Goal: Task Accomplishment & Management: Manage account settings

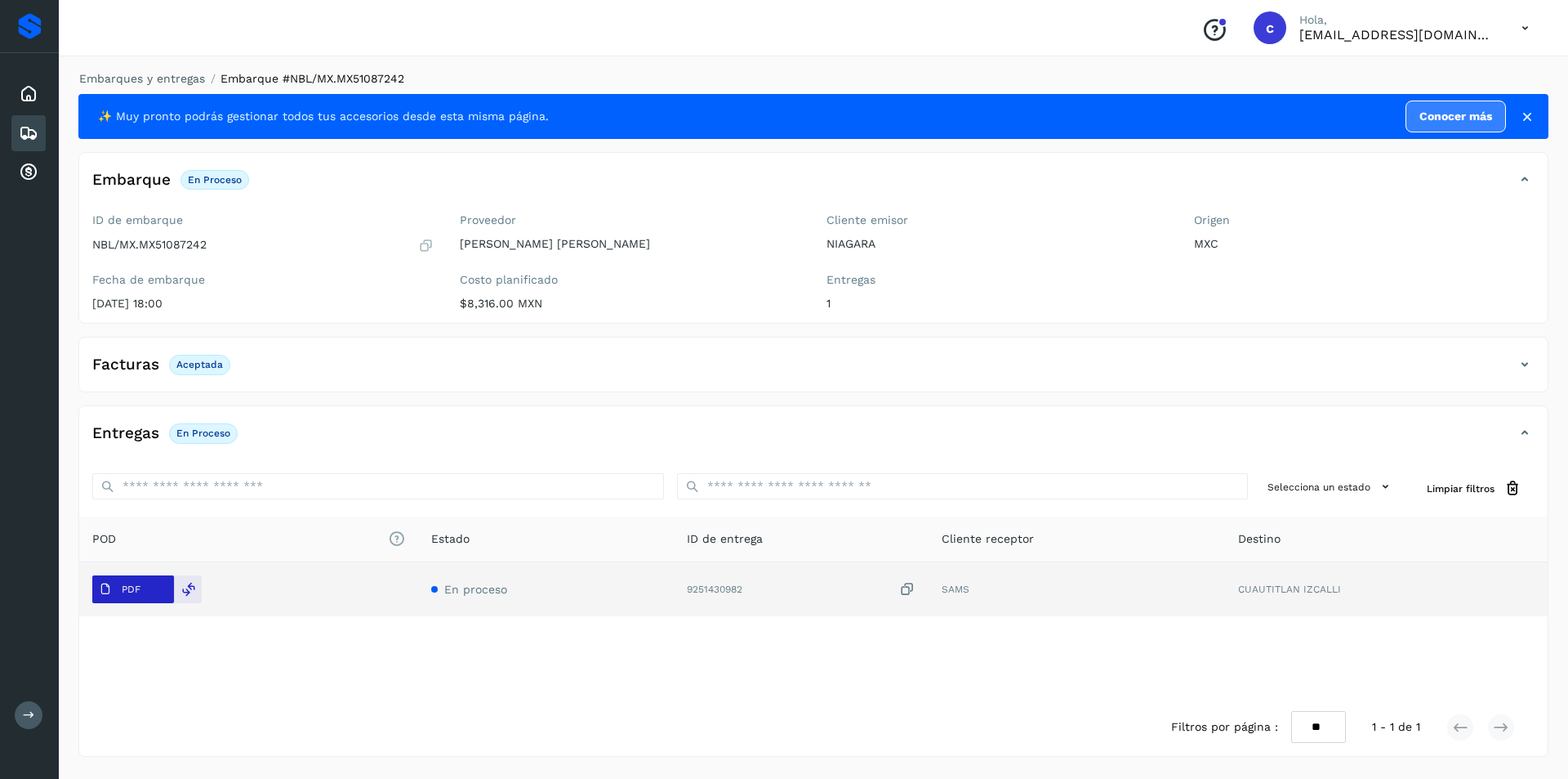
click at [107, 578] on span "PDF" at bounding box center [120, 589] width 55 height 26
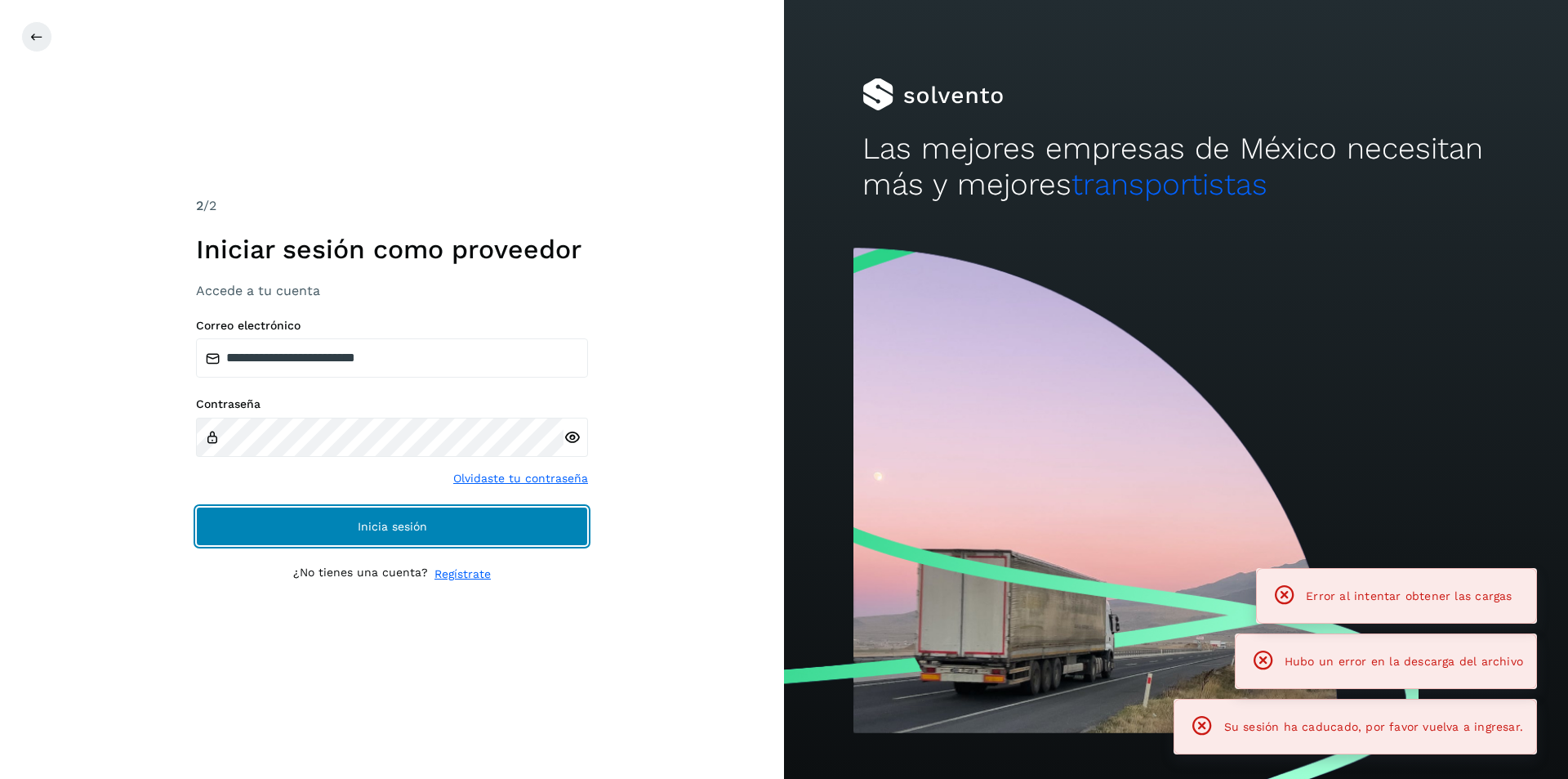
click at [338, 530] on button "Inicia sesión" at bounding box center [392, 526] width 392 height 40
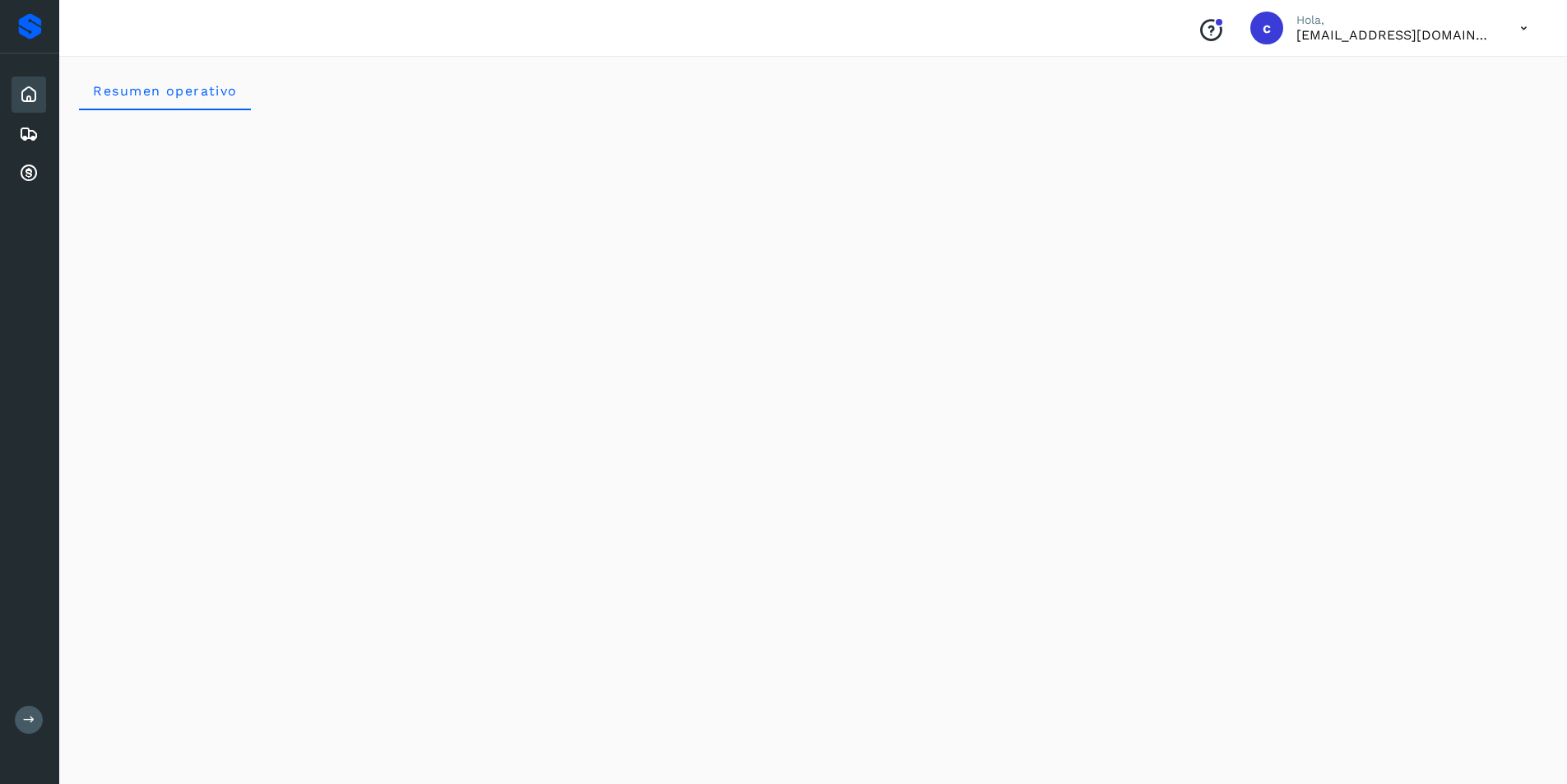
click at [3, 135] on div "Inicio Embarques Cuentas por cobrar" at bounding box center [29, 134] width 59 height 161
click at [17, 140] on div "Embarques" at bounding box center [28, 134] width 34 height 36
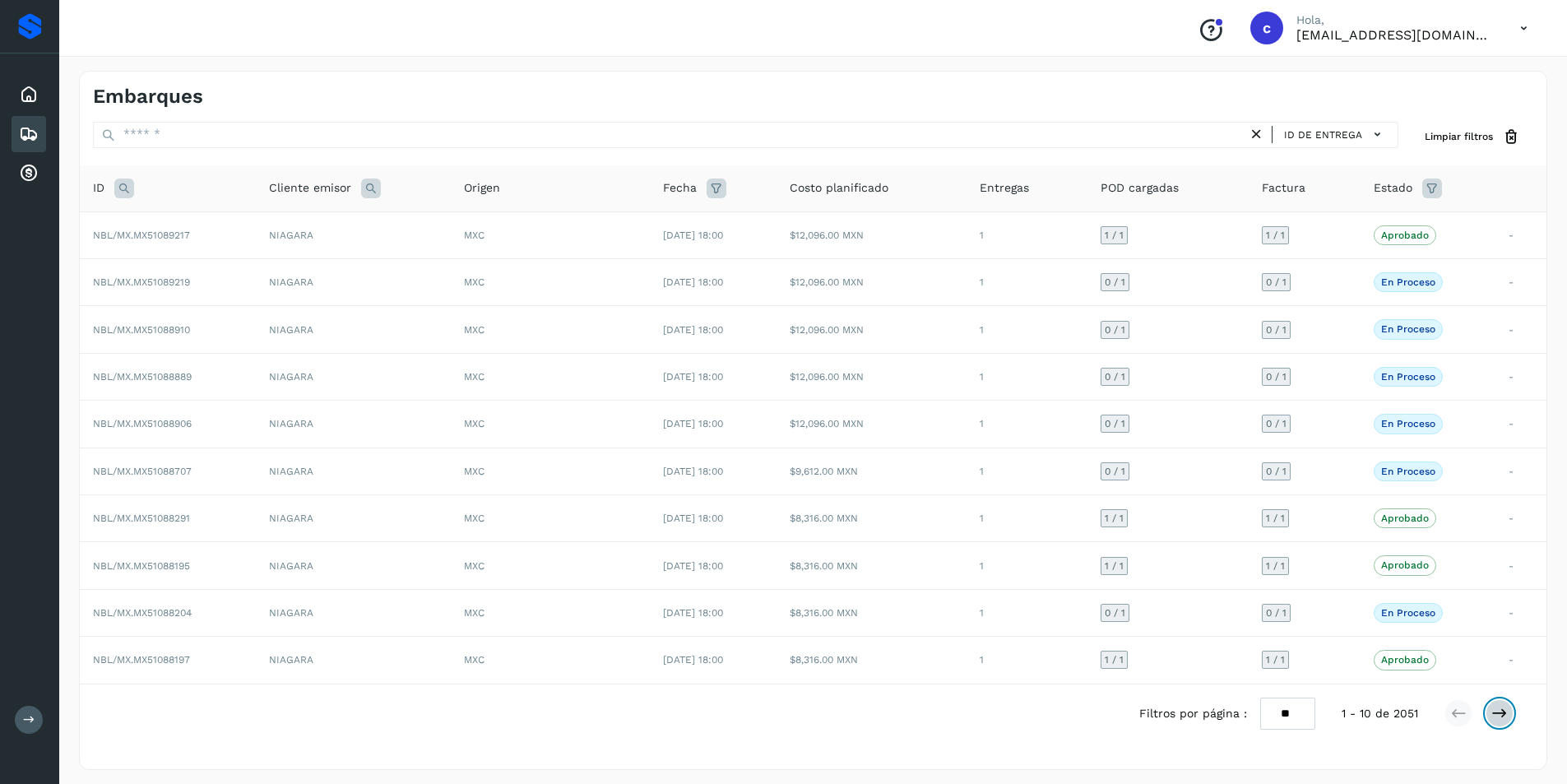
click at [1505, 711] on icon at bounding box center [1500, 712] width 16 height 16
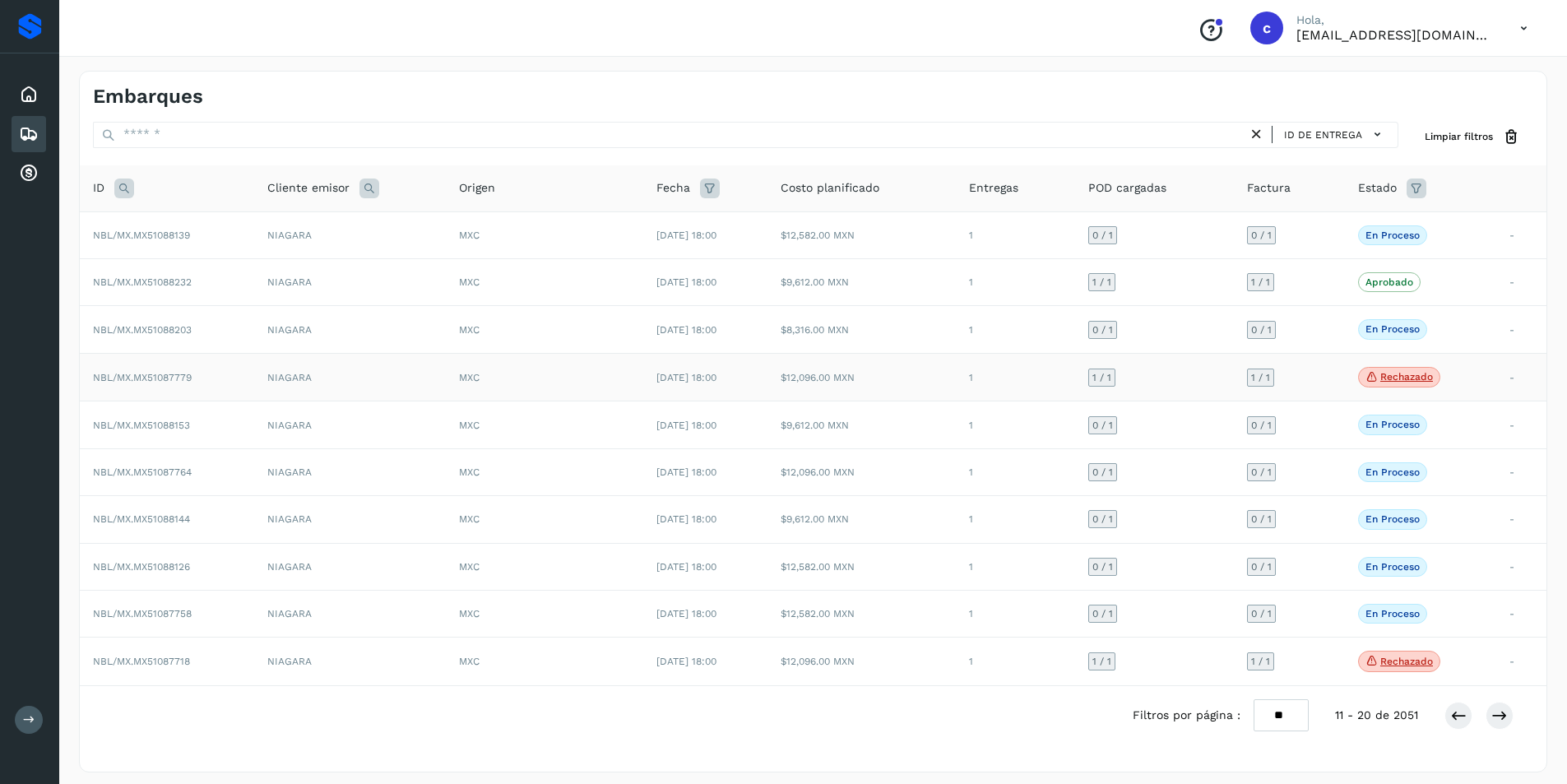
click at [1397, 375] on p "Rechazado" at bounding box center [1407, 377] width 52 height 11
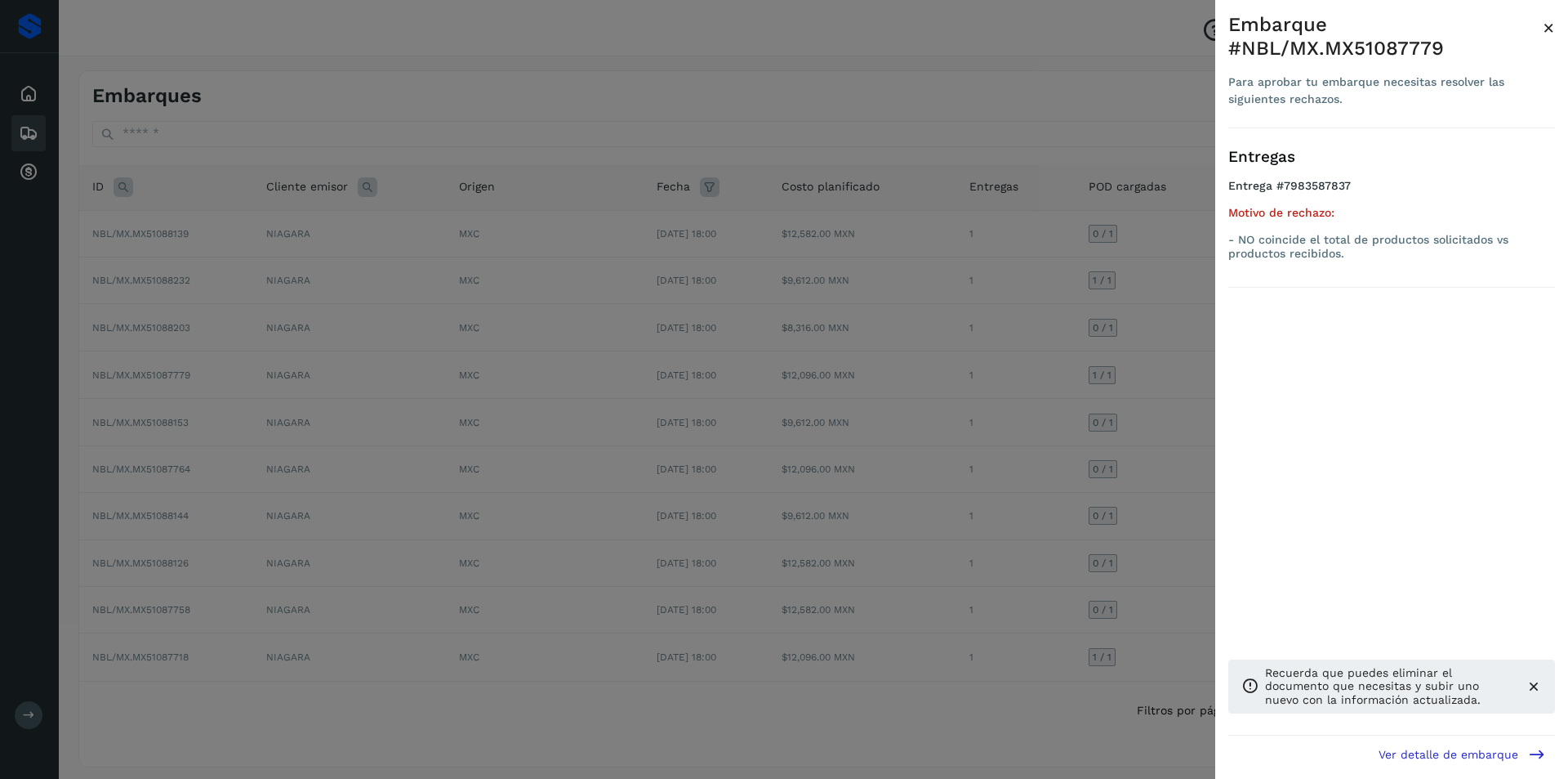
click at [1018, 359] on div at bounding box center [784, 390] width 1568 height 779
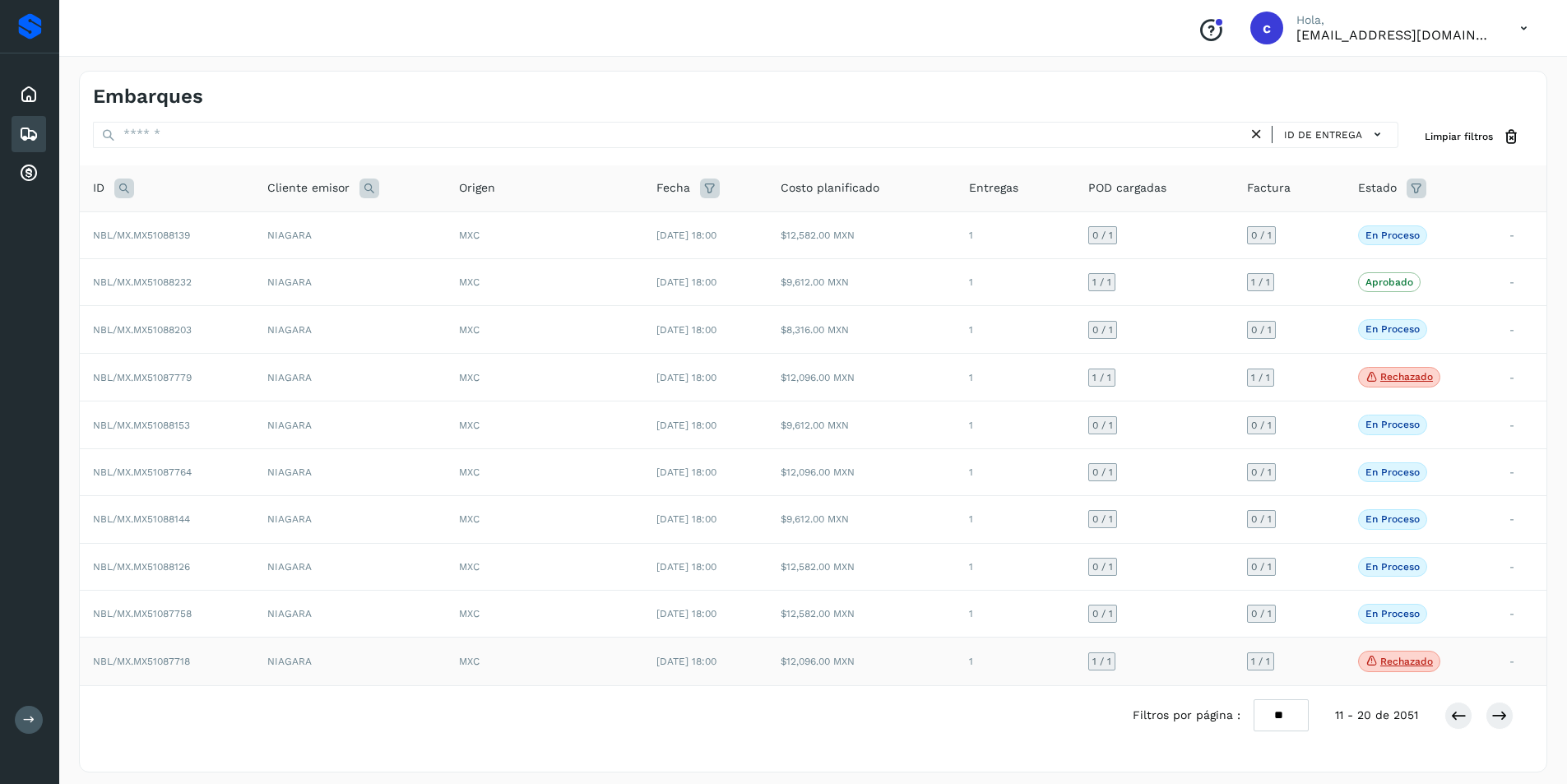
click at [1425, 663] on p "Rechazado" at bounding box center [1407, 661] width 52 height 11
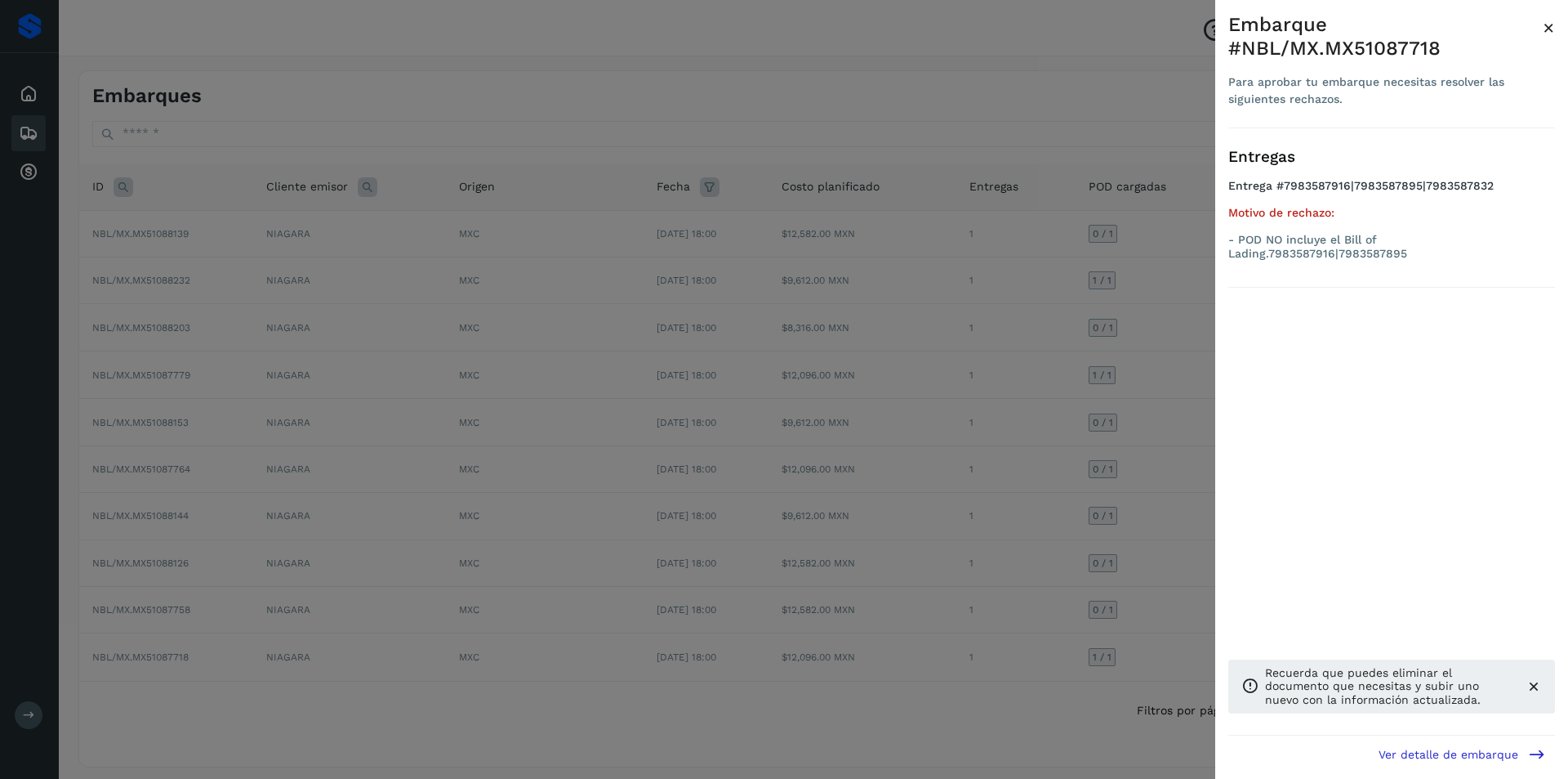
click at [834, 527] on div at bounding box center [784, 390] width 1568 height 779
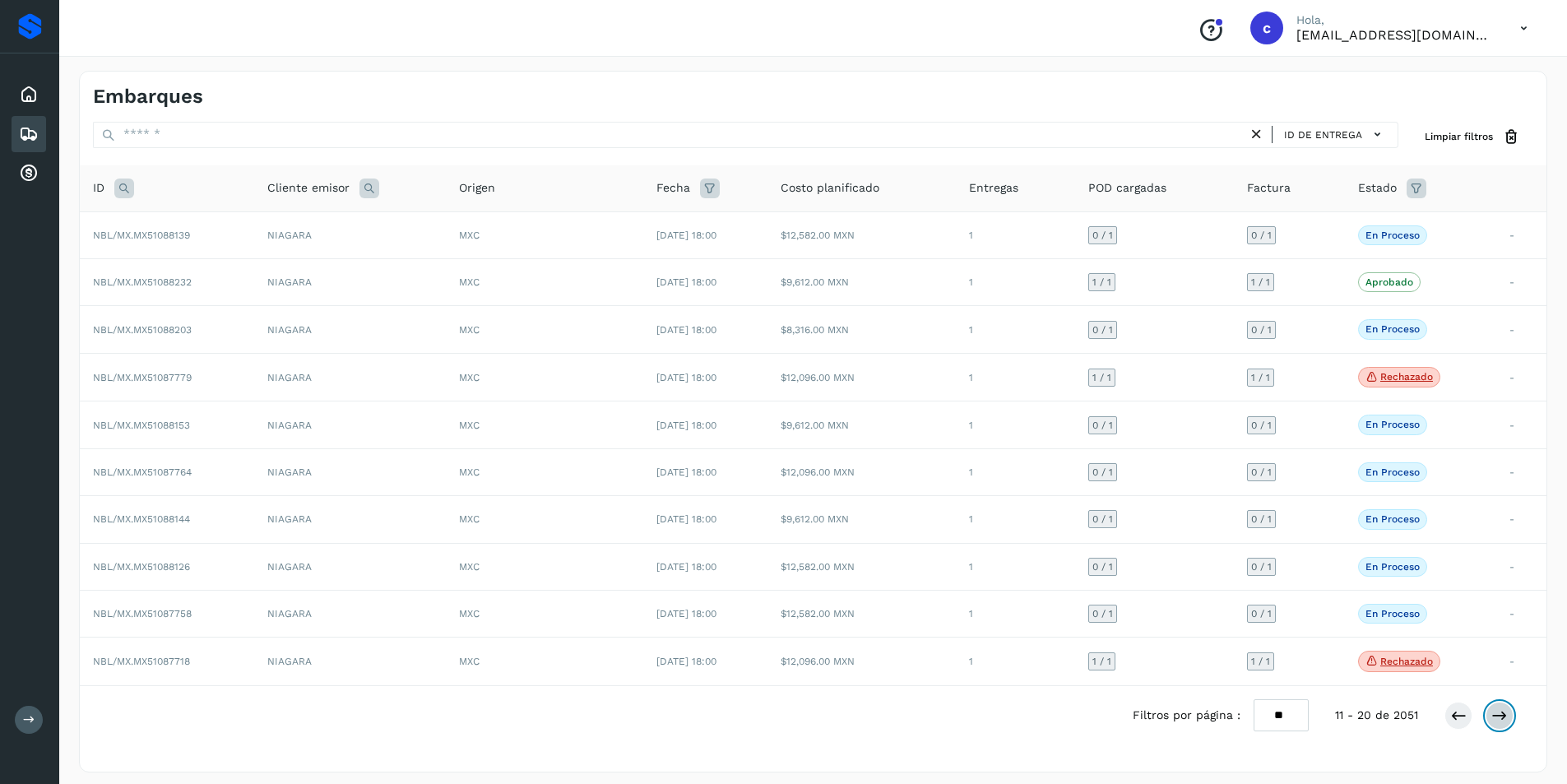
click at [1505, 712] on icon at bounding box center [1500, 715] width 16 height 16
click at [1408, 383] on p "Rechazado" at bounding box center [1407, 377] width 52 height 11
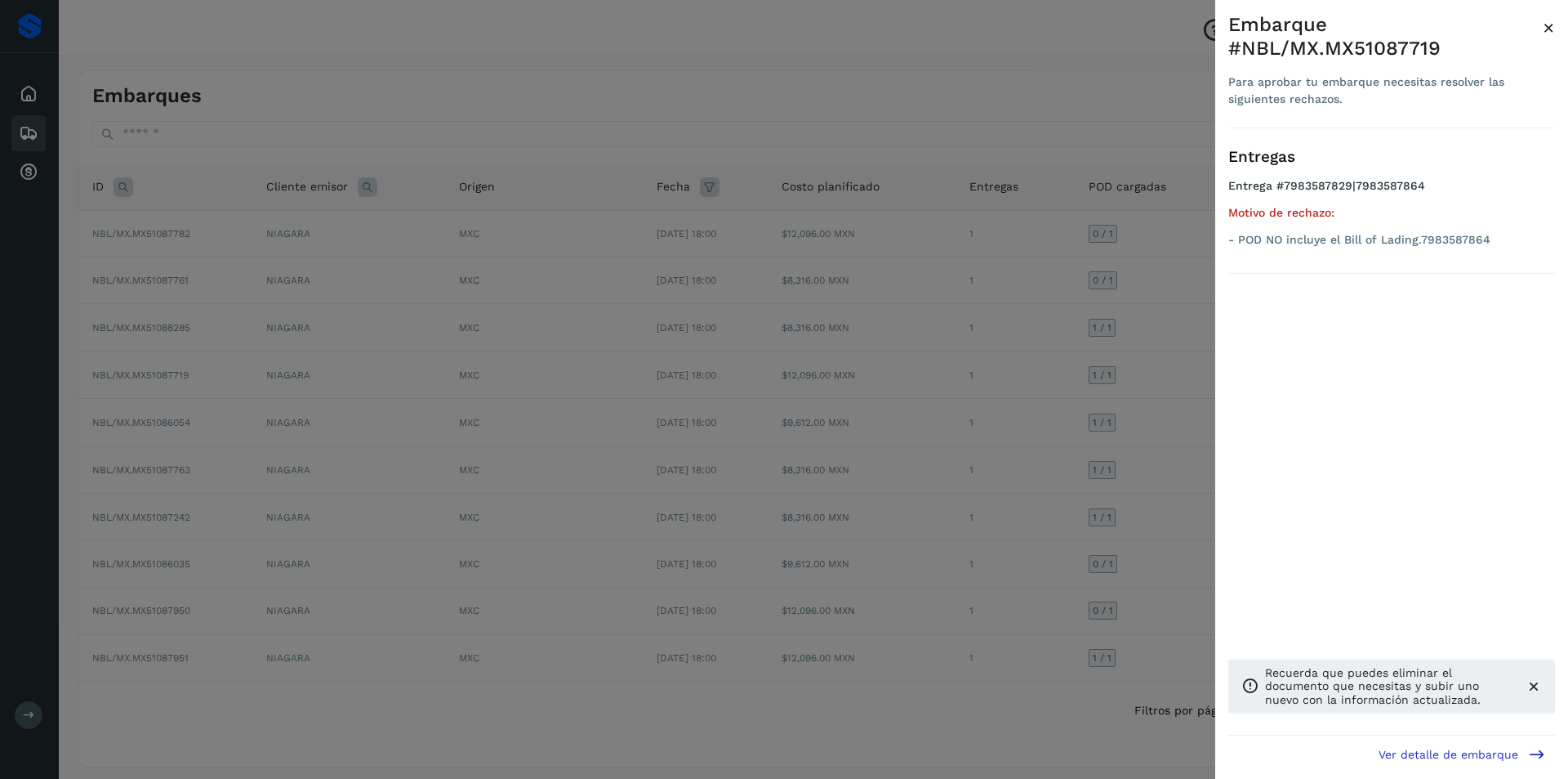
click at [940, 419] on div at bounding box center [784, 390] width 1568 height 779
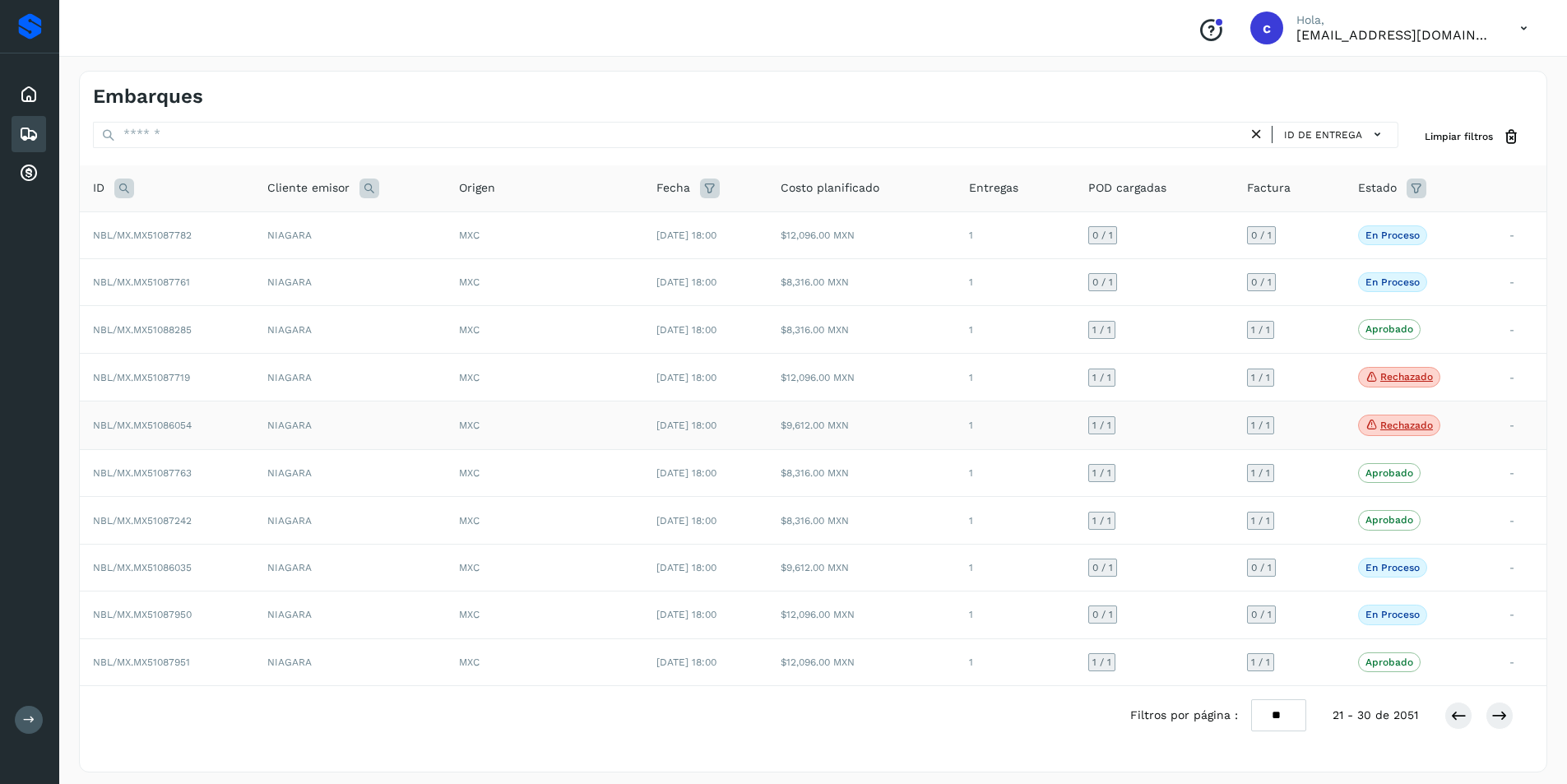
click at [1384, 429] on span "Rechazado" at bounding box center [1399, 425] width 83 height 22
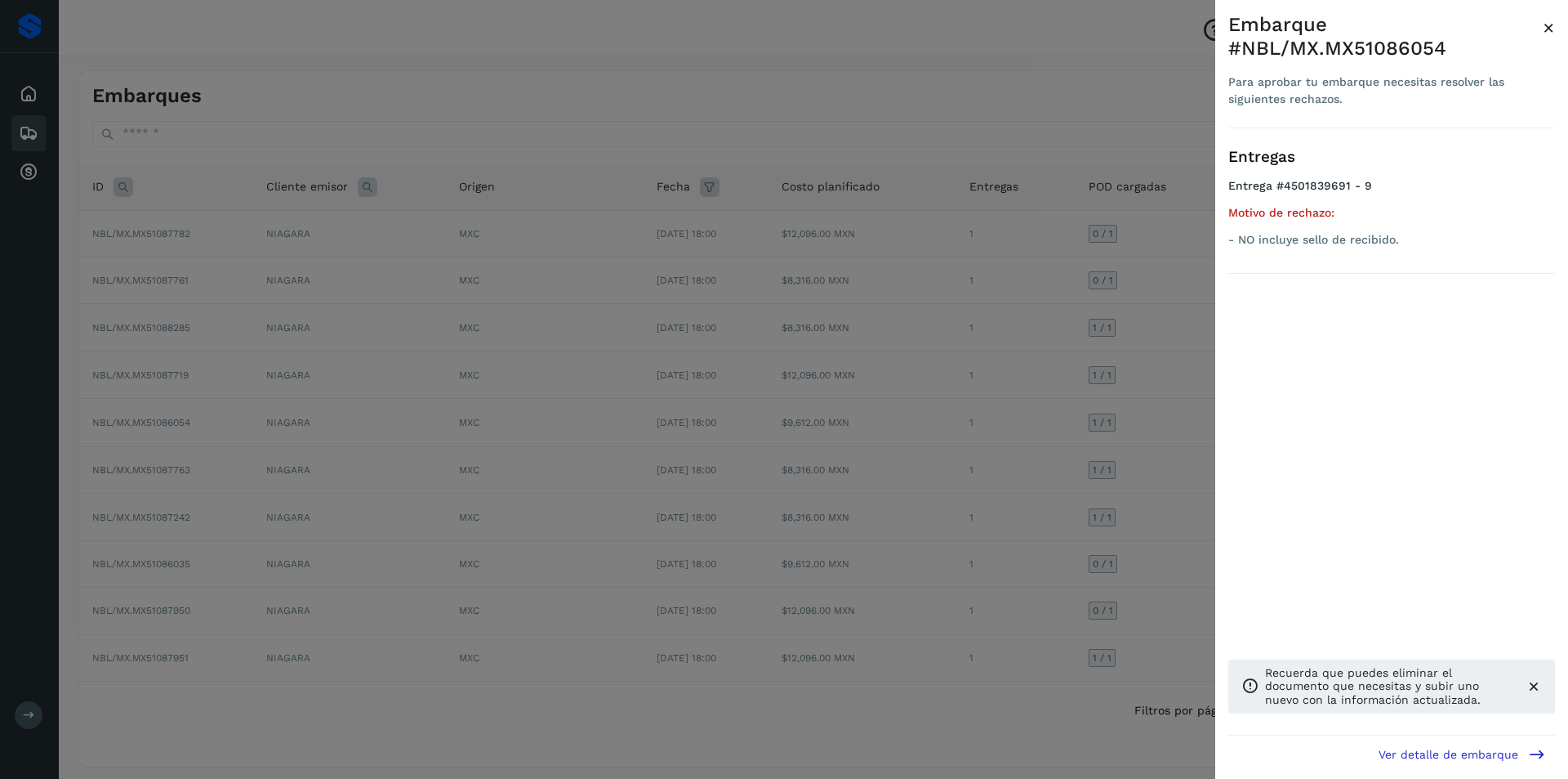
click at [892, 450] on div at bounding box center [784, 390] width 1568 height 779
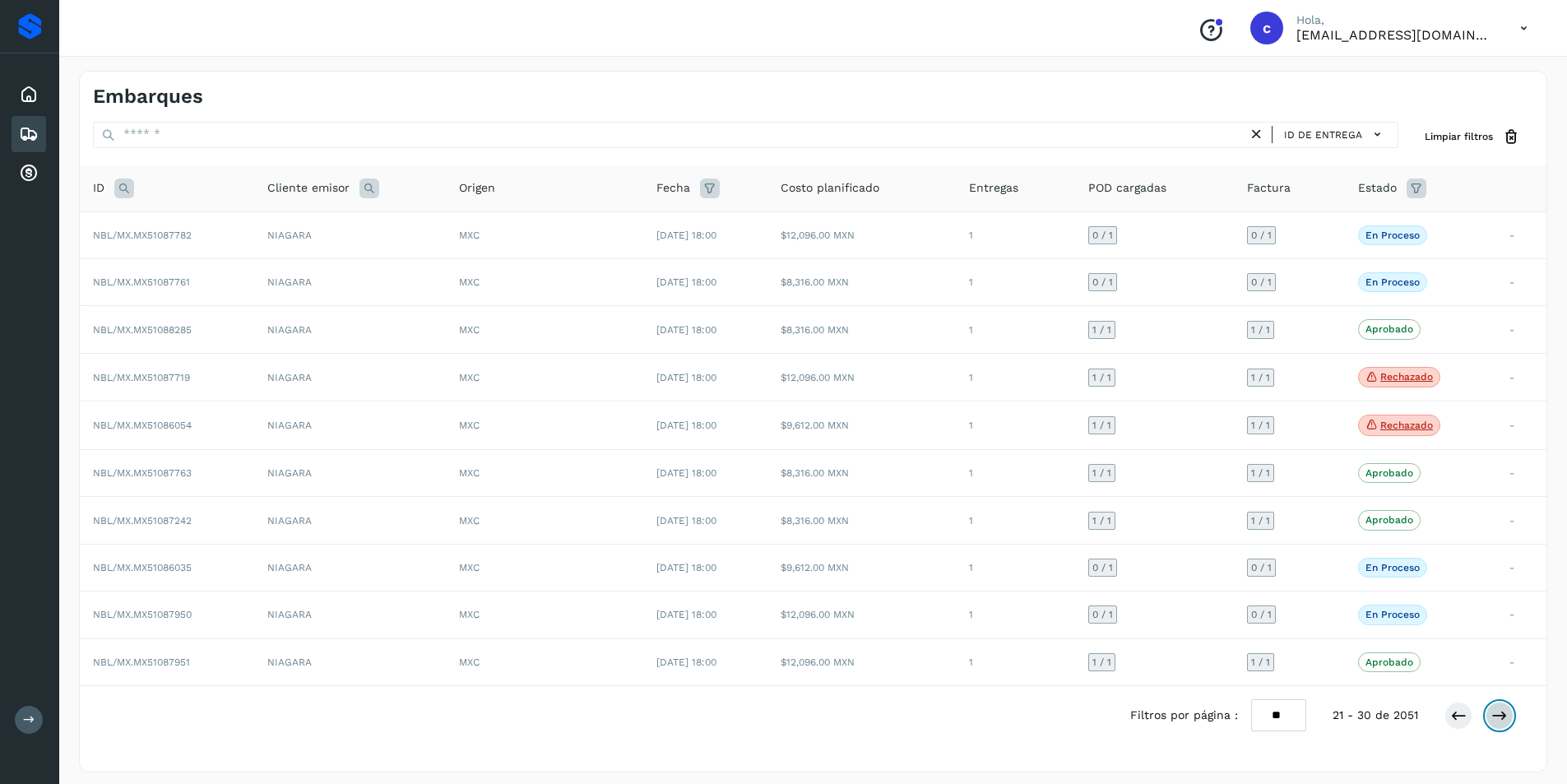
click at [1497, 719] on icon at bounding box center [1500, 715] width 16 height 16
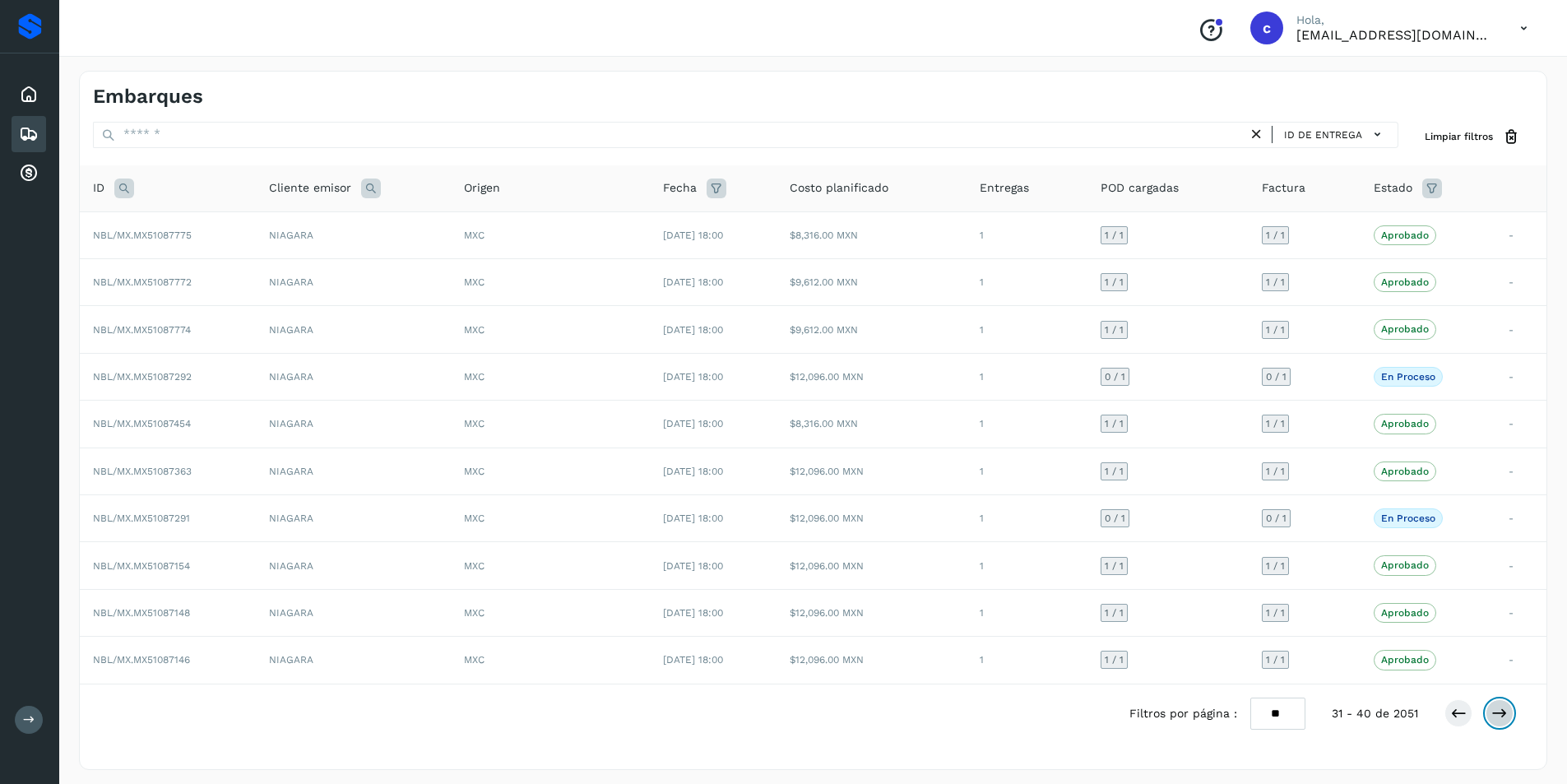
click at [1497, 719] on icon at bounding box center [1500, 712] width 16 height 16
click at [122, 187] on icon at bounding box center [123, 188] width 20 height 20
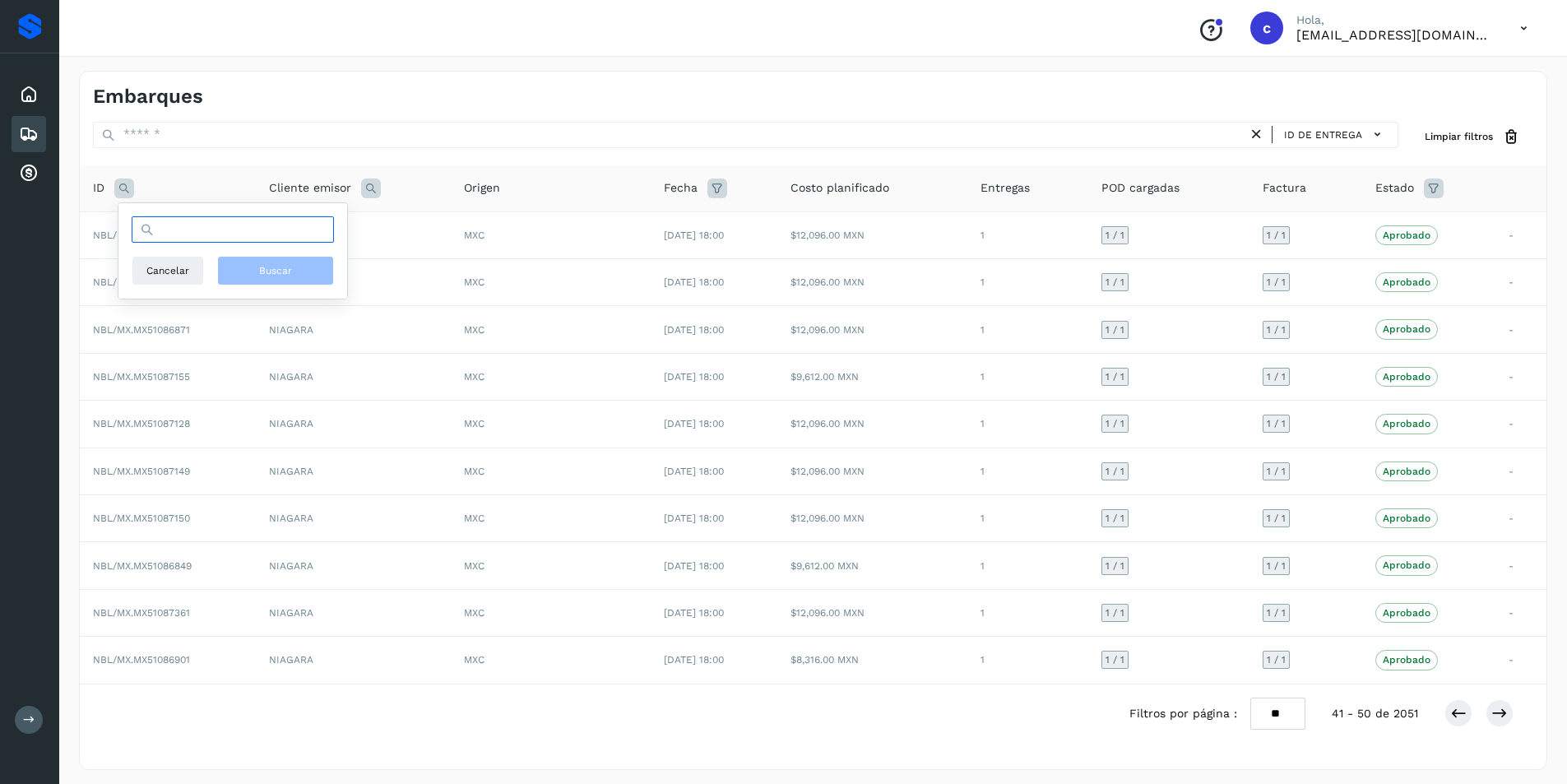
click at [177, 233] on input "text" at bounding box center [233, 230] width 202 height 27
type input "********"
click at [243, 273] on button "Buscar" at bounding box center [275, 270] width 117 height 29
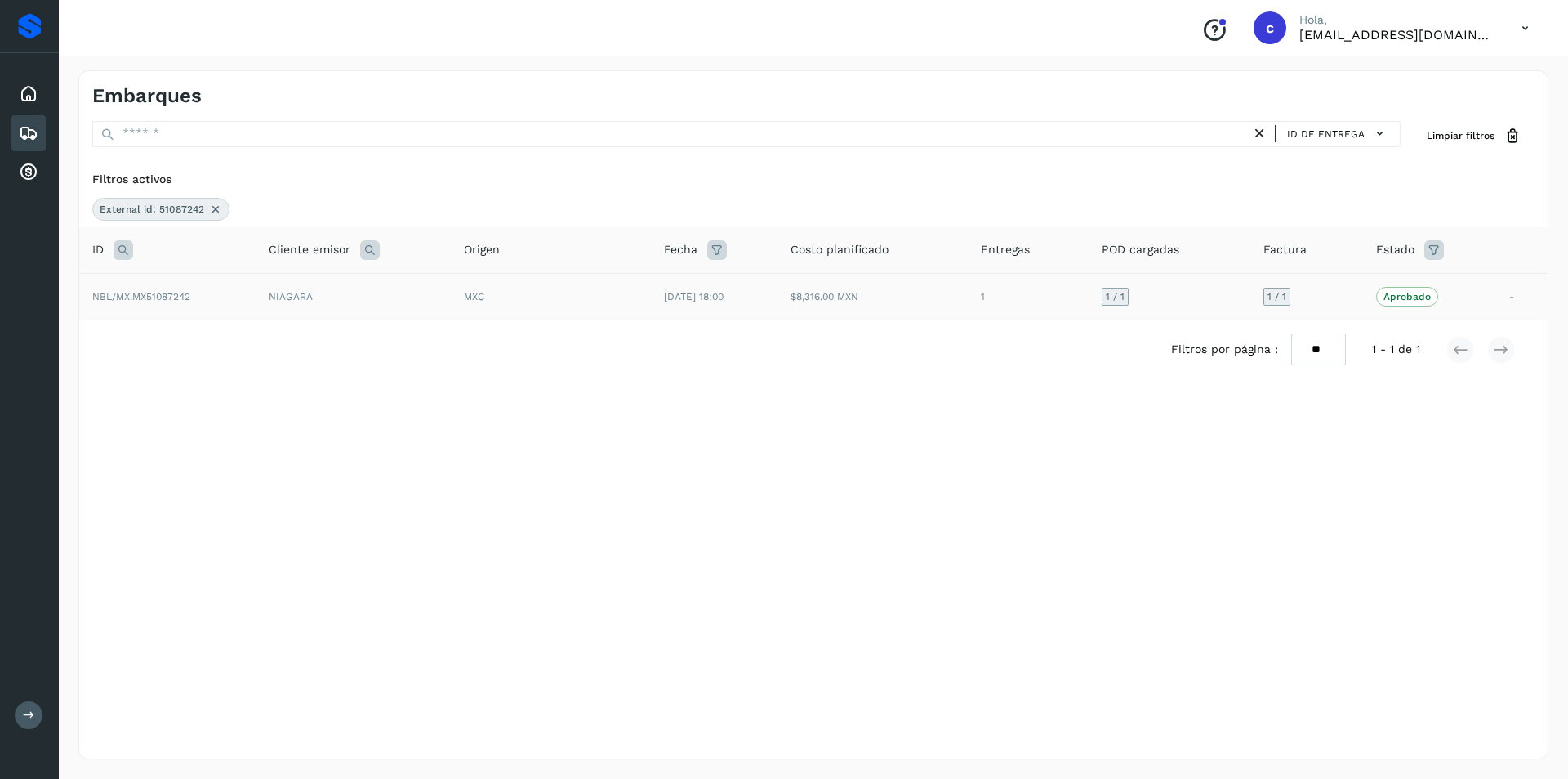
click at [845, 303] on td "$8,316.00 MXN" at bounding box center [873, 295] width 190 height 46
click at [215, 207] on icon at bounding box center [216, 209] width 13 height 13
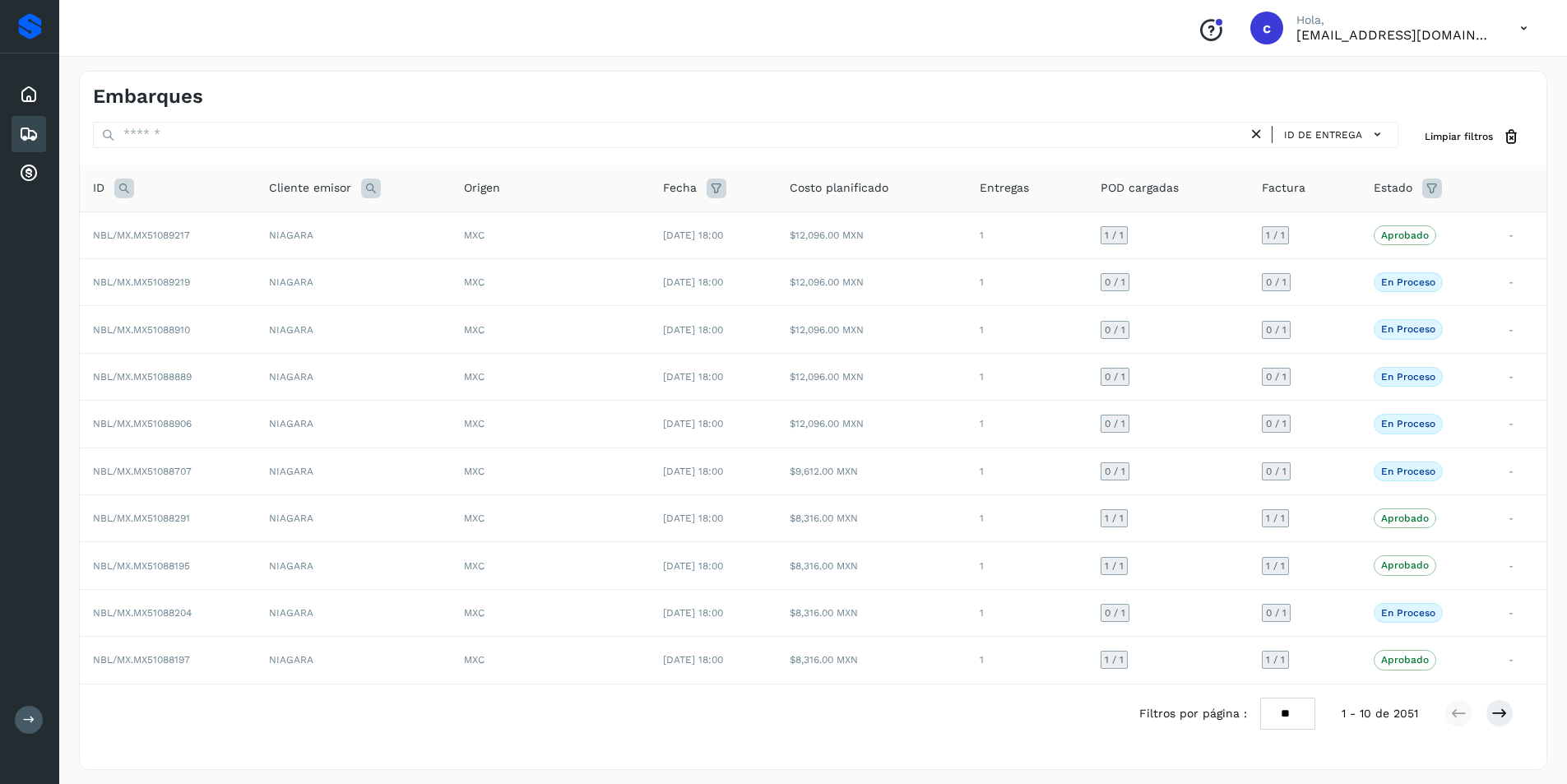
click at [123, 190] on icon at bounding box center [123, 188] width 20 height 20
click at [243, 238] on input "text" at bounding box center [233, 230] width 202 height 27
type input "********"
click at [273, 279] on button "Buscar" at bounding box center [275, 270] width 117 height 29
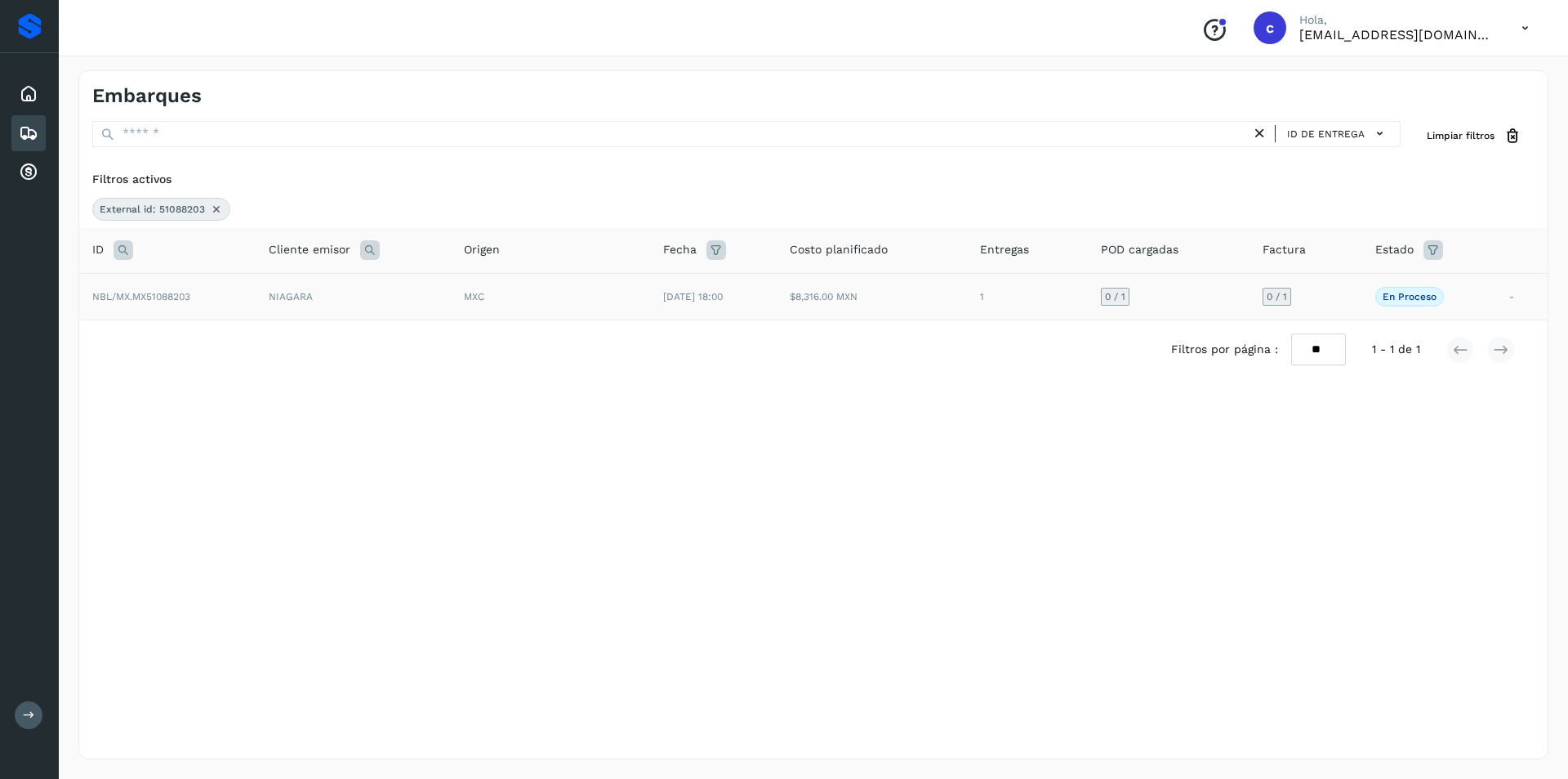
click at [235, 303] on td "NBL/MX.MX51088203" at bounding box center [167, 295] width 176 height 46
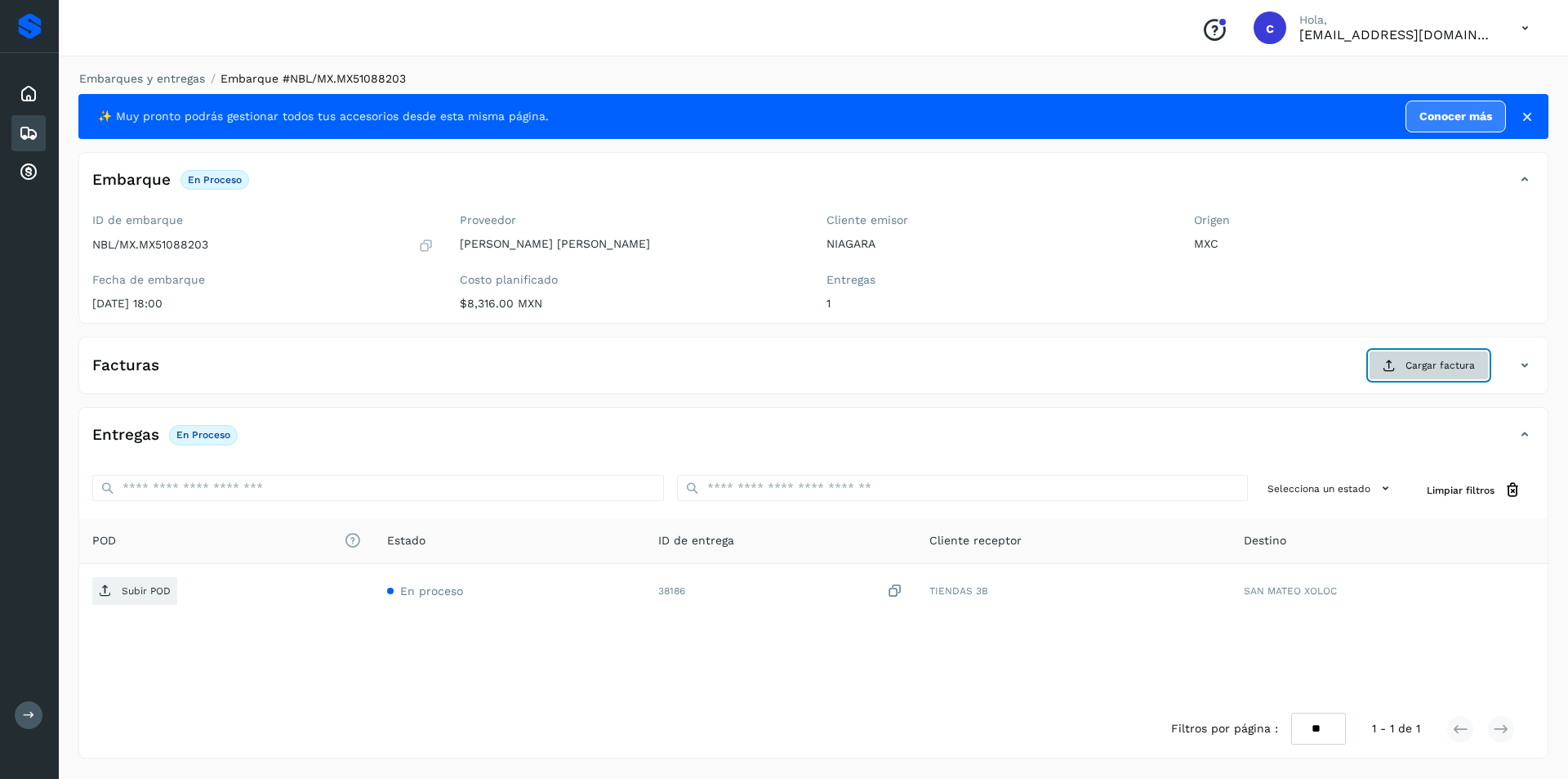
click at [1380, 361] on button "Cargar factura" at bounding box center [1428, 365] width 120 height 29
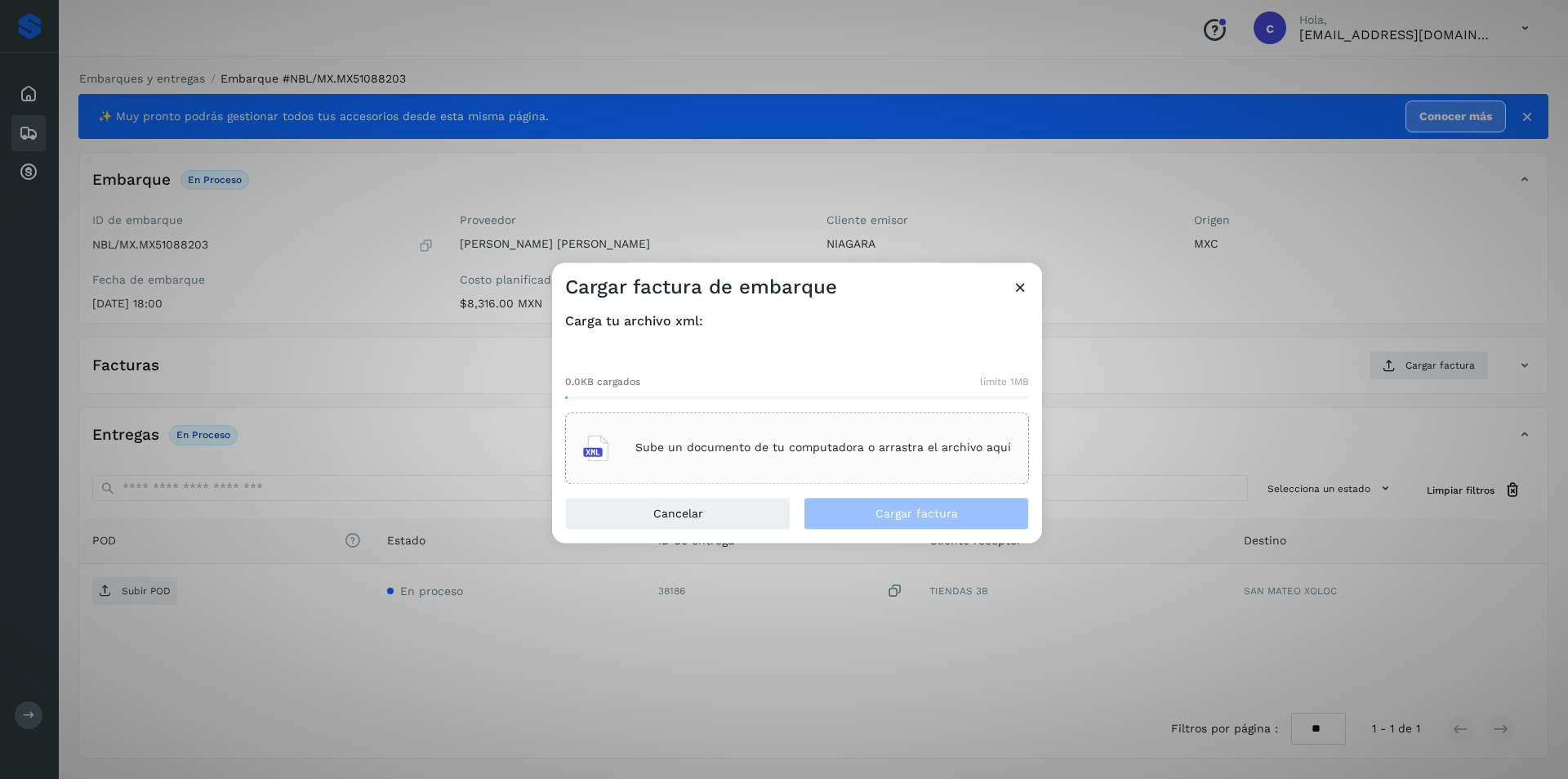
click at [754, 449] on p "Sube un documento de tu computadora o arrastra el archivo aquí" at bounding box center [823, 448] width 376 height 14
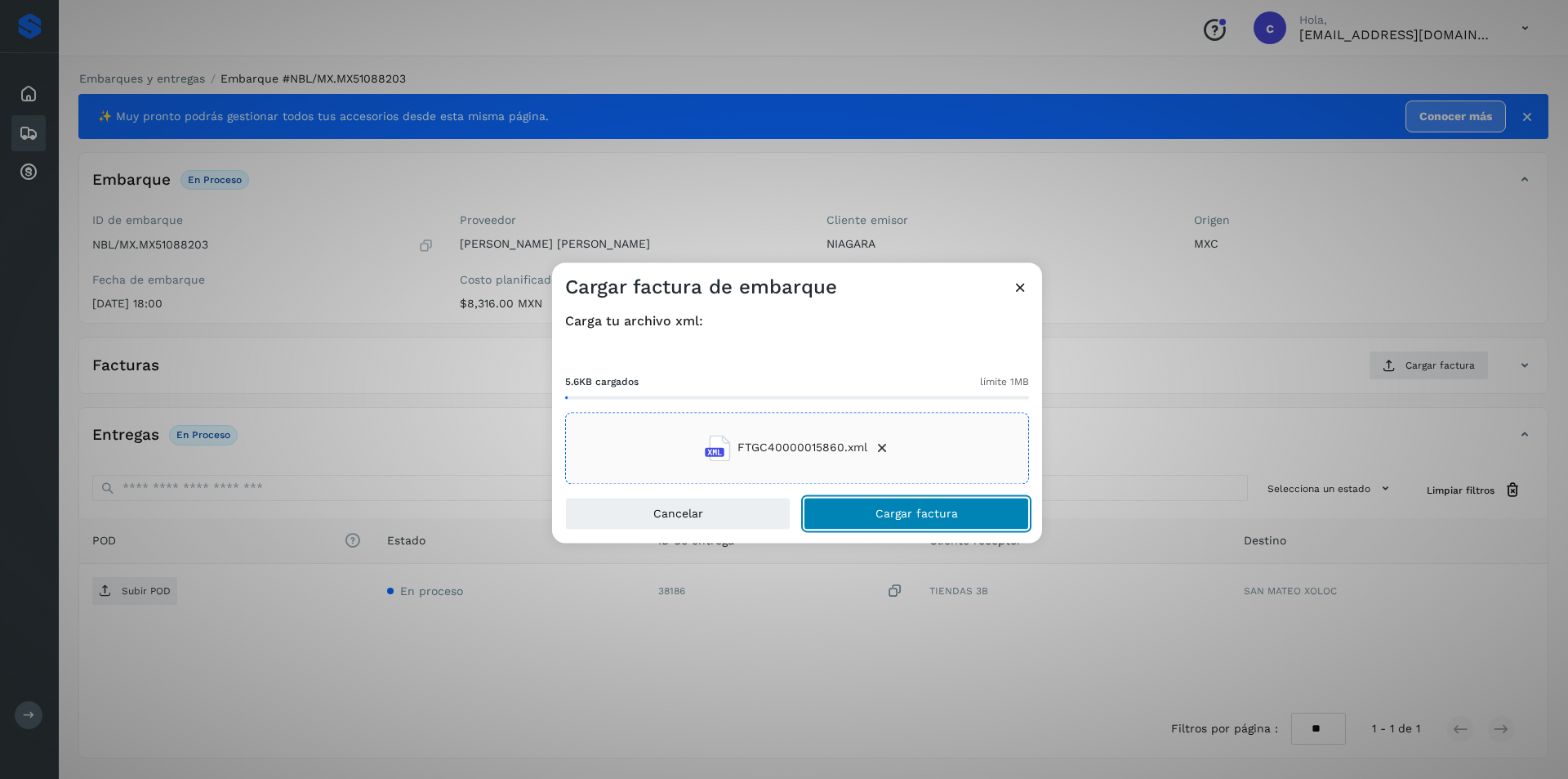
click at [861, 508] on button "Cargar factura" at bounding box center [916, 513] width 225 height 33
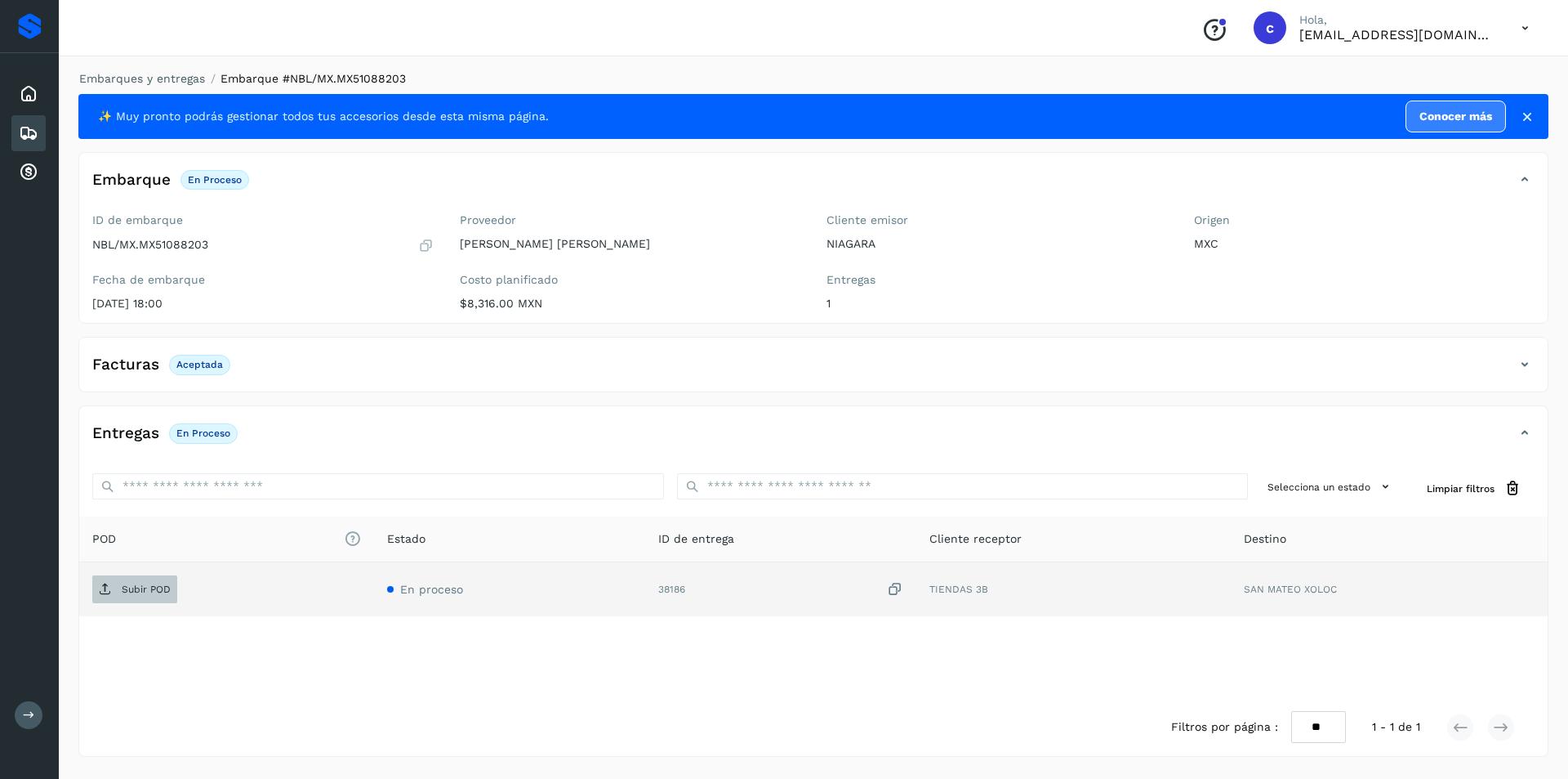
click at [99, 586] on icon at bounding box center [106, 589] width 13 height 13
click at [162, 578] on button "PDF" at bounding box center [133, 588] width 82 height 27
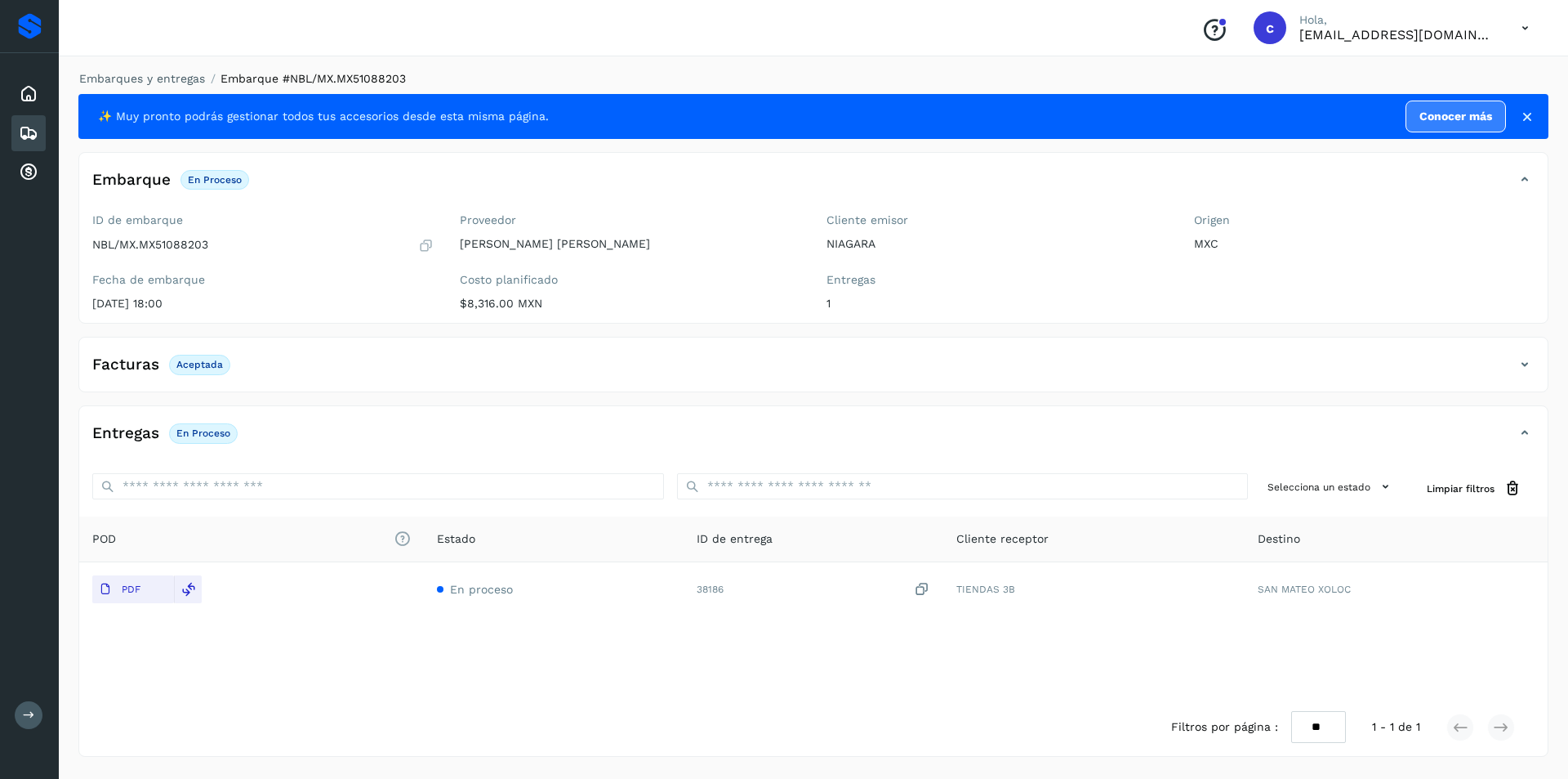
click at [22, 124] on icon at bounding box center [28, 133] width 20 height 20
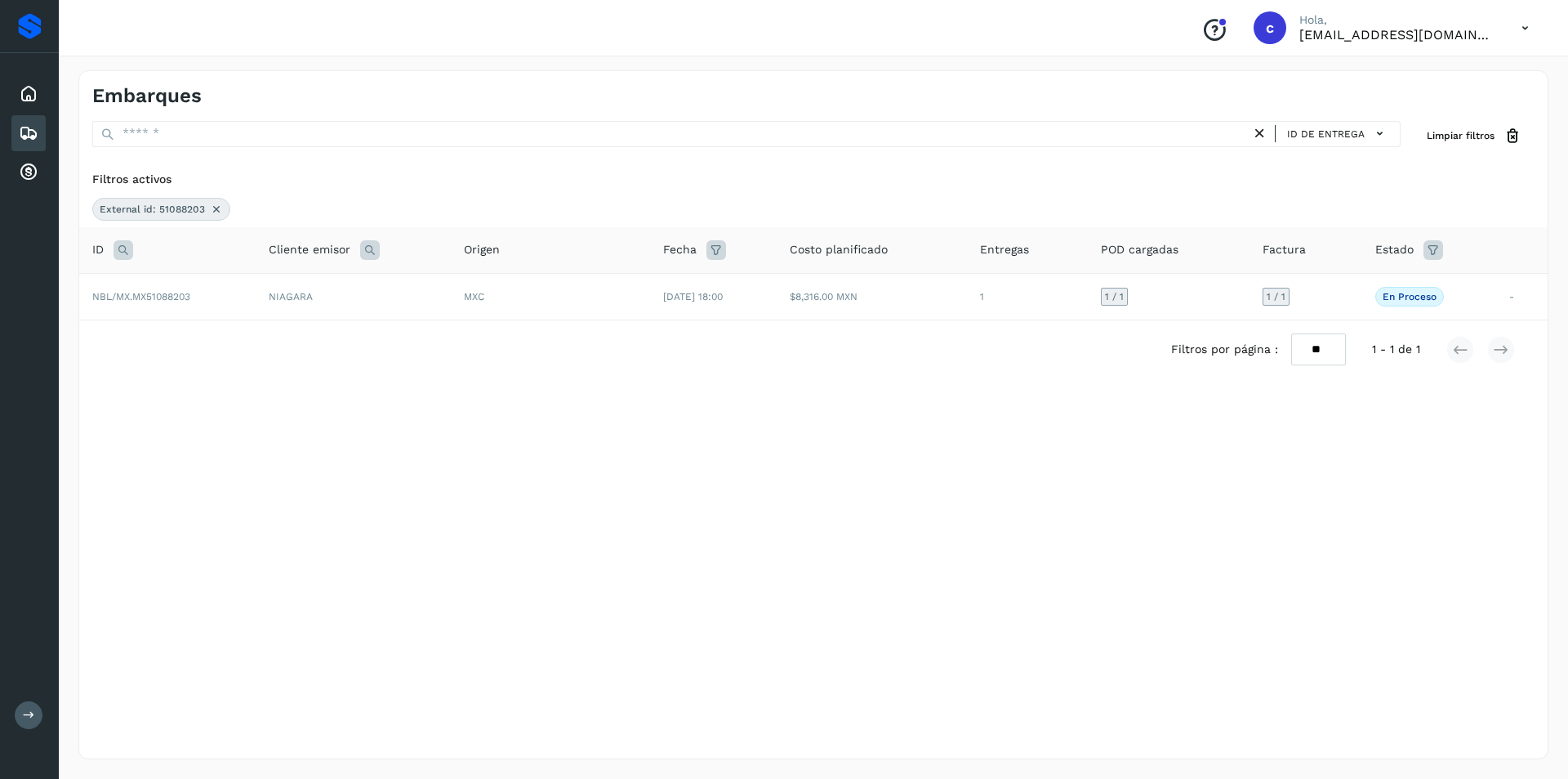
click at [1257, 138] on icon at bounding box center [1260, 134] width 17 height 17
click at [213, 209] on icon at bounding box center [217, 209] width 13 height 13
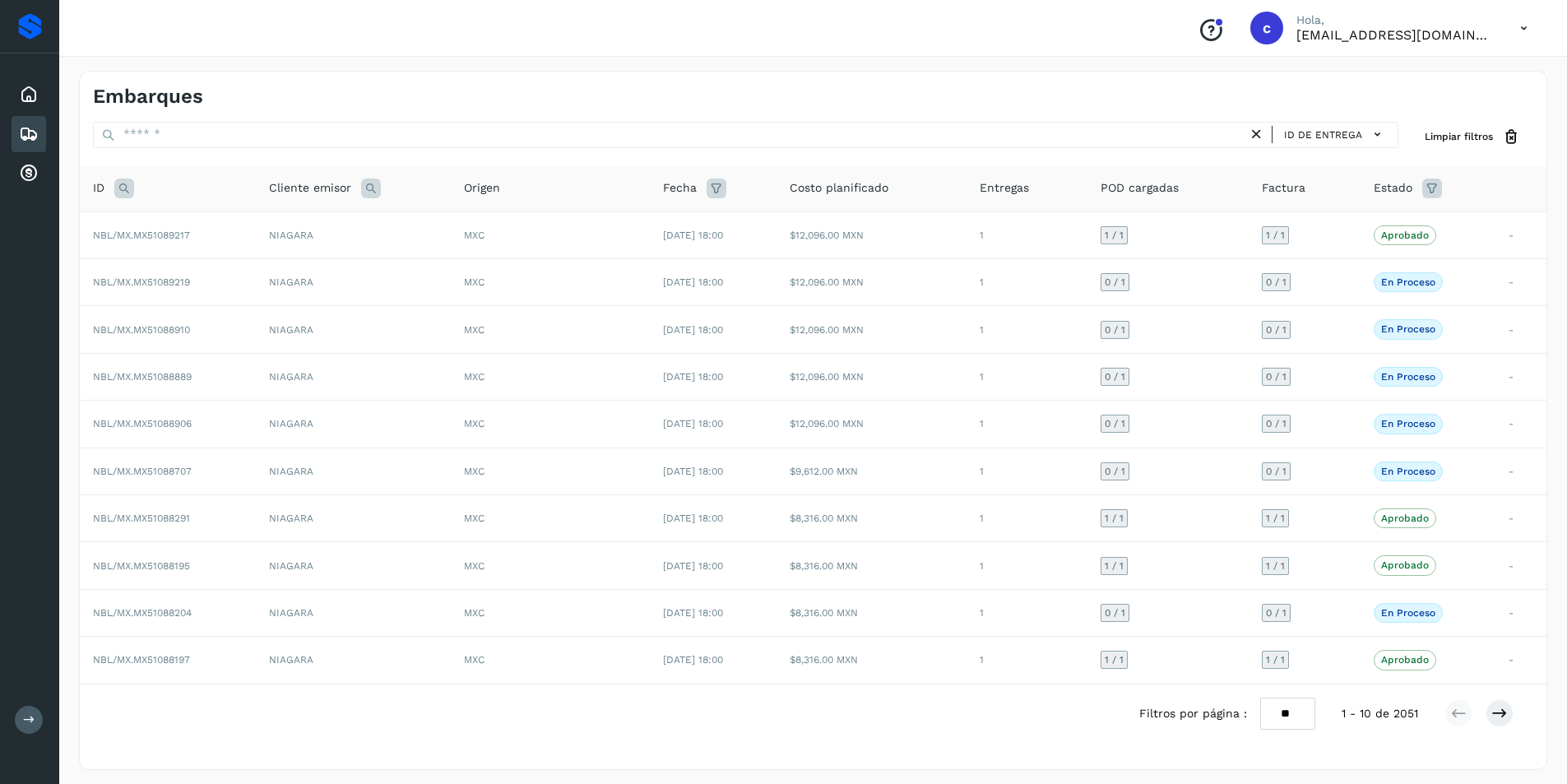
click at [125, 191] on icon at bounding box center [123, 188] width 20 height 20
click at [191, 235] on input "text" at bounding box center [233, 230] width 202 height 27
type input "********"
click at [237, 263] on button "Buscar" at bounding box center [275, 270] width 117 height 29
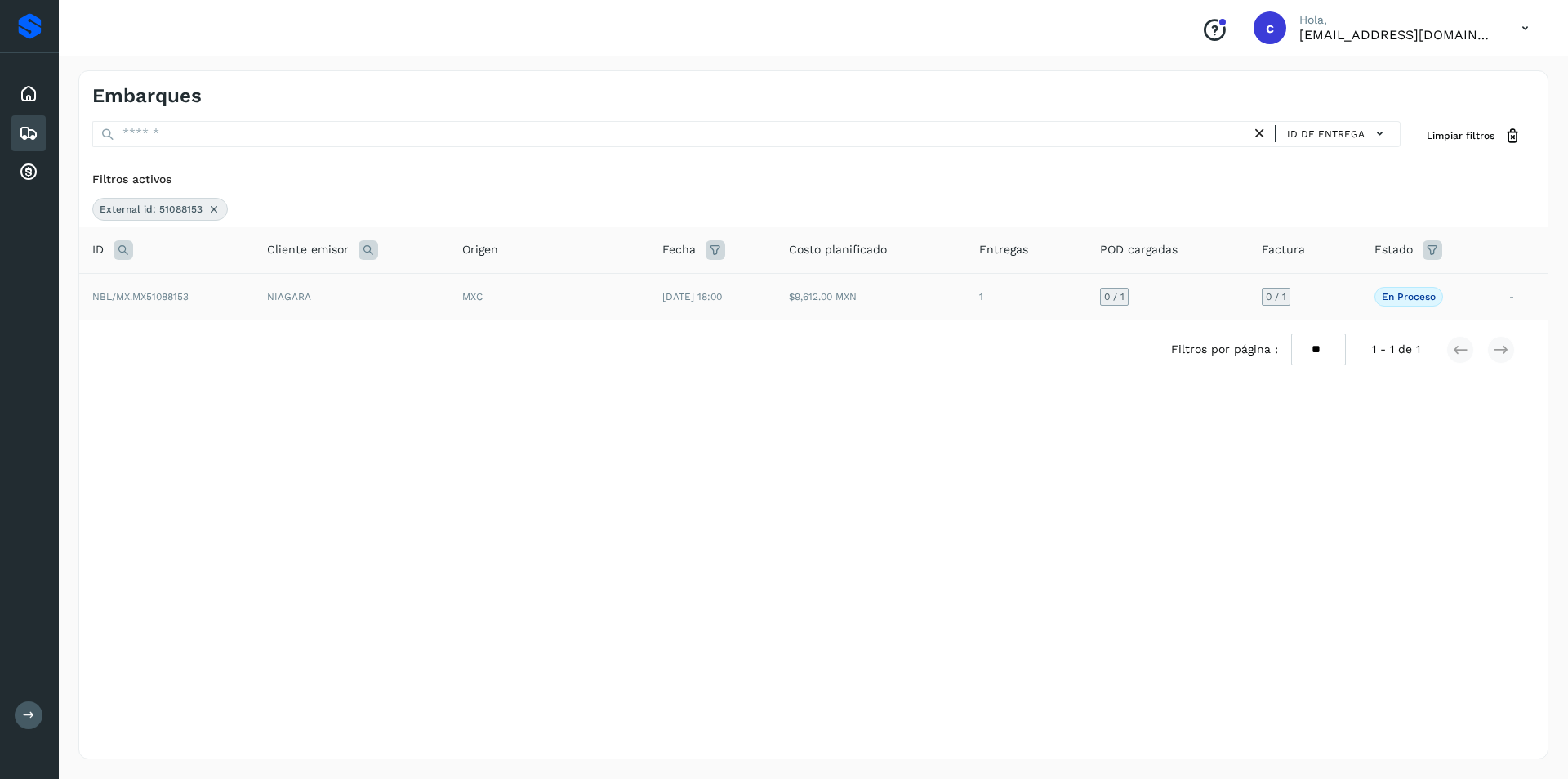
click at [322, 306] on td "NIAGARA" at bounding box center [351, 295] width 195 height 46
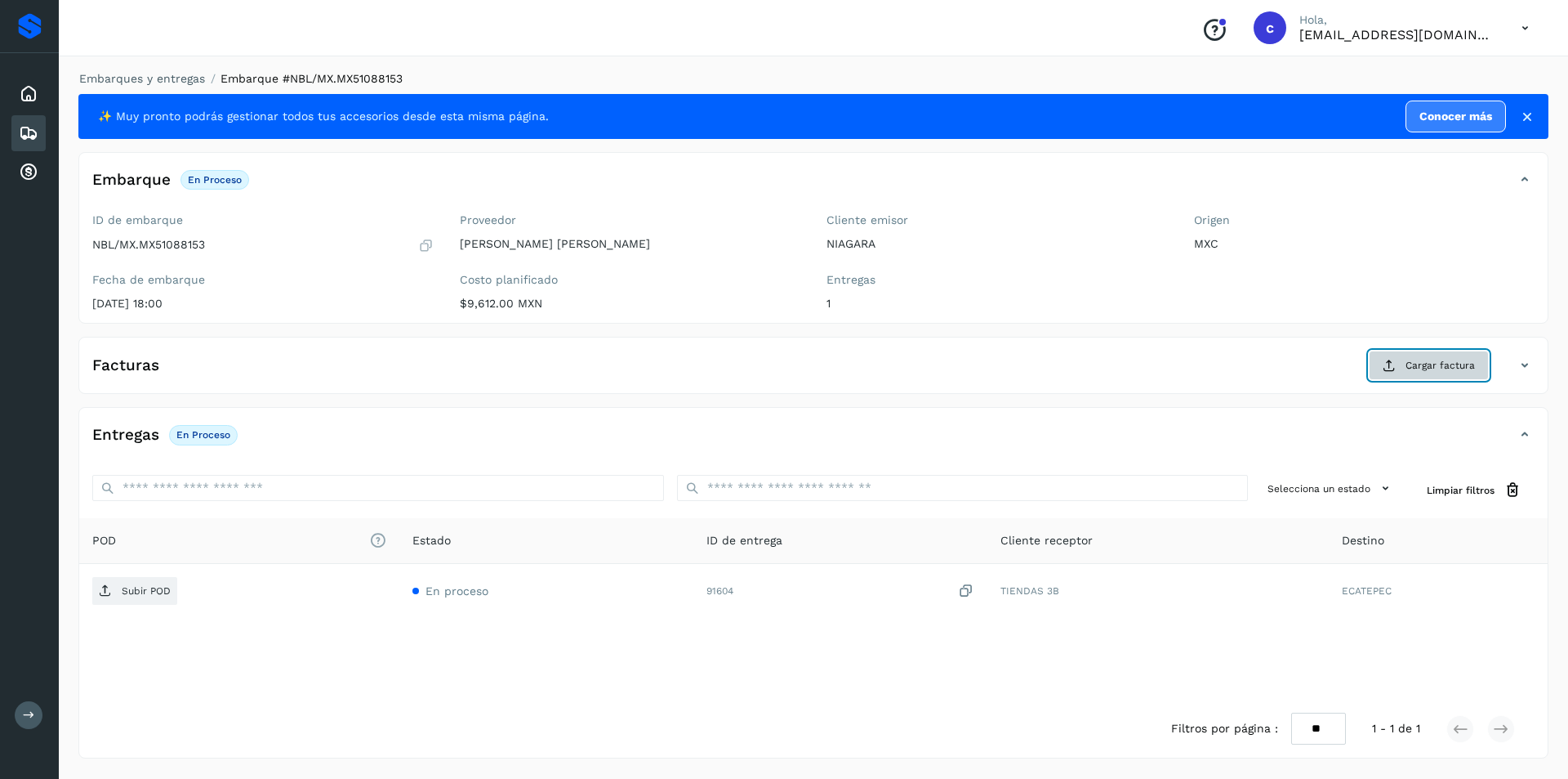
click at [1426, 368] on span "Cargar factura" at bounding box center [1441, 365] width 70 height 15
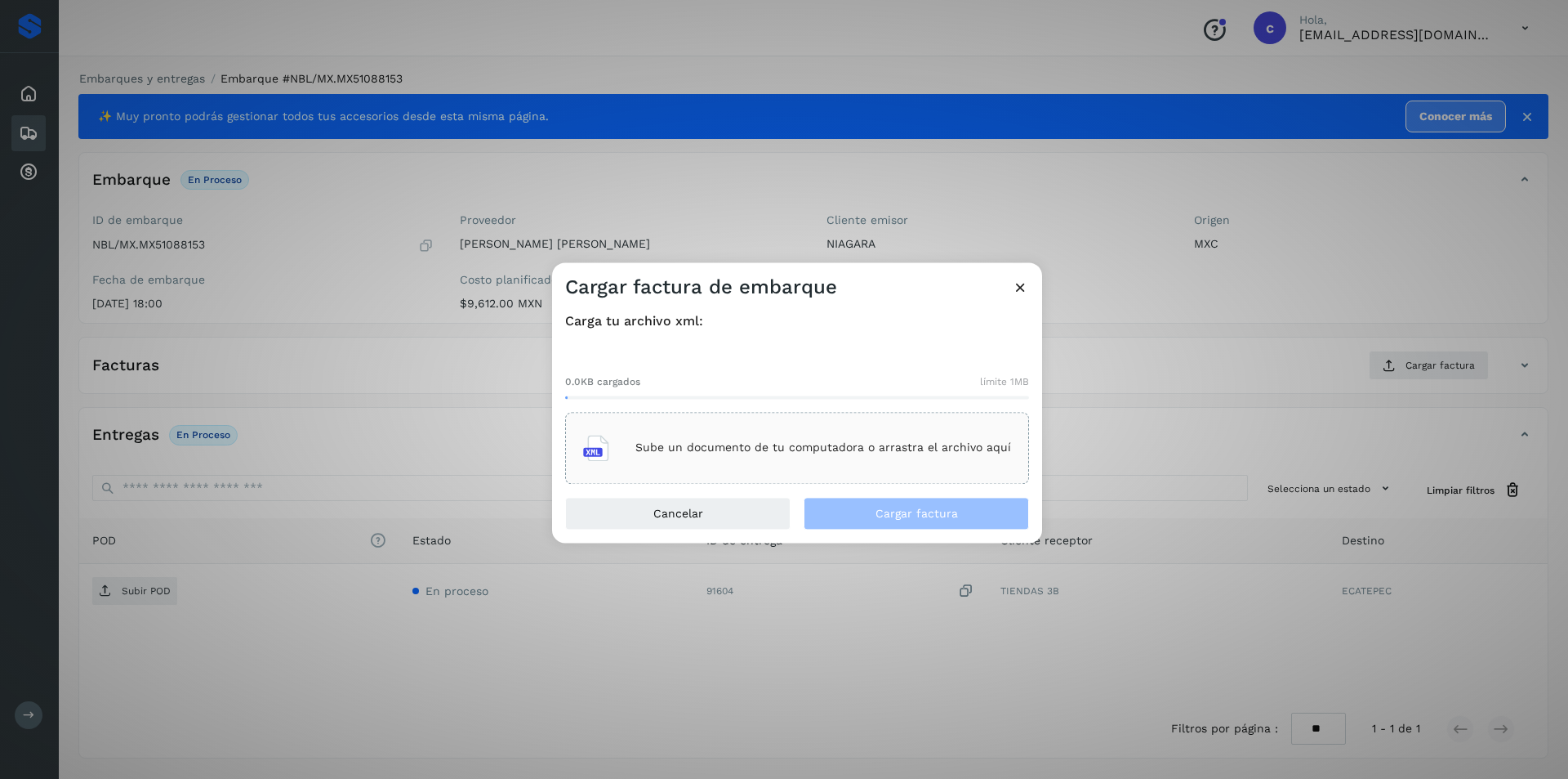
click at [759, 473] on div "Sube un documento de tu computadora o arrastra el archivo aquí" at bounding box center [798, 448] width 464 height 72
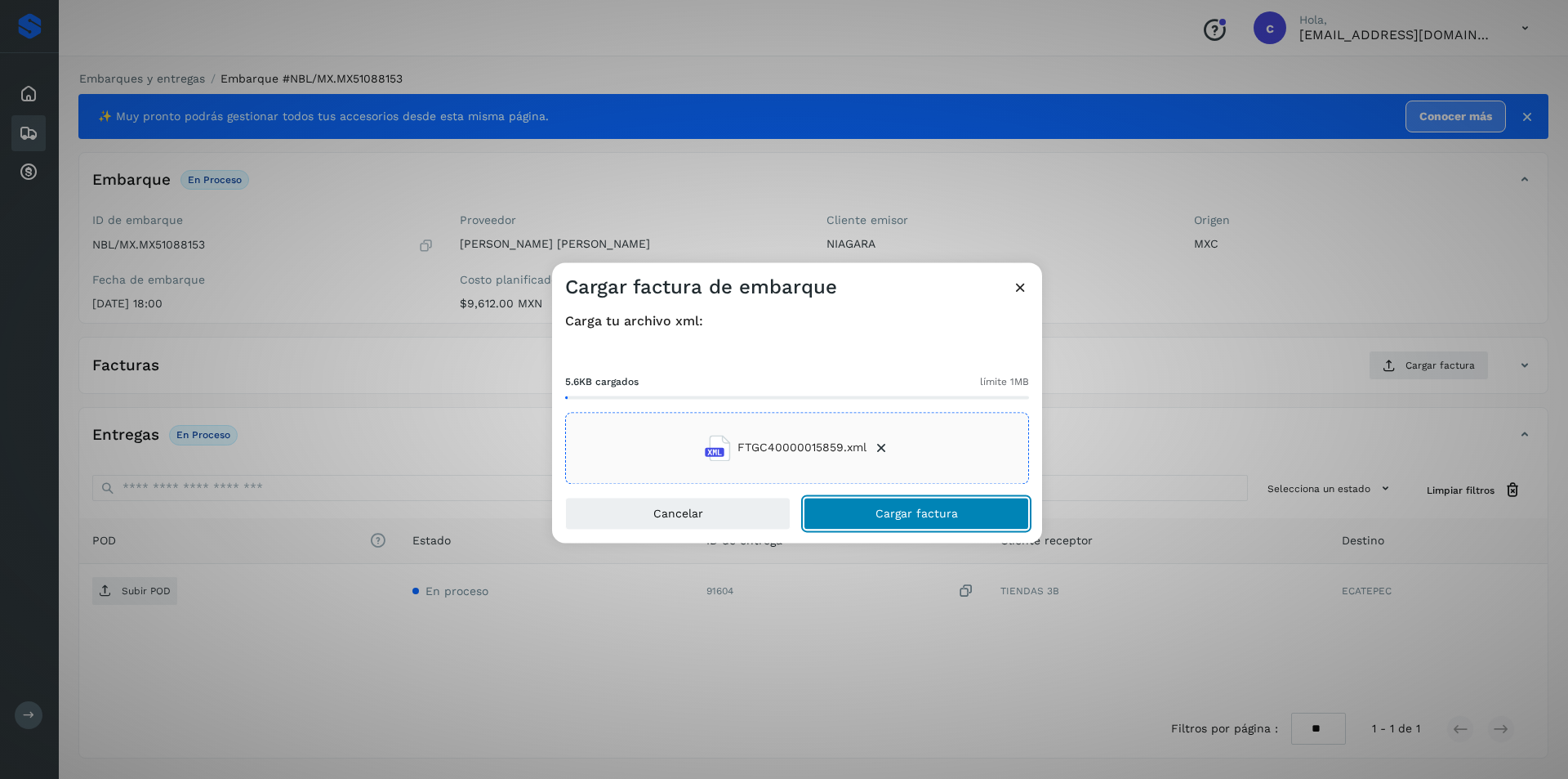
click at [987, 514] on button "Cargar factura" at bounding box center [916, 513] width 225 height 33
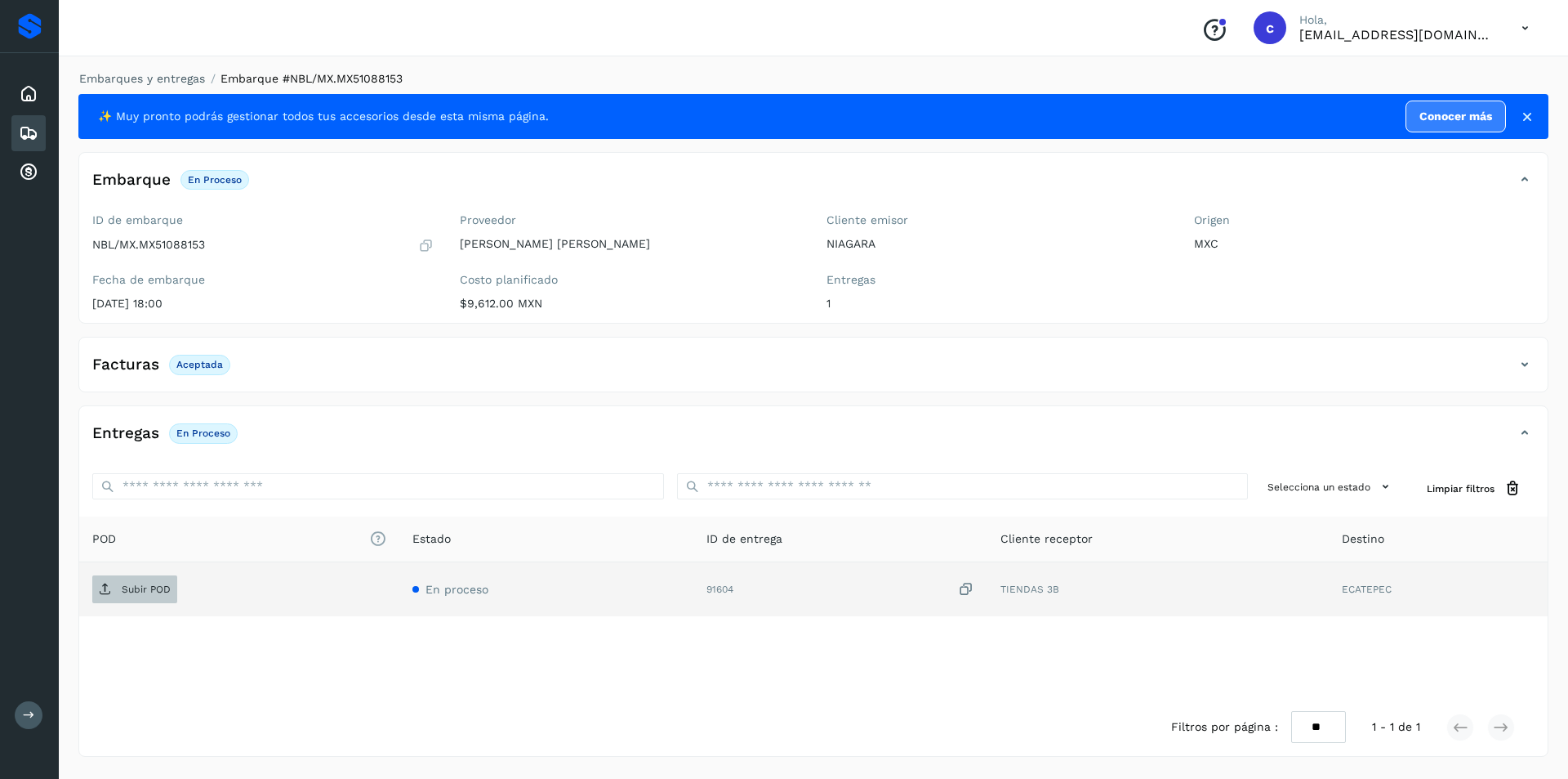
click at [116, 594] on span "Subir POD" at bounding box center [135, 589] width 85 height 26
click at [107, 590] on icon at bounding box center [106, 589] width 13 height 13
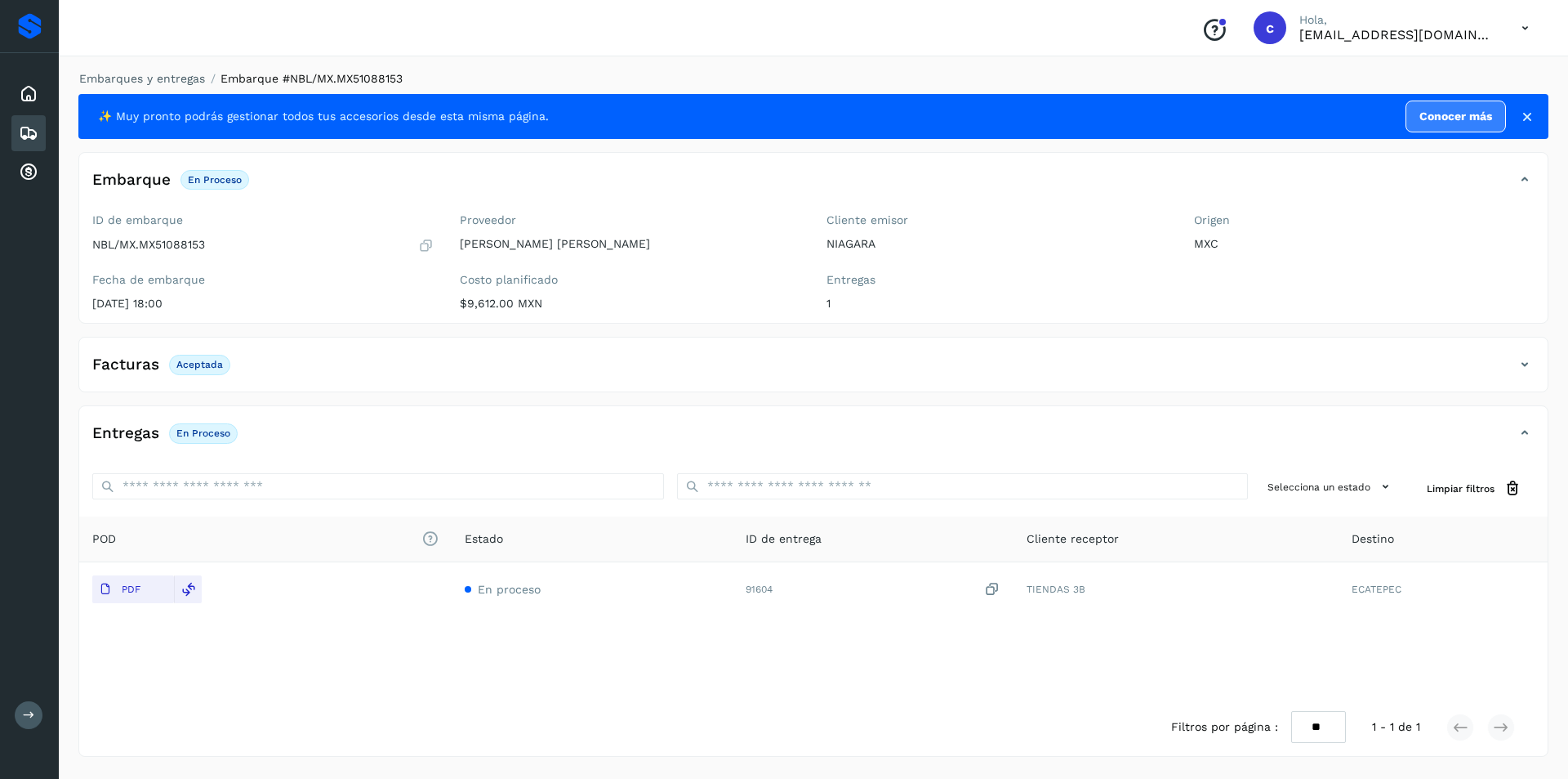
click at [31, 139] on icon at bounding box center [28, 133] width 20 height 20
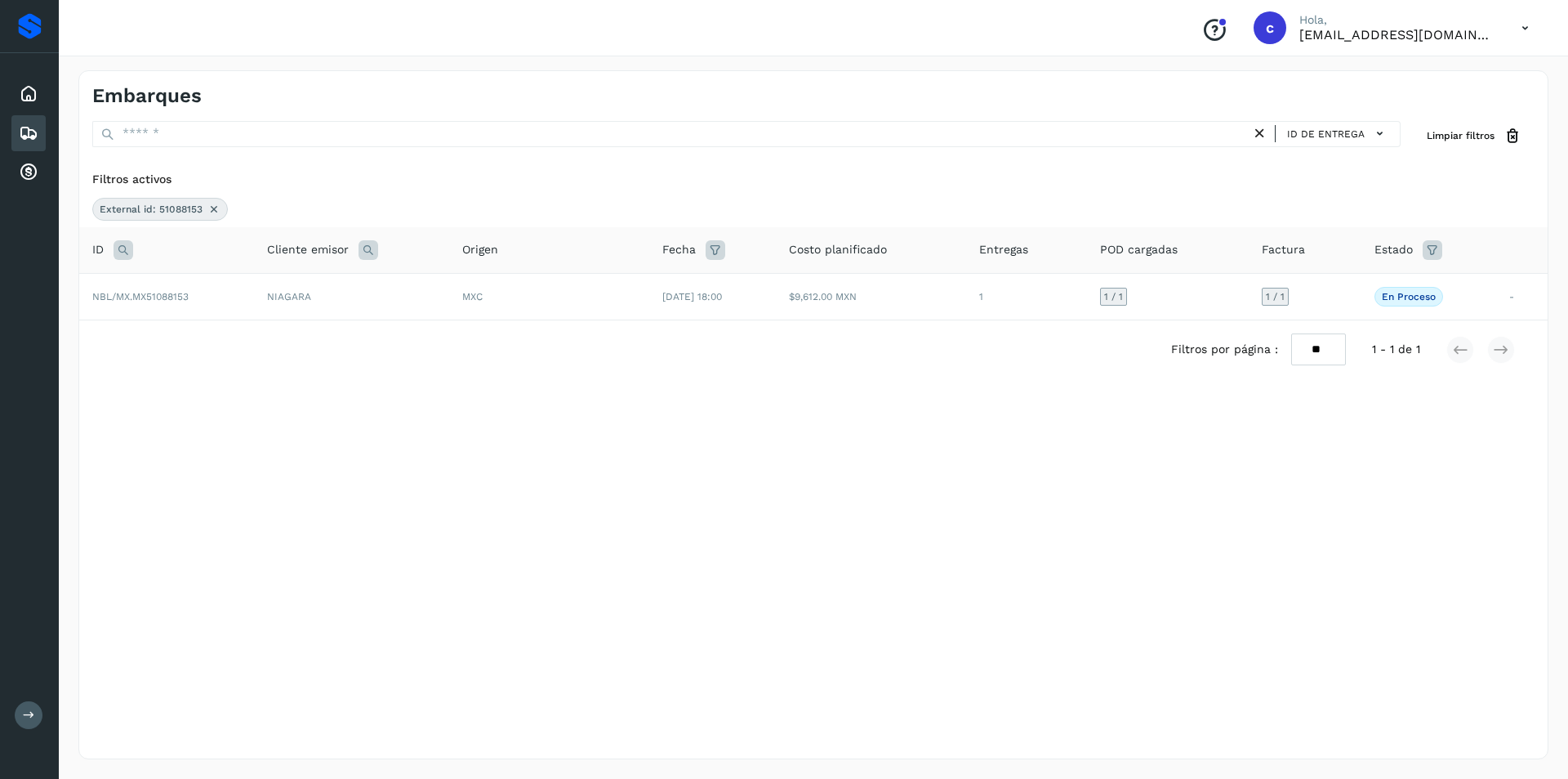
click at [210, 205] on icon at bounding box center [214, 209] width 13 height 13
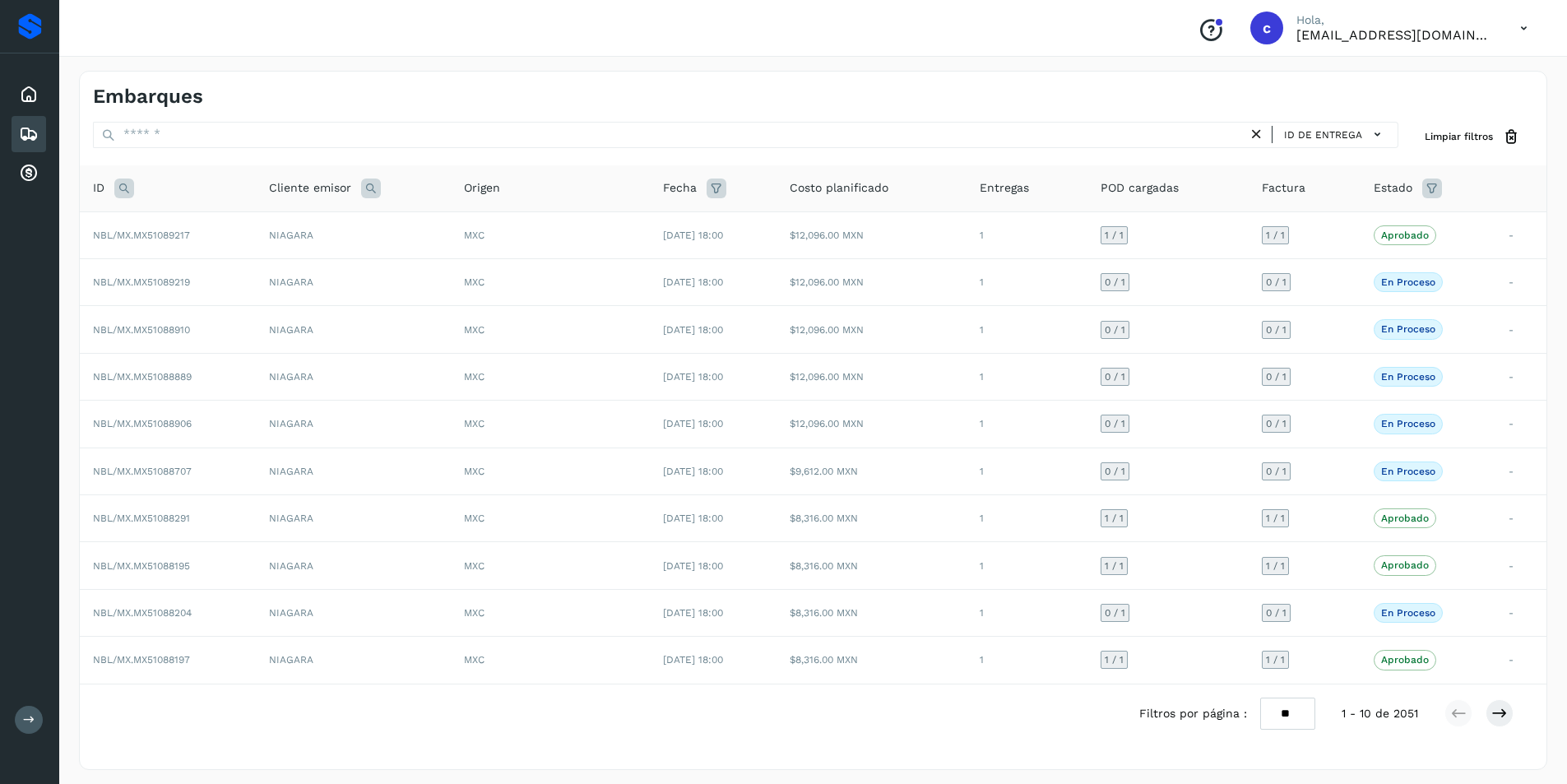
click at [118, 190] on icon at bounding box center [123, 188] width 20 height 20
click at [236, 223] on input "text" at bounding box center [233, 230] width 202 height 27
type input "********"
click at [250, 274] on button "Buscar" at bounding box center [275, 270] width 117 height 29
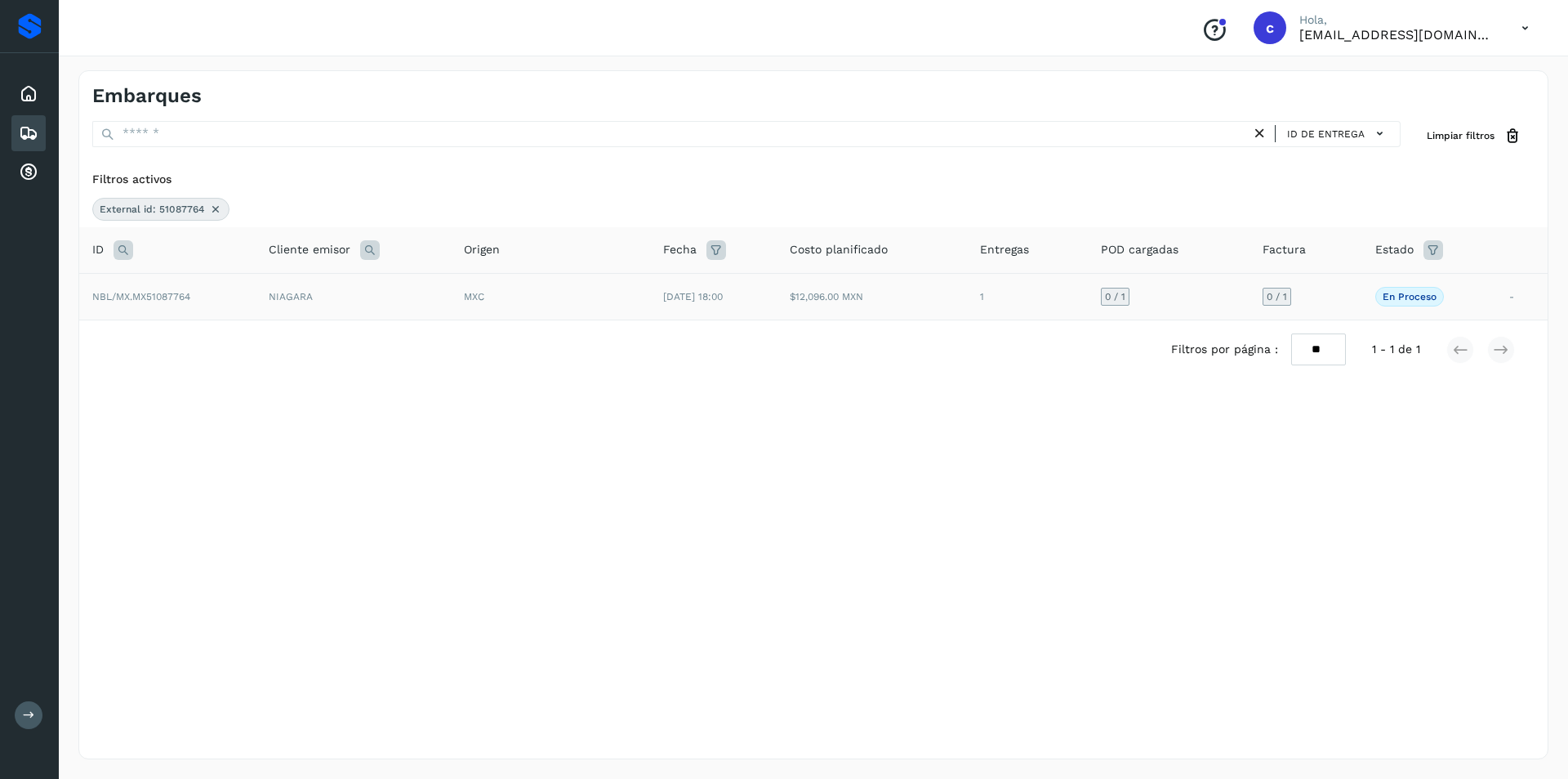
click at [197, 288] on td "NBL/MX.MX51087764" at bounding box center [167, 295] width 176 height 46
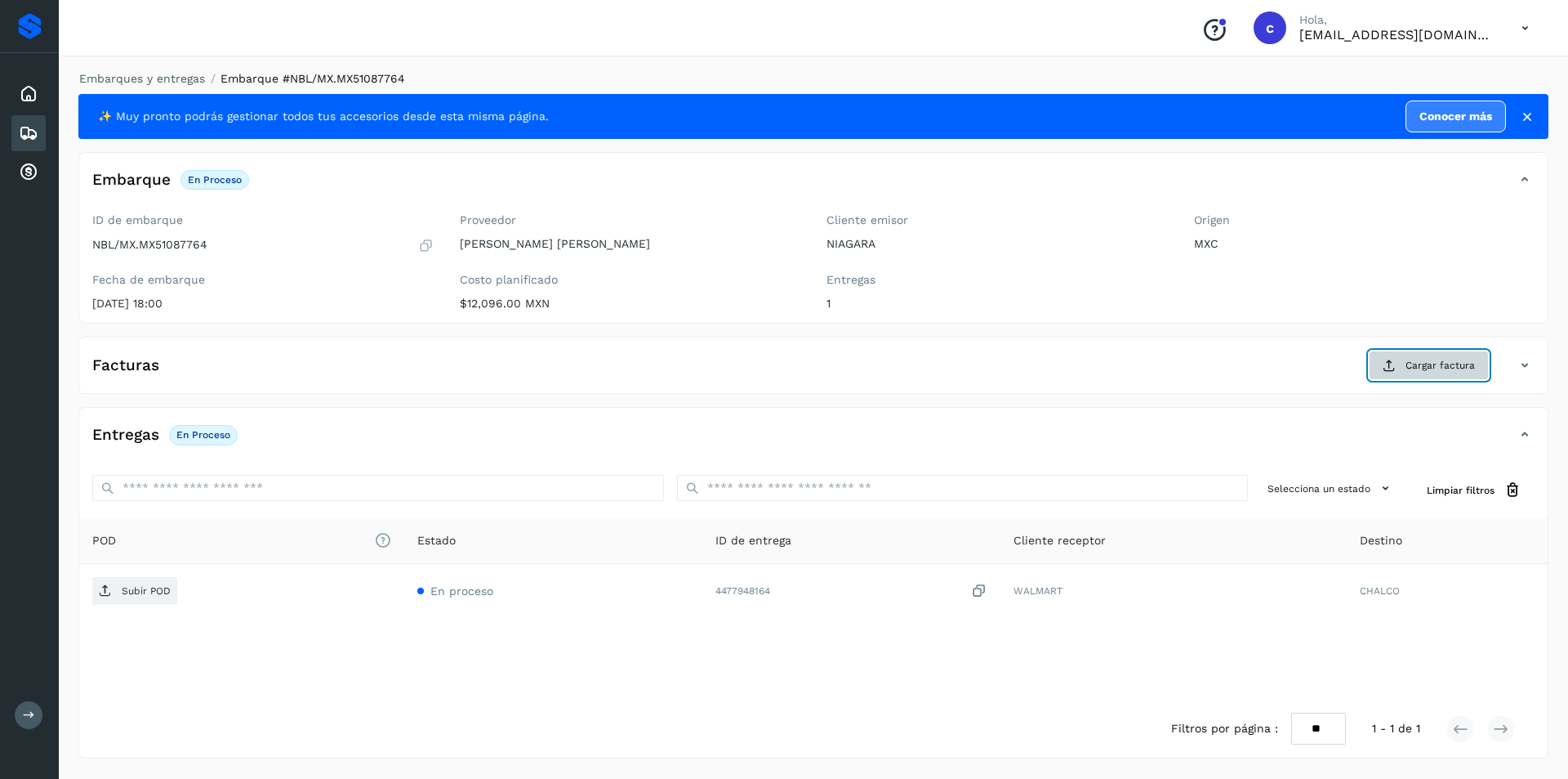
click at [1399, 367] on button "Cargar factura" at bounding box center [1428, 365] width 120 height 29
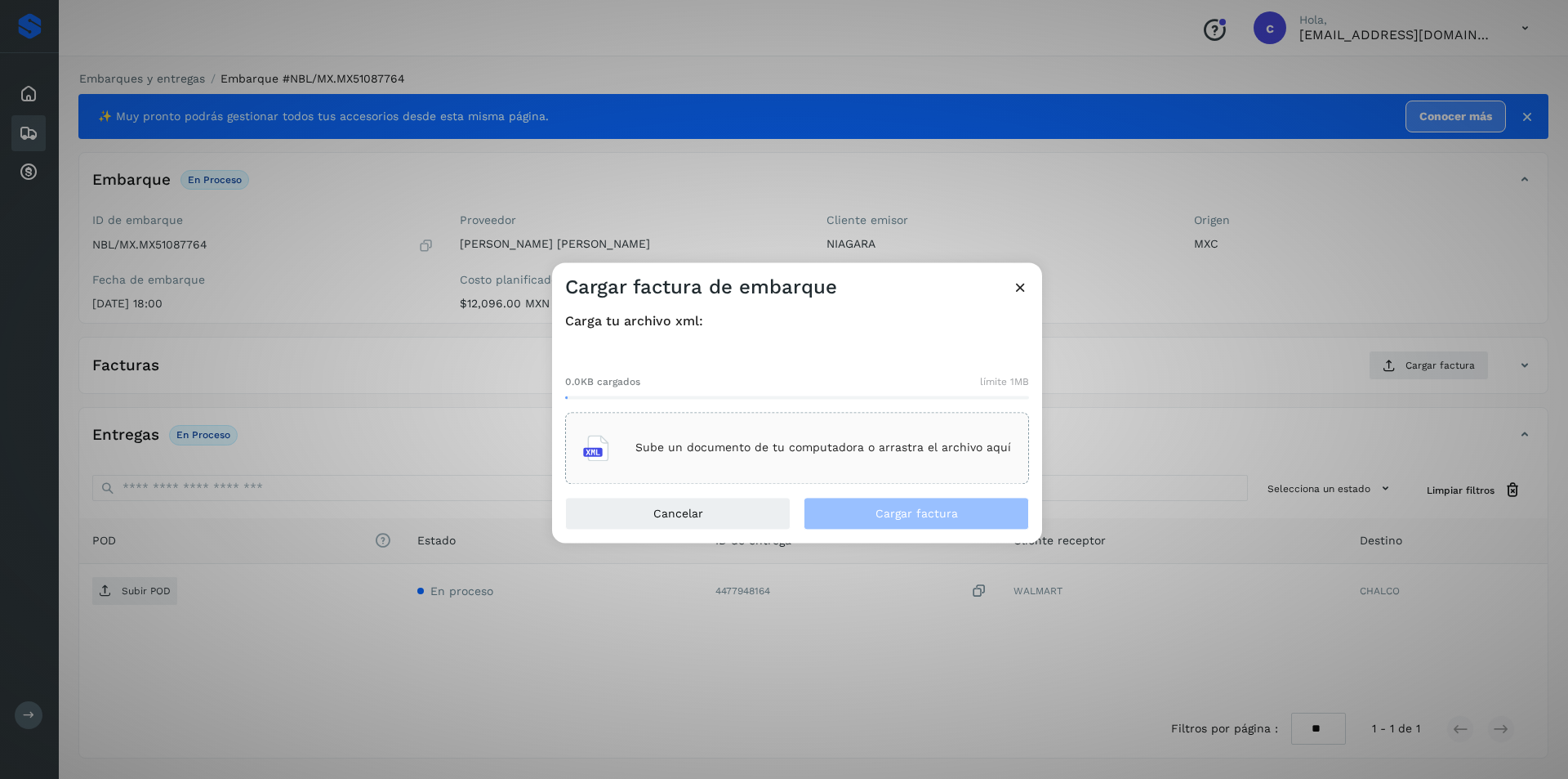
click at [751, 463] on div "Sube un documento de tu computadora o arrastra el archivo aquí" at bounding box center [798, 447] width 428 height 44
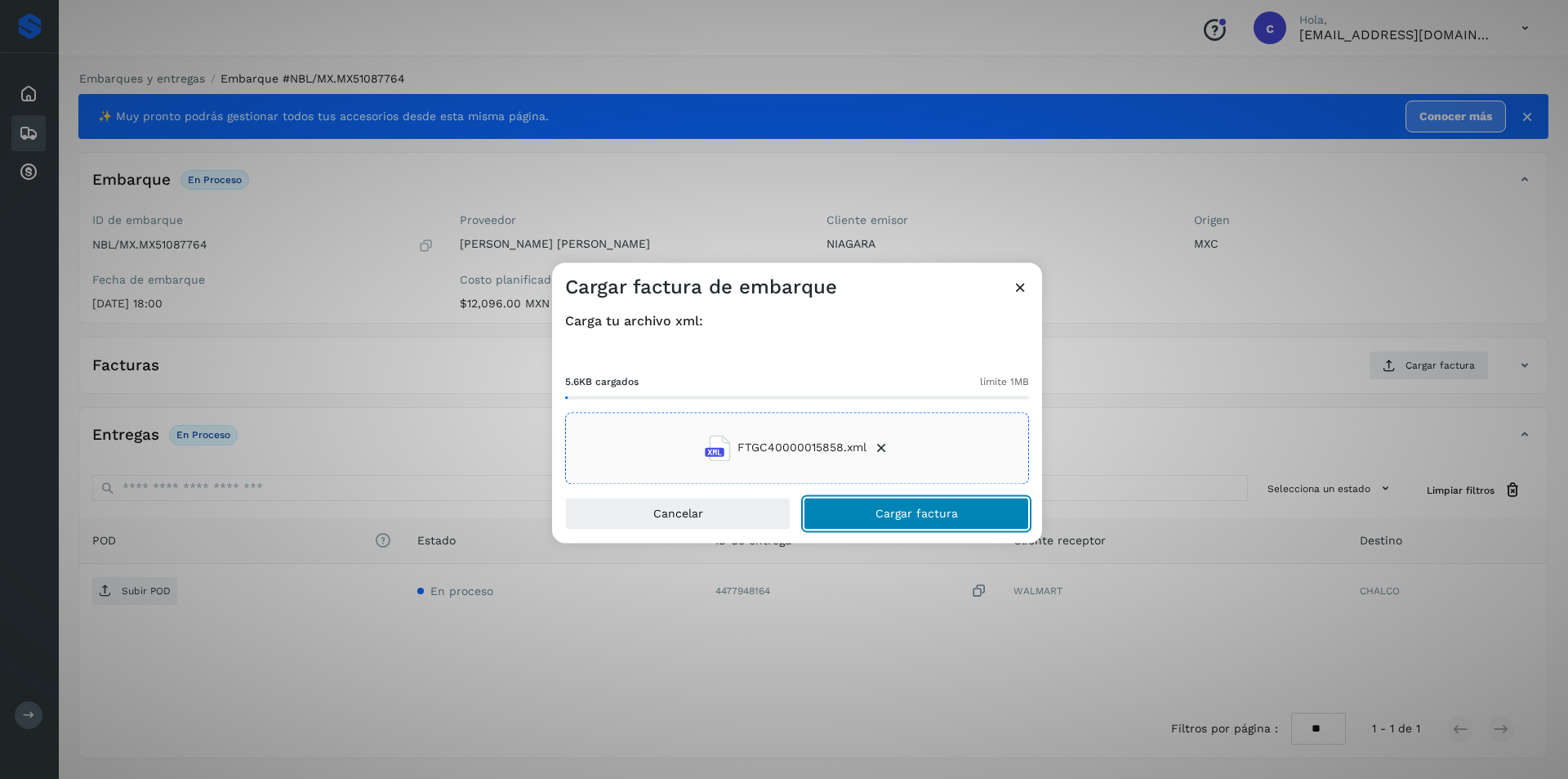
click at [961, 513] on button "Cargar factura" at bounding box center [916, 513] width 225 height 33
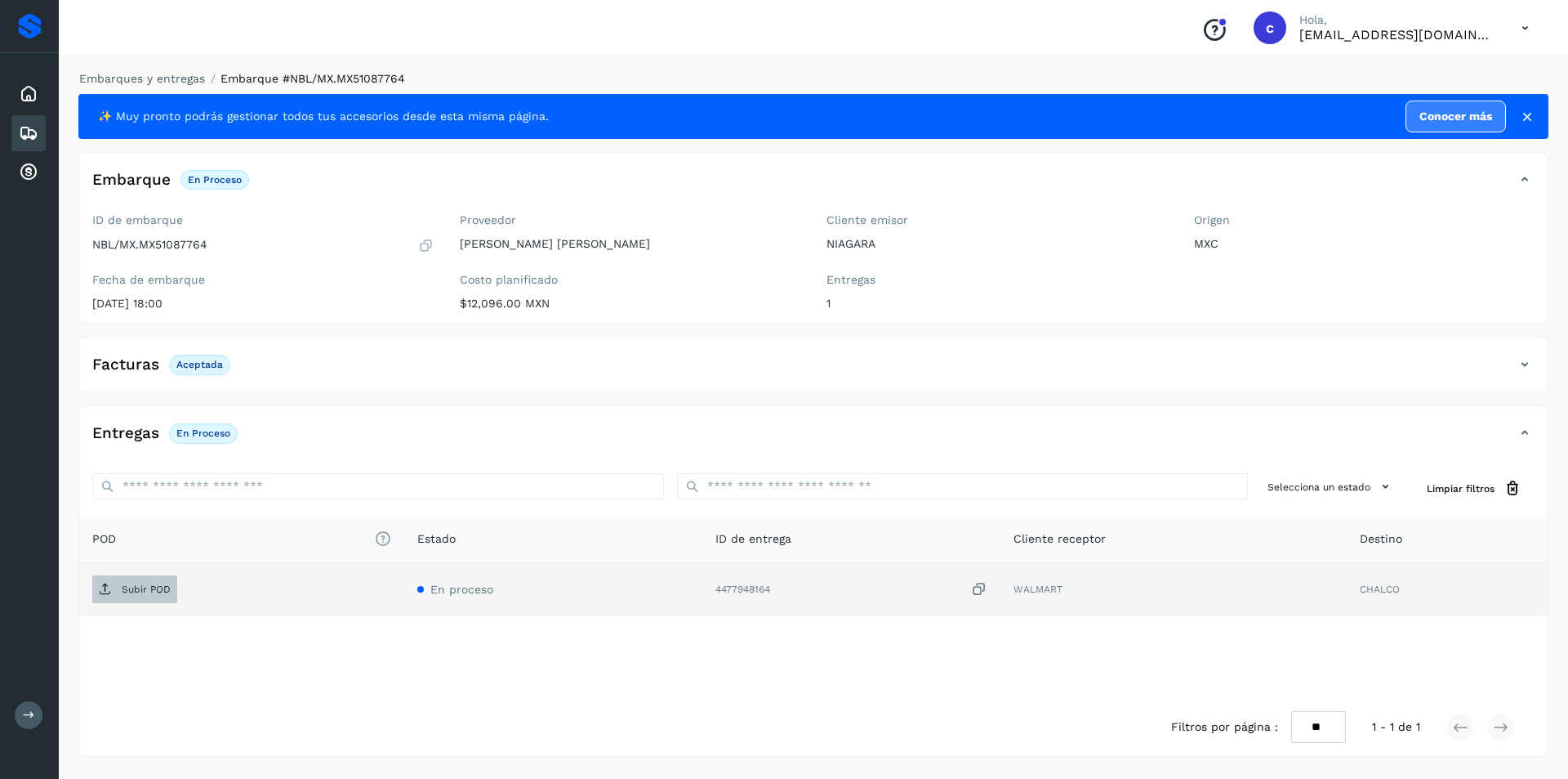
click at [110, 589] on icon at bounding box center [106, 589] width 13 height 13
click at [135, 588] on p "PDF" at bounding box center [131, 589] width 19 height 11
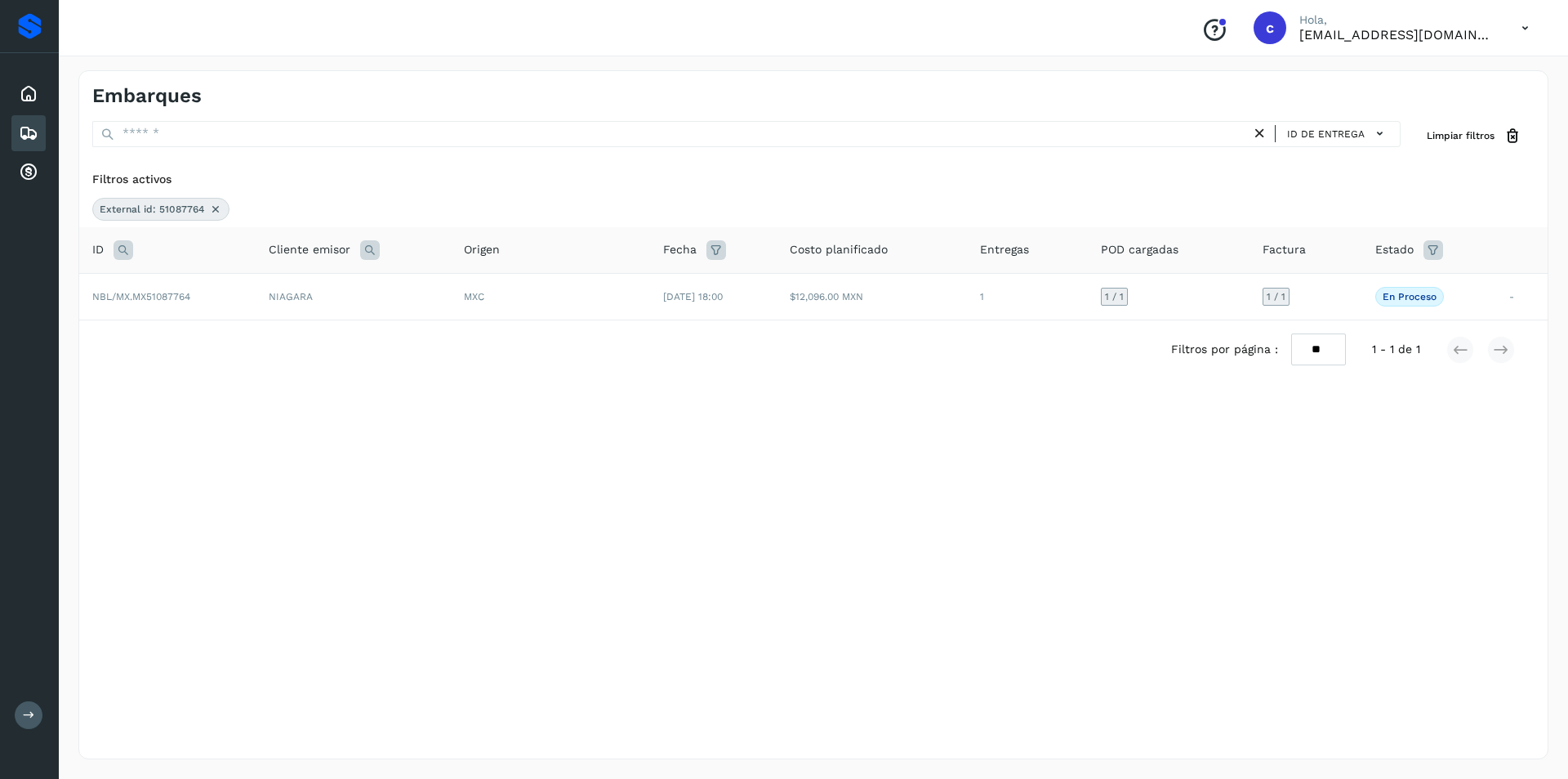
click at [1264, 126] on icon at bounding box center [1260, 134] width 17 height 17
click at [217, 214] on icon at bounding box center [216, 209] width 13 height 13
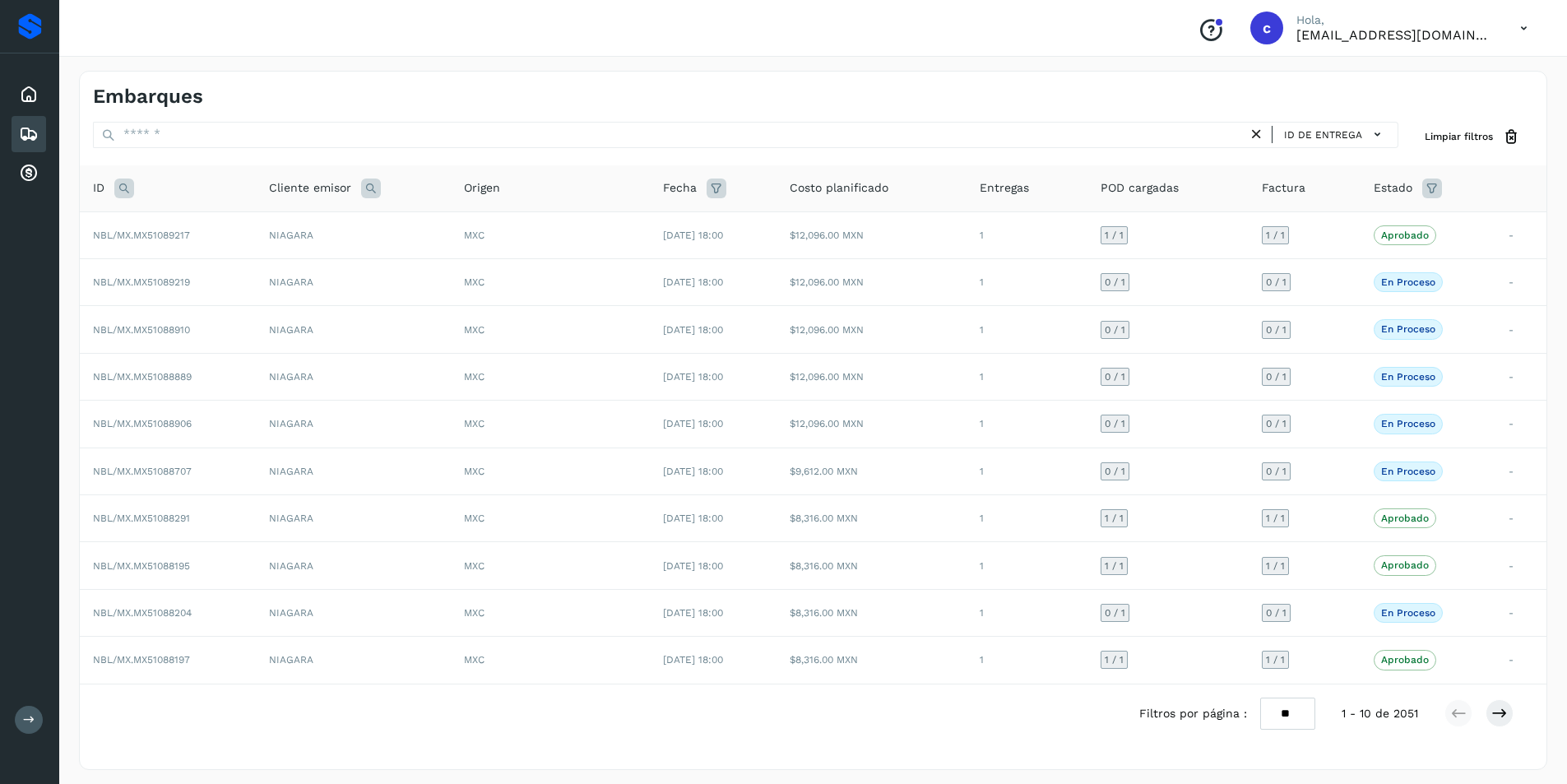
click at [119, 182] on icon at bounding box center [123, 188] width 20 height 20
click at [194, 237] on input "text" at bounding box center [233, 230] width 202 height 27
type input "********"
click at [309, 275] on button "Buscar" at bounding box center [275, 270] width 117 height 29
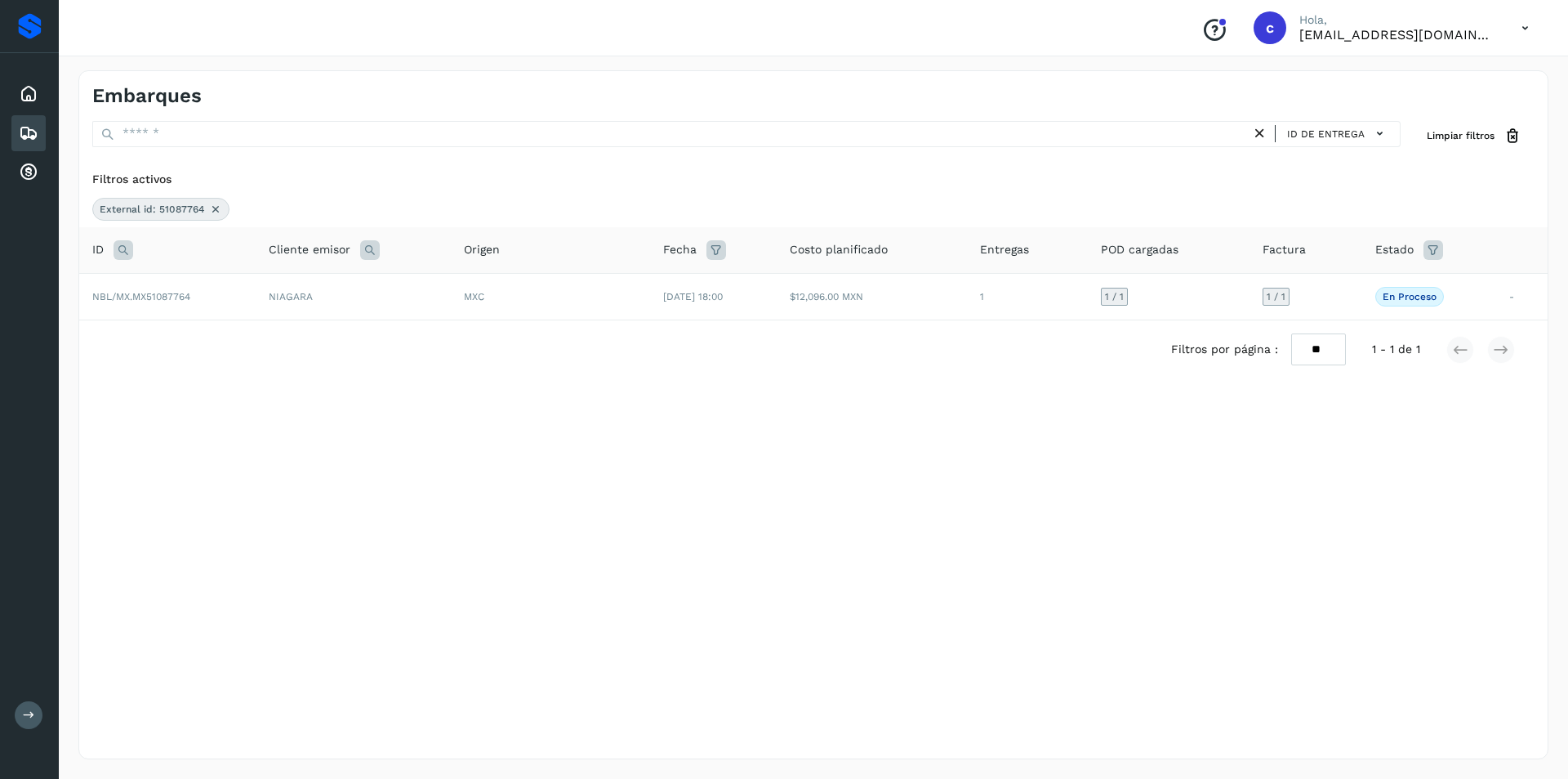
click at [1256, 136] on icon at bounding box center [1260, 134] width 17 height 17
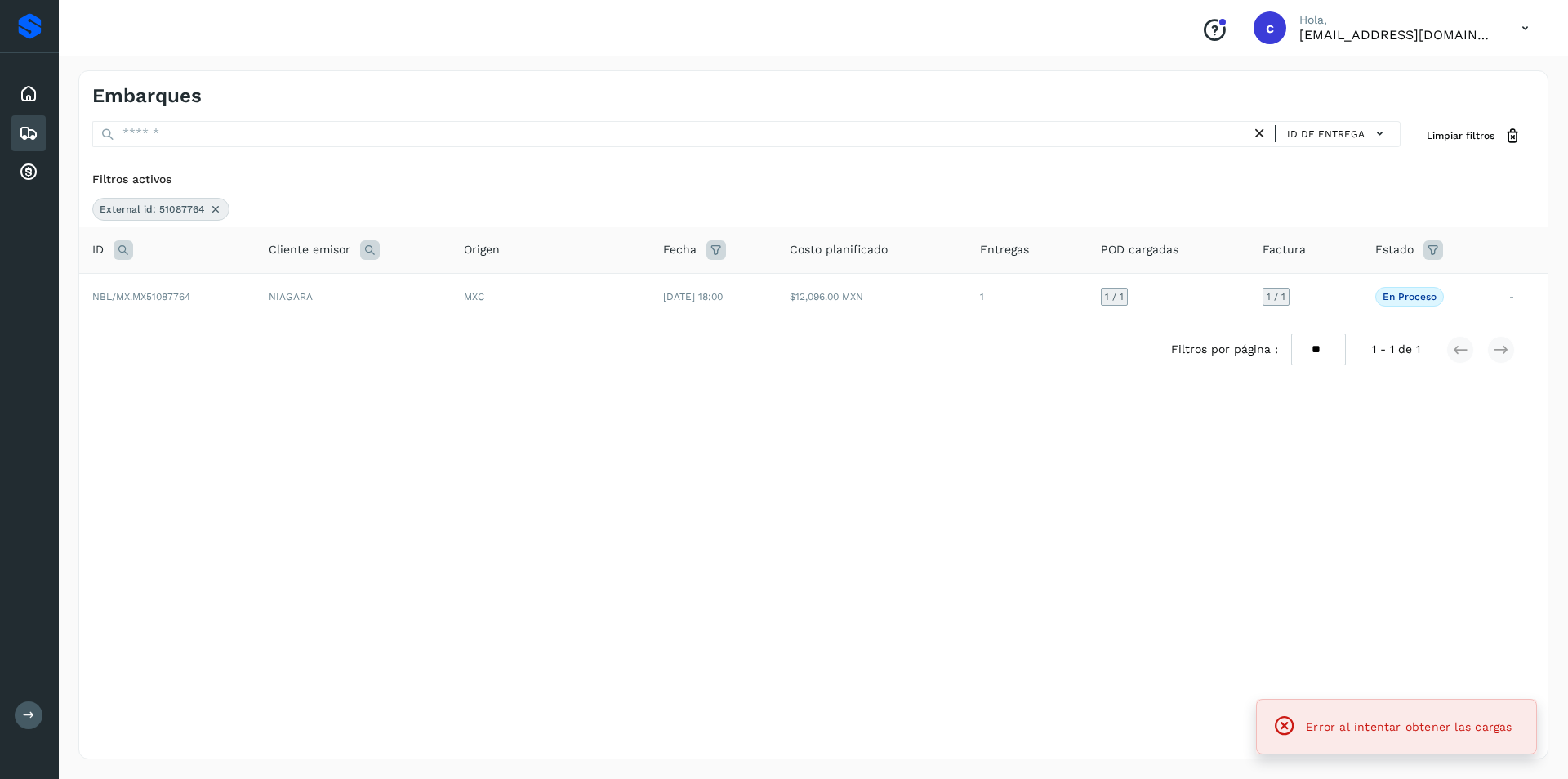
click at [215, 205] on icon at bounding box center [216, 209] width 13 height 13
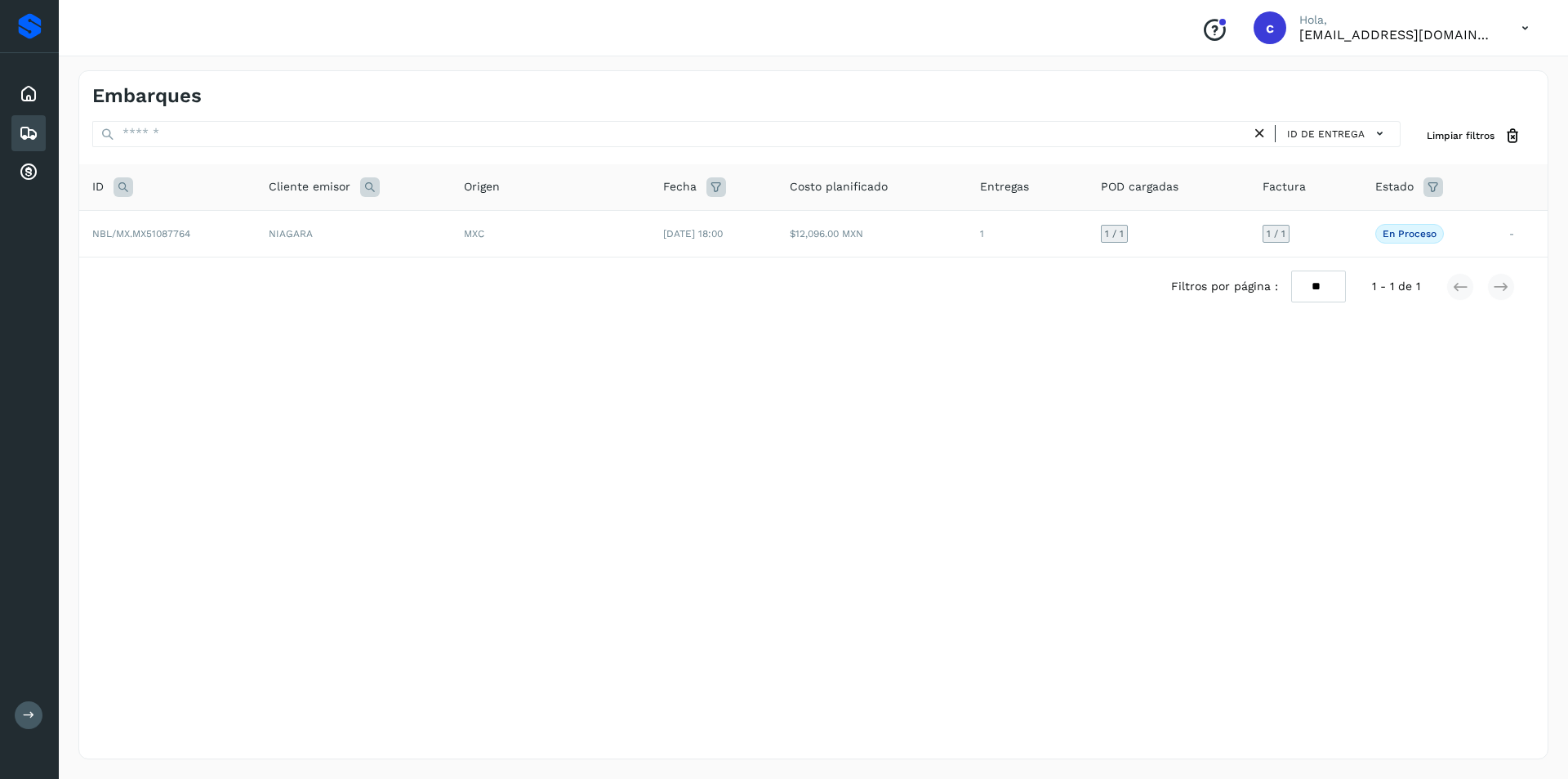
click at [121, 188] on icon at bounding box center [123, 187] width 20 height 20
click at [252, 236] on input "text" at bounding box center [231, 228] width 201 height 26
type input "*"
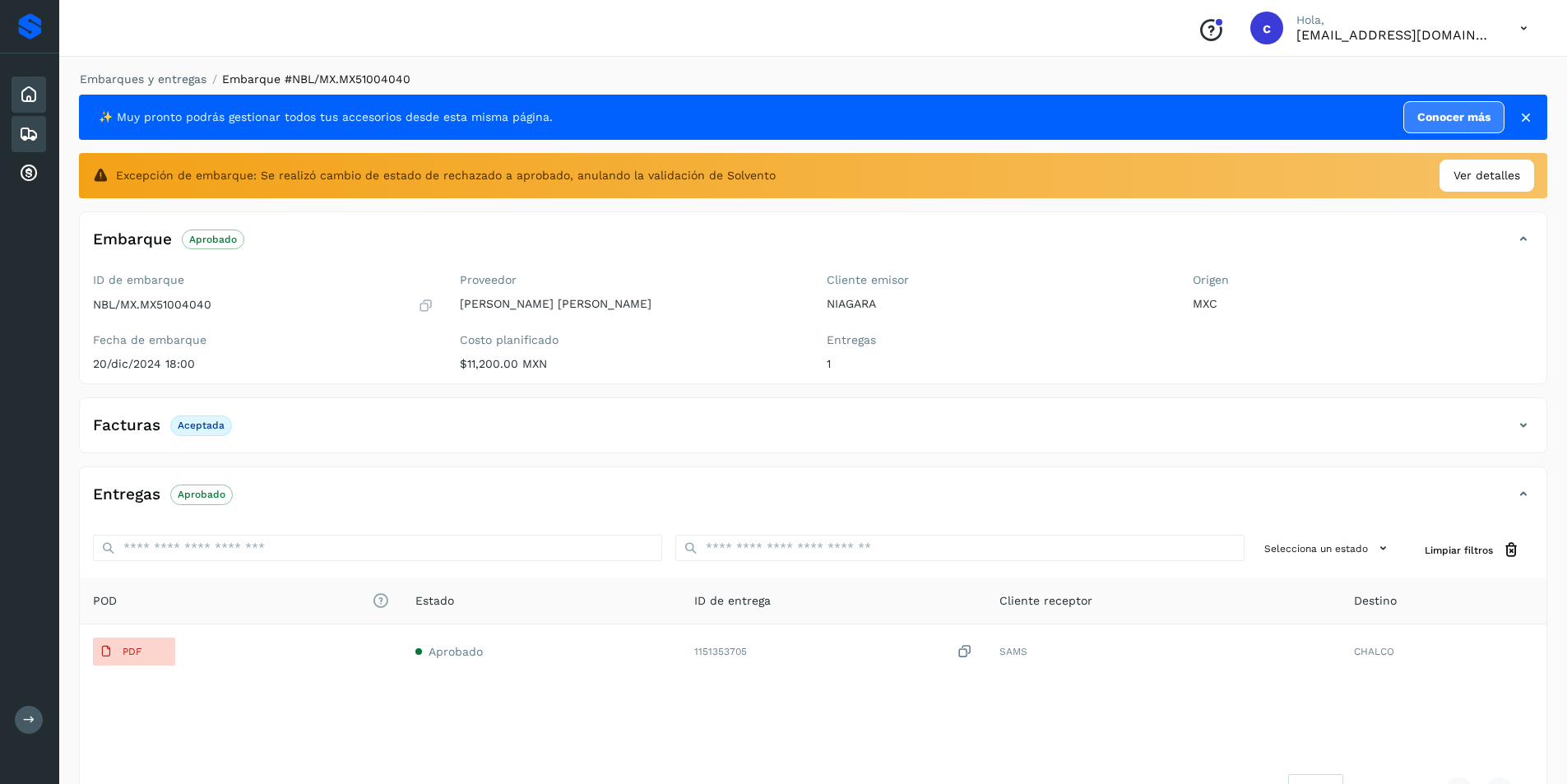
click at [28, 98] on icon at bounding box center [28, 94] width 20 height 20
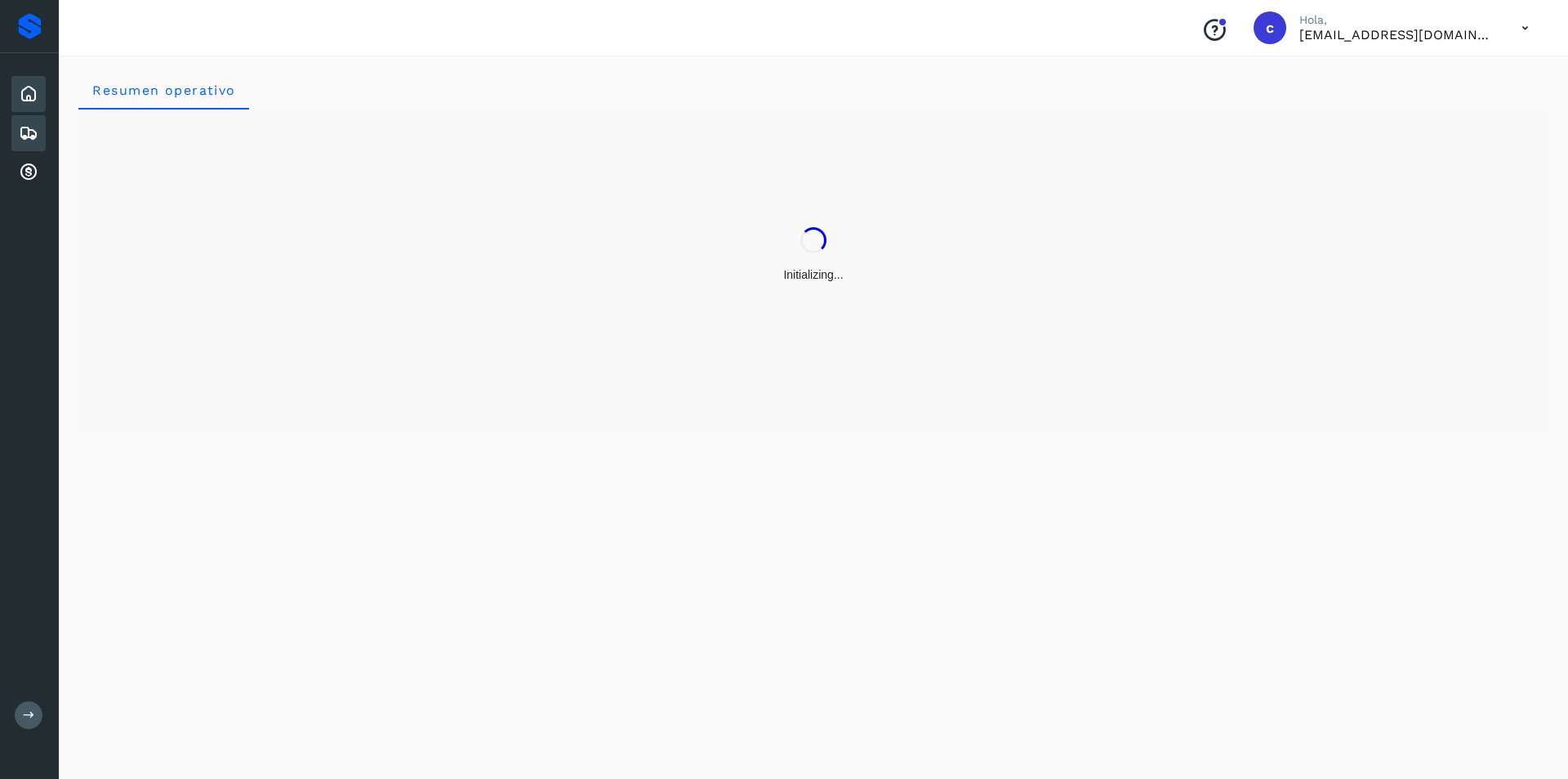
click at [28, 145] on div "Embarques" at bounding box center [28, 133] width 34 height 36
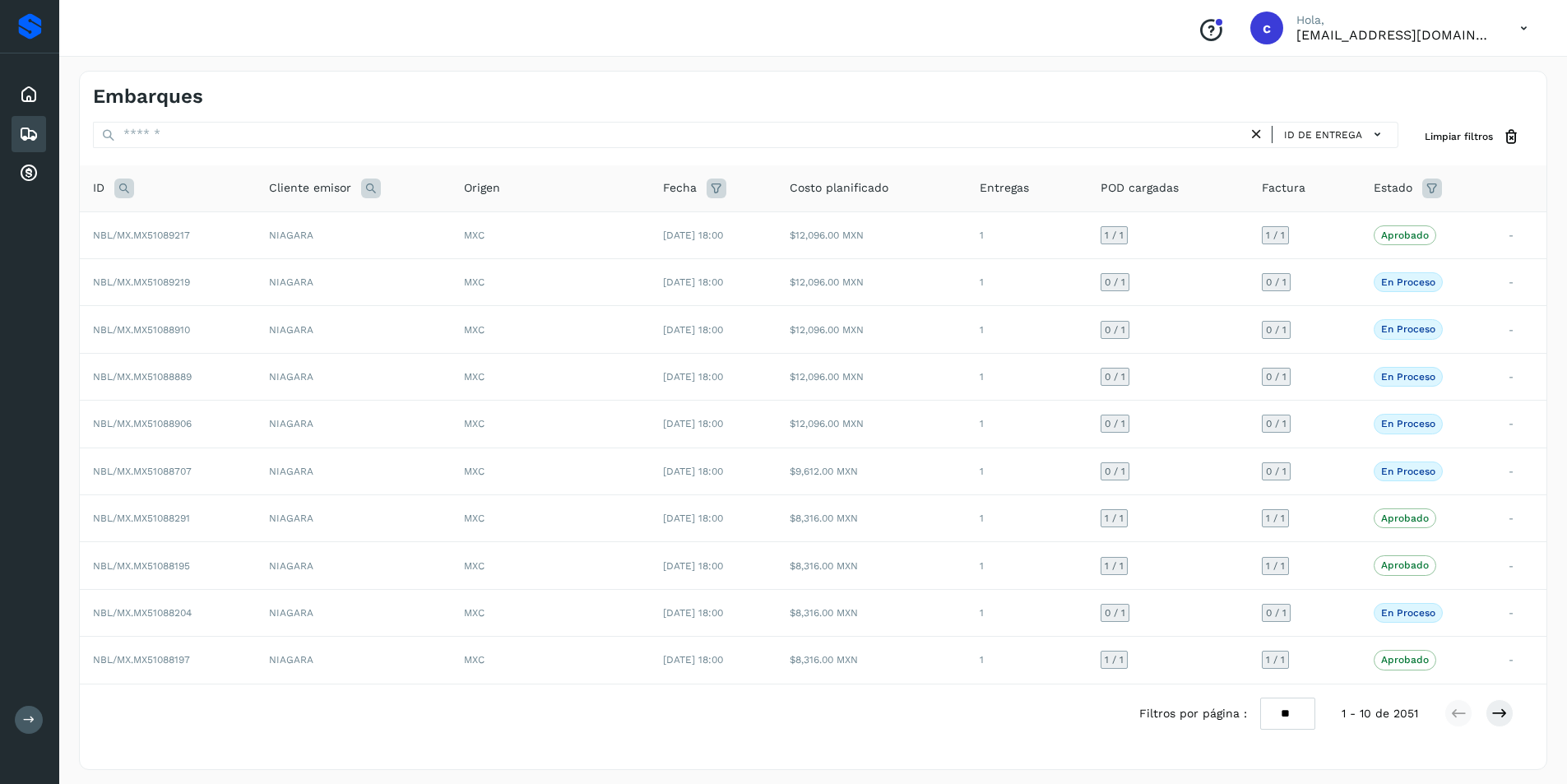
click at [120, 194] on icon at bounding box center [123, 188] width 20 height 20
click at [159, 225] on input "text" at bounding box center [233, 230] width 202 height 27
type input "********"
click at [234, 279] on button "Buscar" at bounding box center [275, 270] width 117 height 29
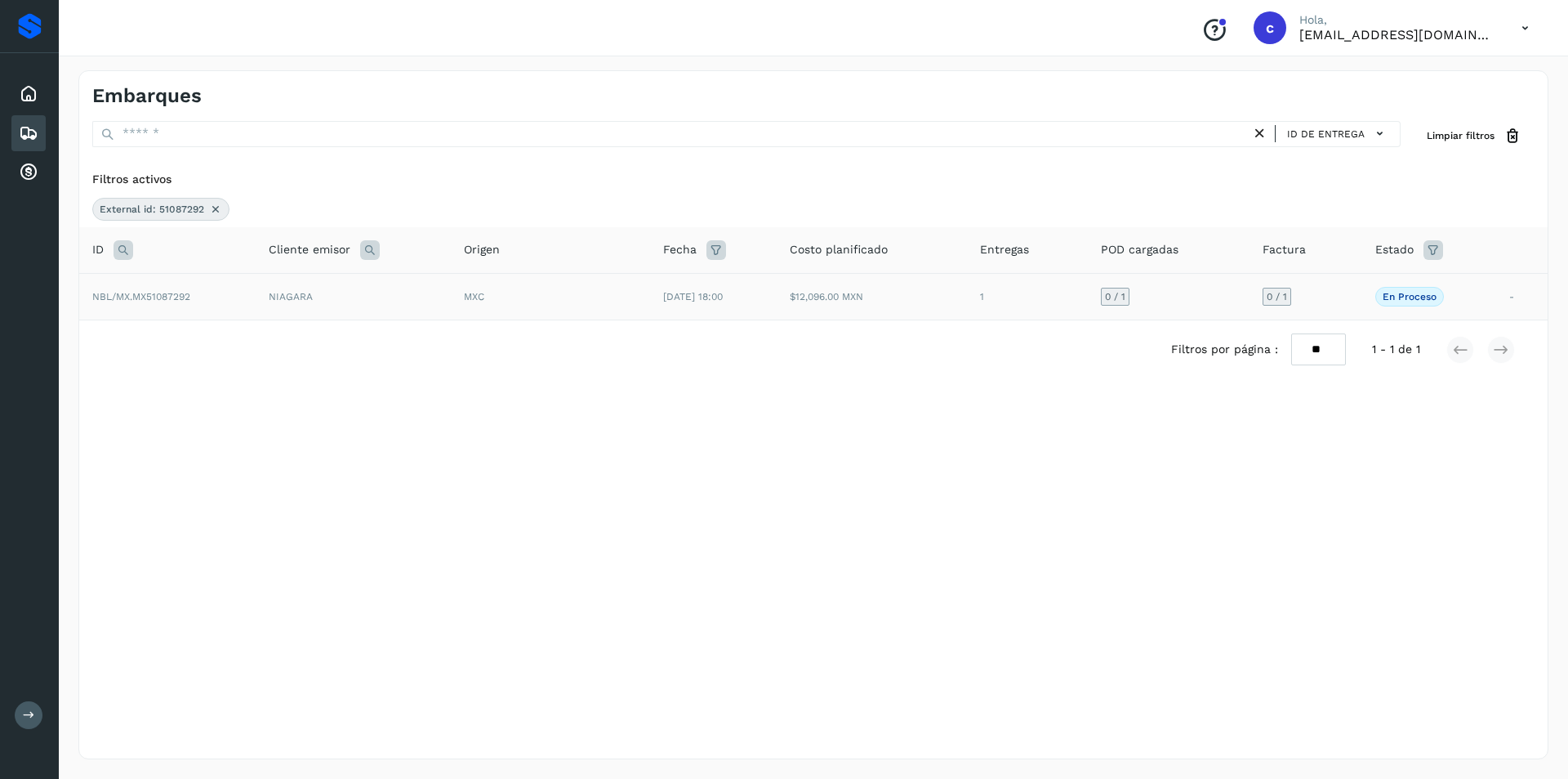
click at [360, 312] on td "NIAGARA" at bounding box center [353, 295] width 195 height 46
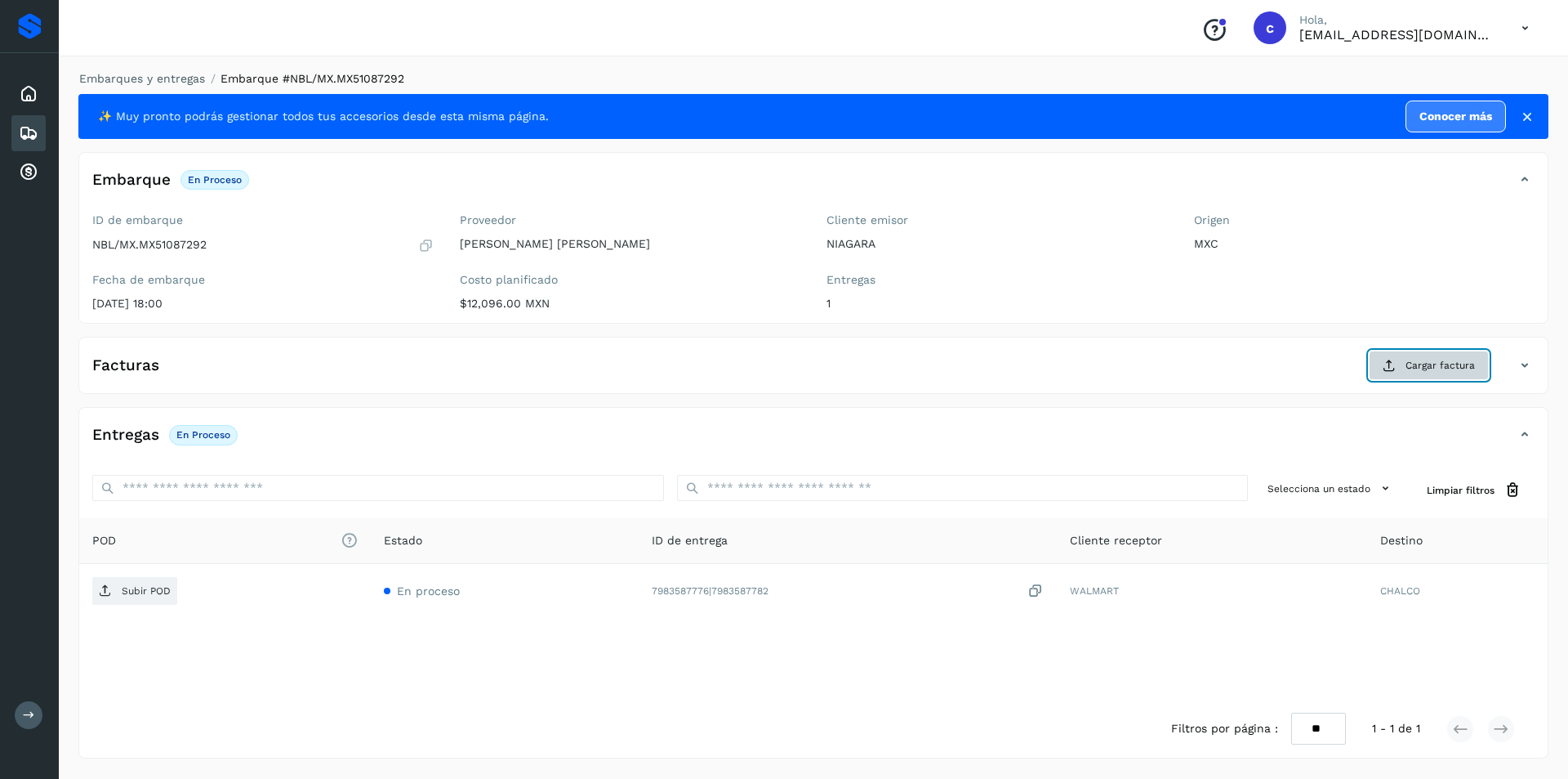
click at [1421, 374] on button "Cargar factura" at bounding box center [1428, 365] width 120 height 29
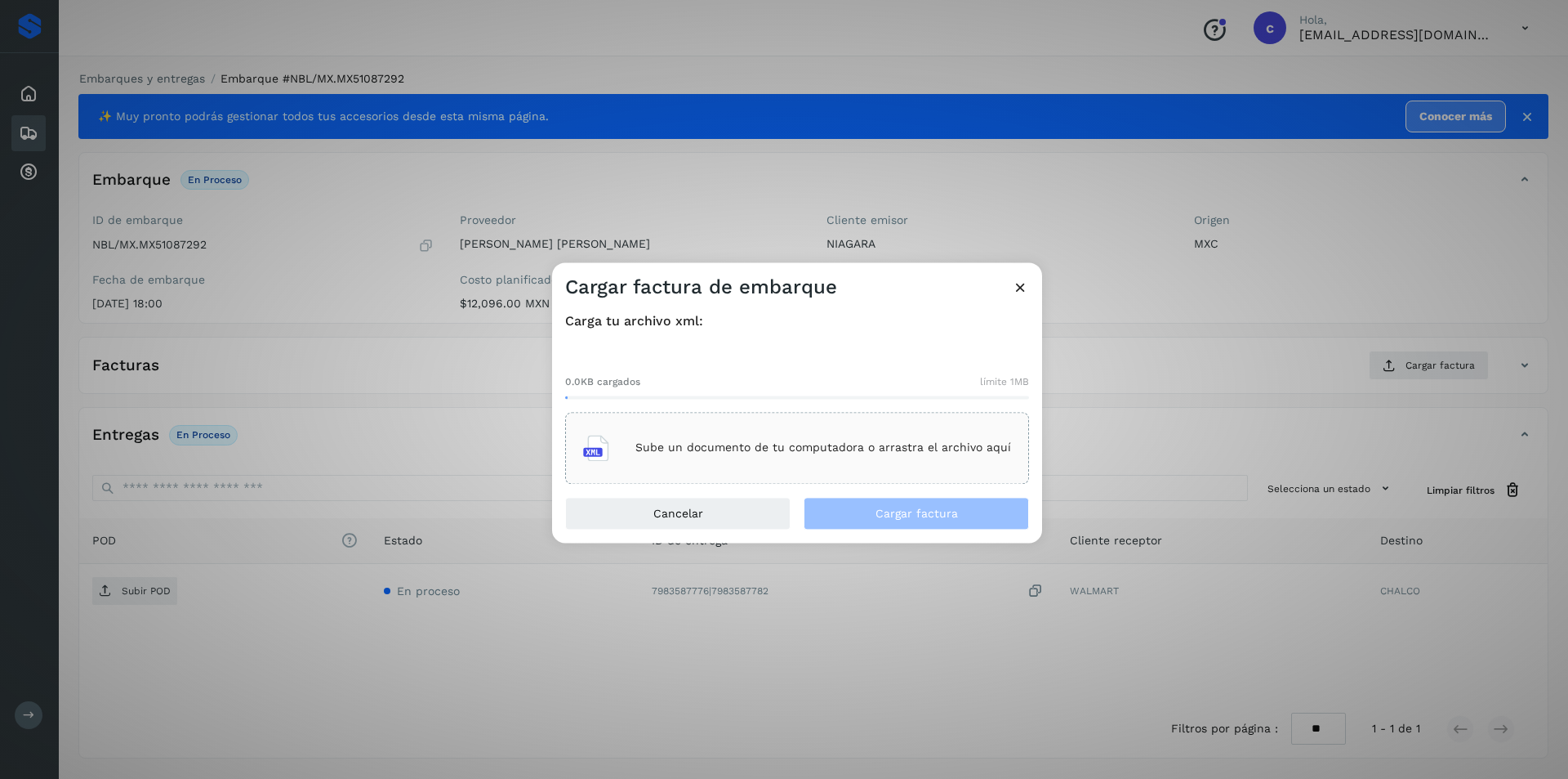
click at [896, 438] on div "Sube un documento de tu computadora o arrastra el archivo aquí" at bounding box center [798, 447] width 428 height 44
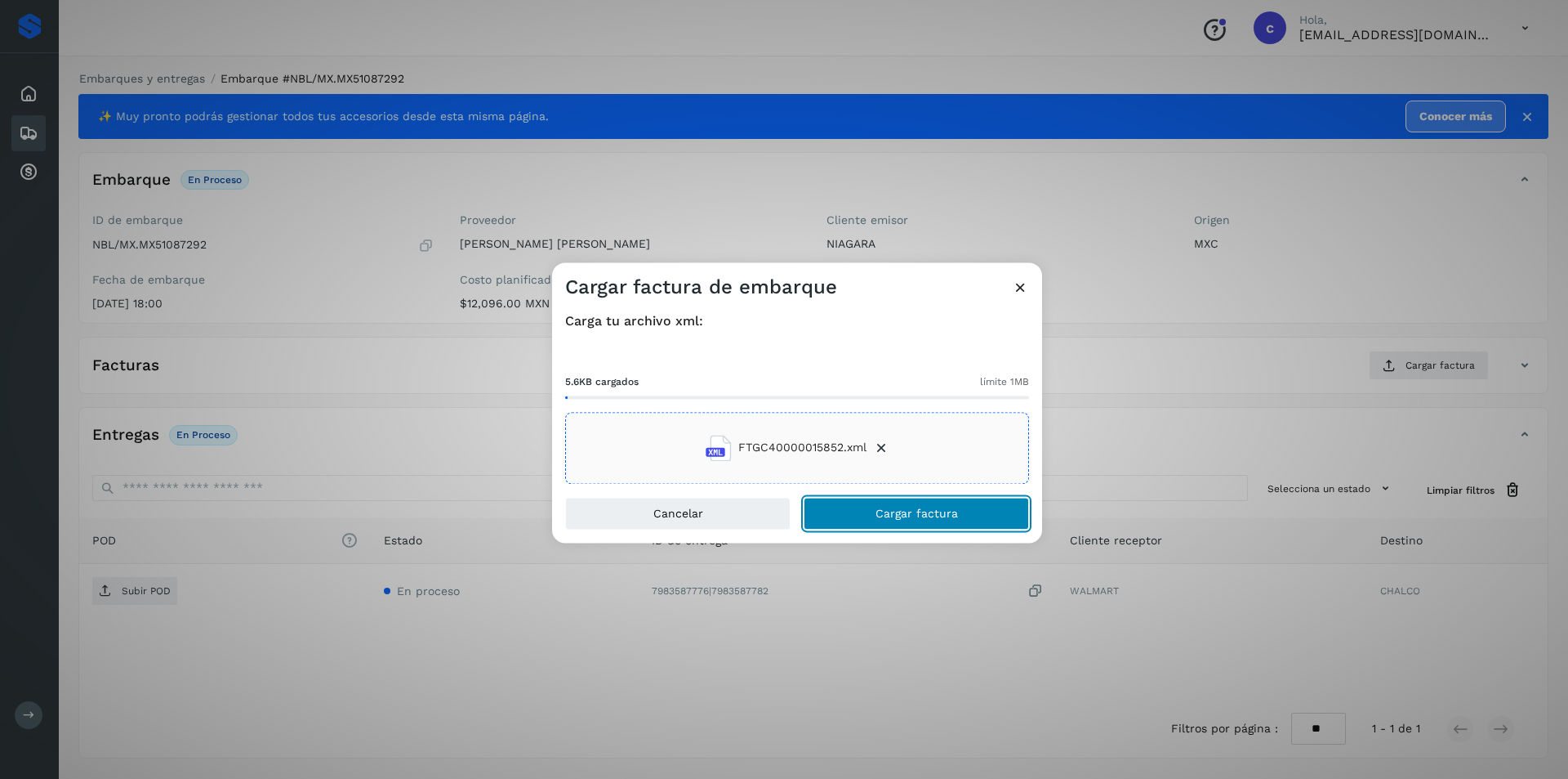
click at [851, 513] on button "Cargar factura" at bounding box center [916, 513] width 225 height 33
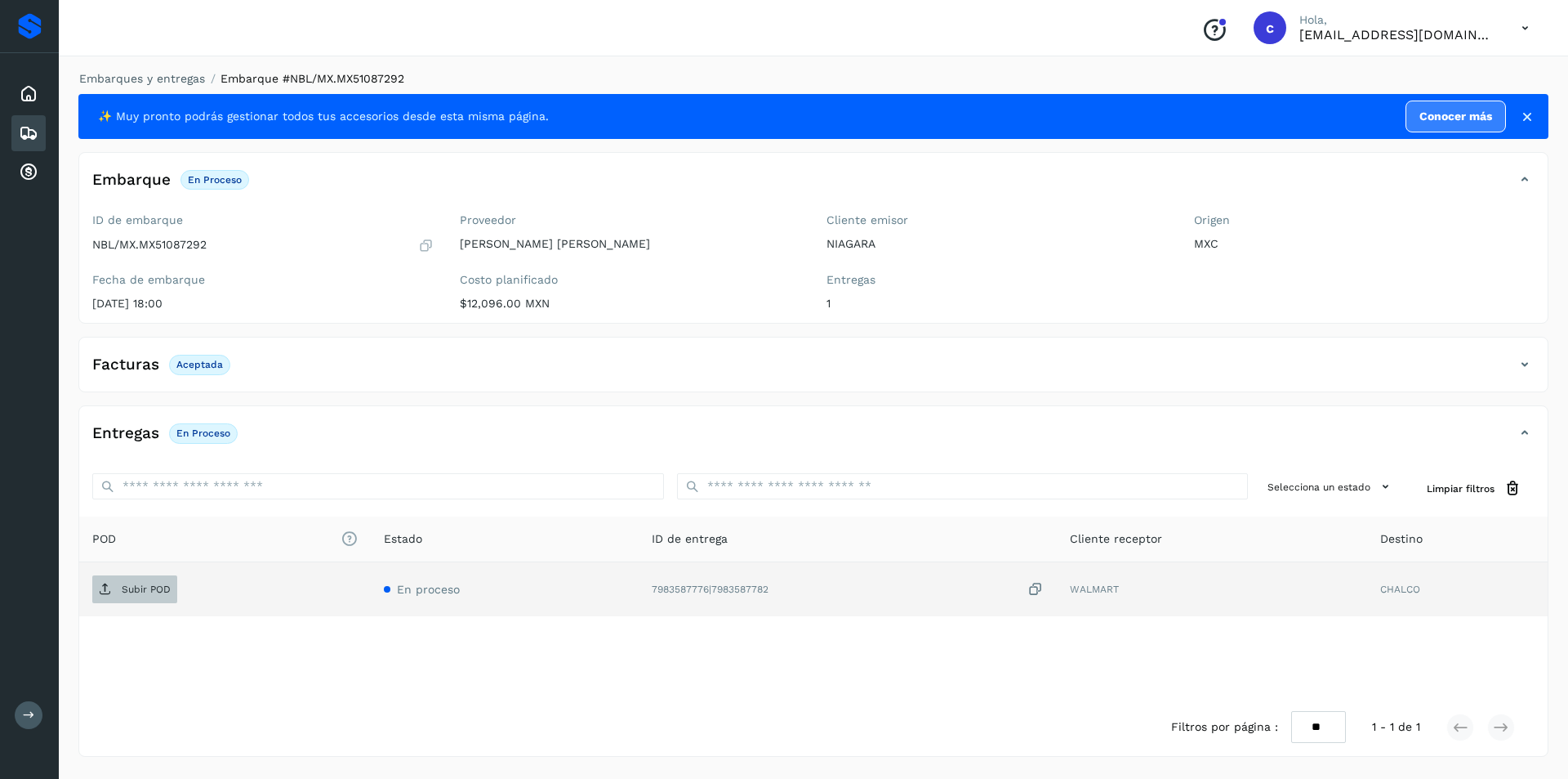
click at [145, 594] on p "Subir POD" at bounding box center [146, 589] width 49 height 11
click at [99, 603] on button "PDF" at bounding box center [133, 588] width 82 height 27
click at [133, 592] on p "PDF" at bounding box center [131, 589] width 19 height 11
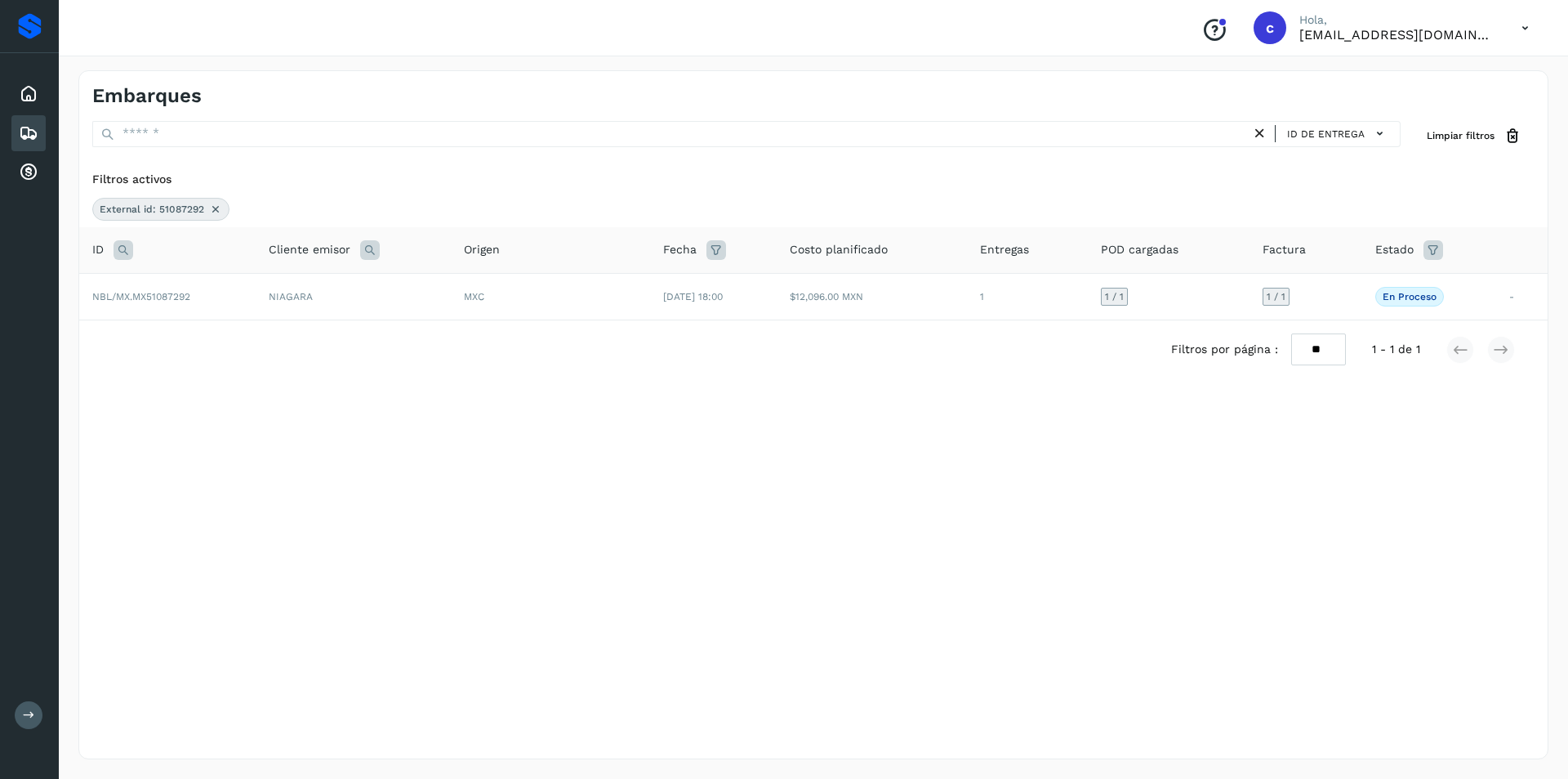
click at [215, 211] on icon at bounding box center [216, 209] width 13 height 13
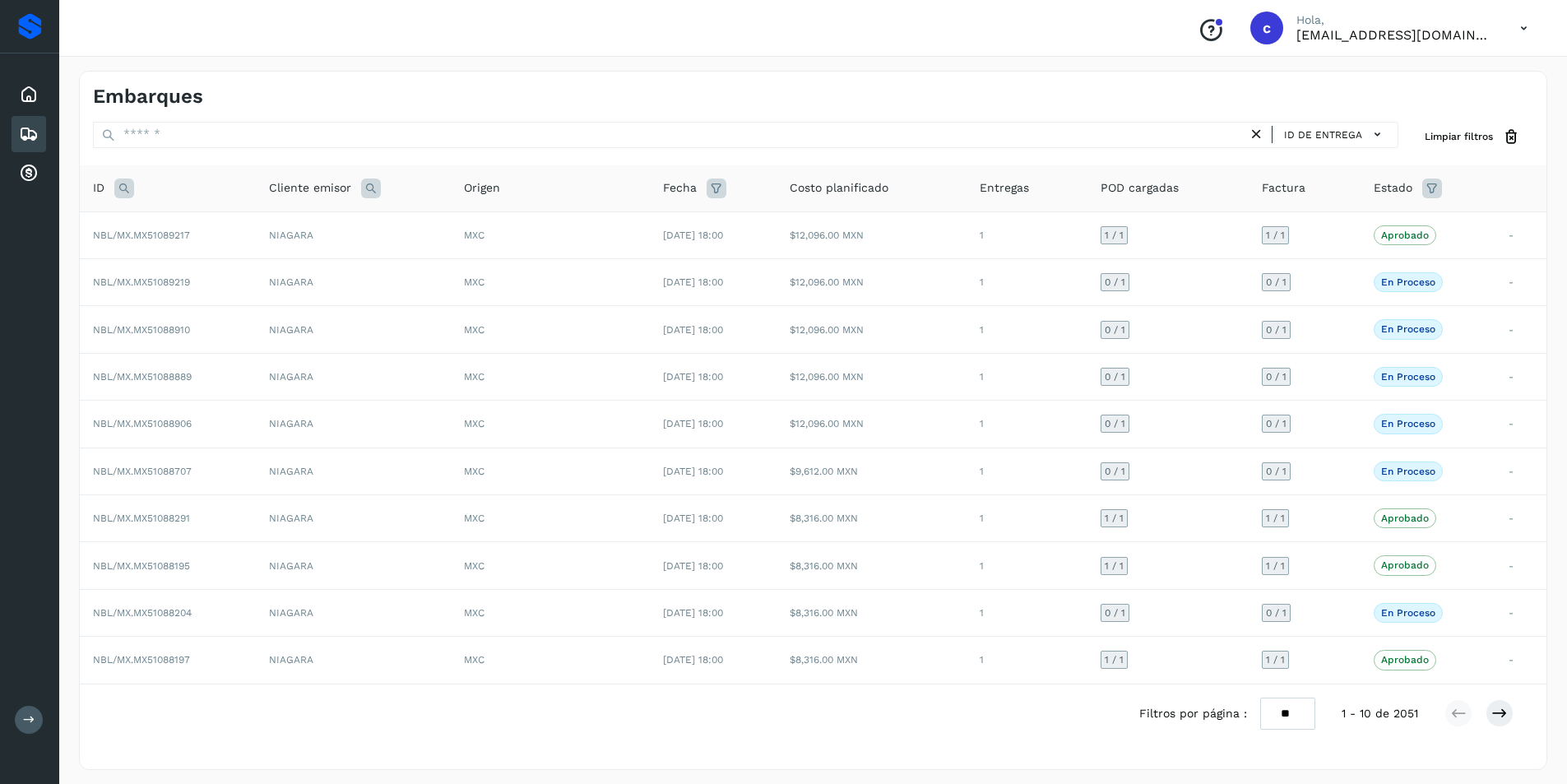
click at [120, 188] on icon at bounding box center [123, 188] width 20 height 20
click at [188, 228] on input "text" at bounding box center [233, 230] width 202 height 27
type input "********"
click at [252, 262] on button "Buscar" at bounding box center [275, 270] width 117 height 29
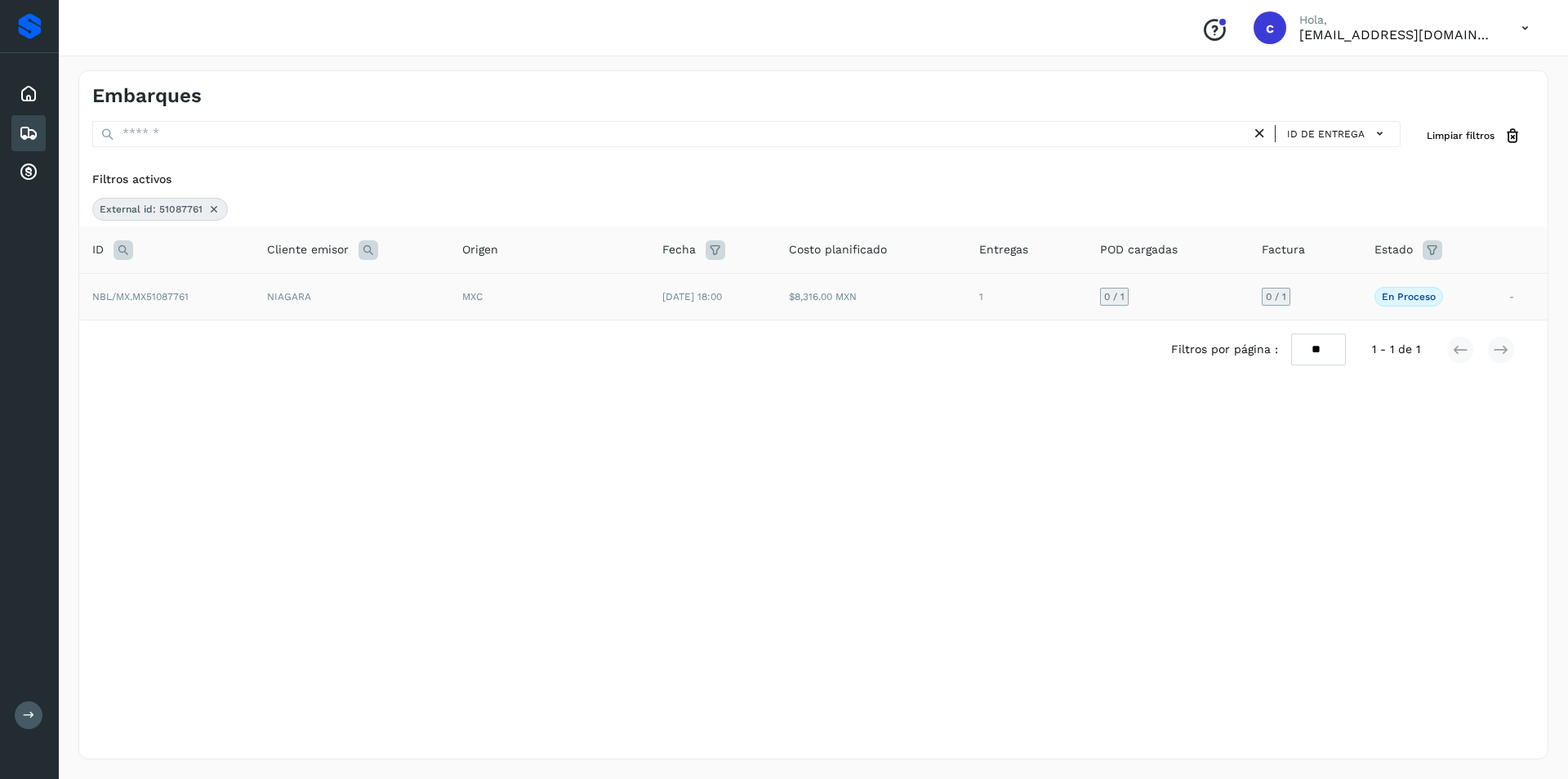
click at [740, 298] on td "[DATE] 18:00" at bounding box center [713, 295] width 126 height 46
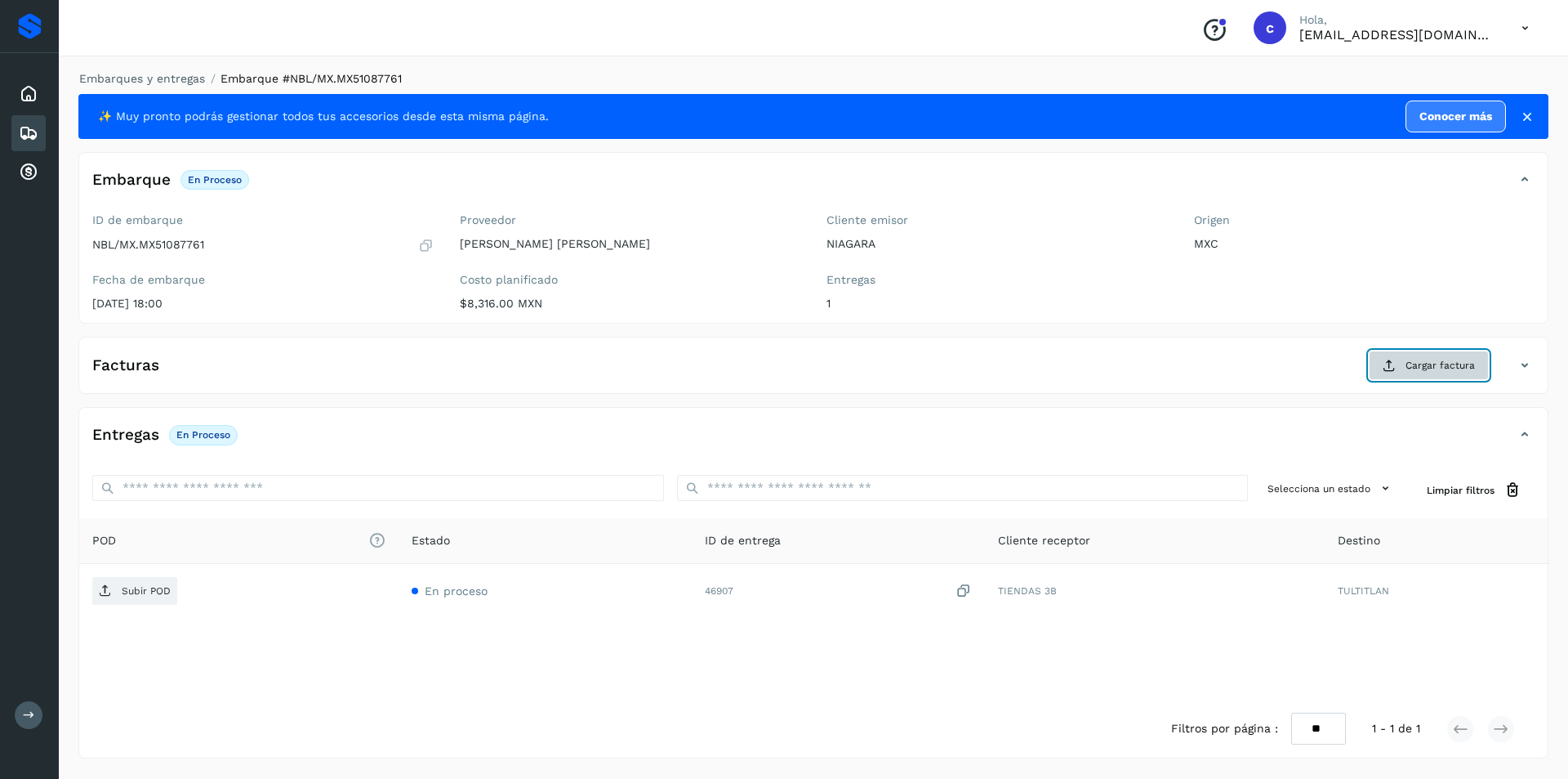
click at [1419, 377] on button "Cargar factura" at bounding box center [1428, 365] width 120 height 29
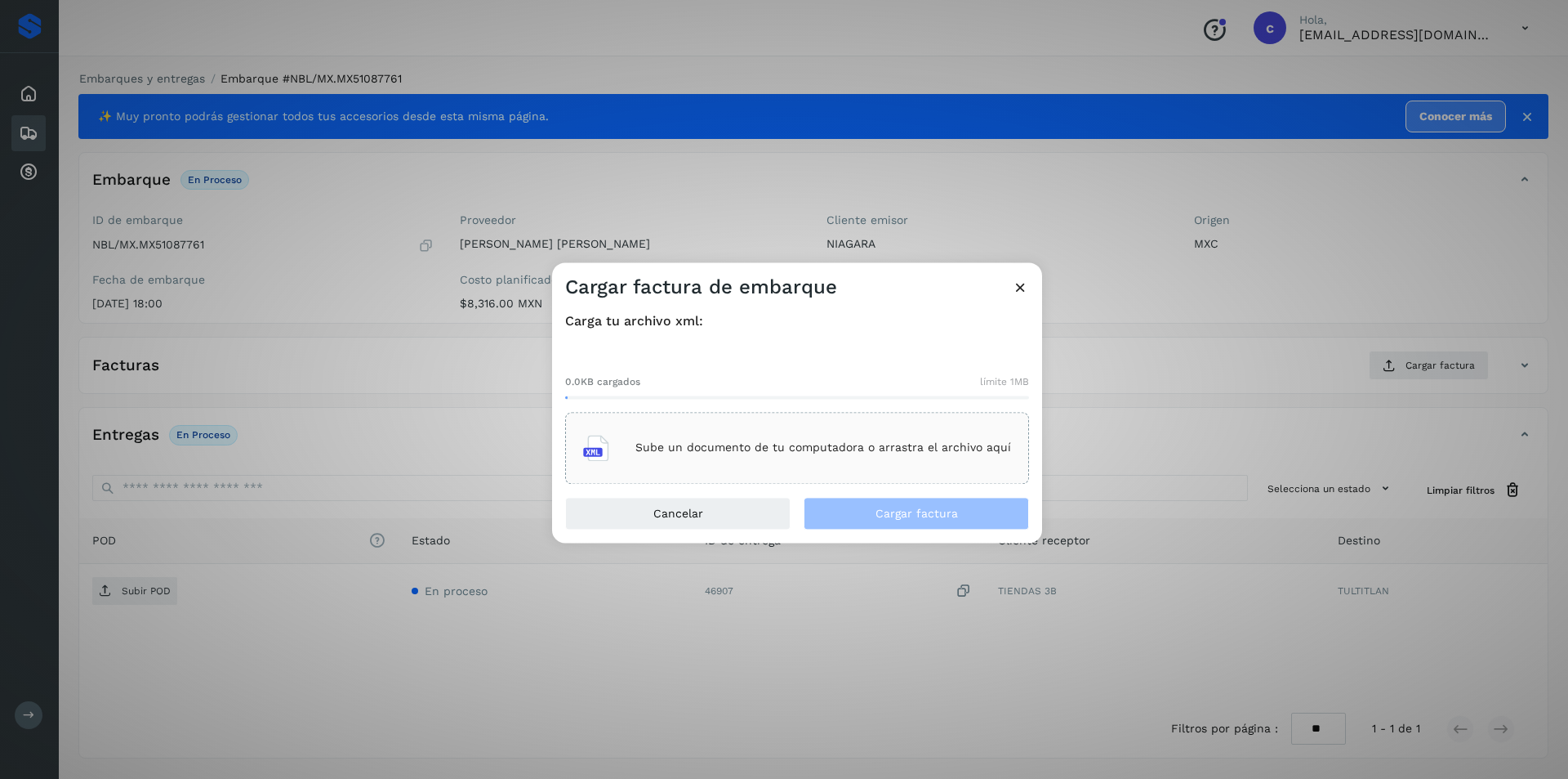
click at [732, 431] on div "Sube un documento de tu computadora o arrastra el archivo aquí" at bounding box center [798, 447] width 428 height 44
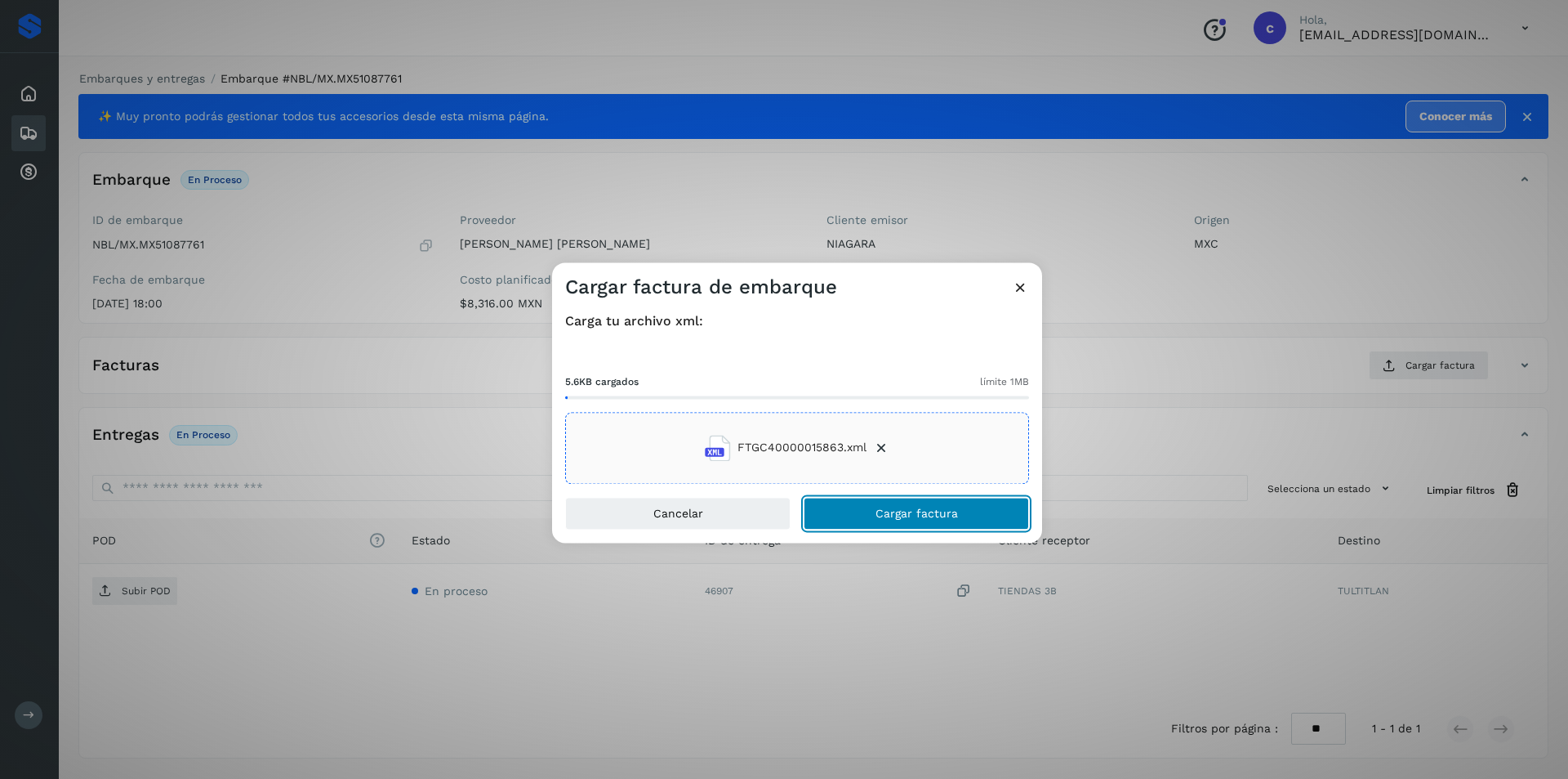
click at [975, 520] on button "Cargar factura" at bounding box center [916, 513] width 225 height 33
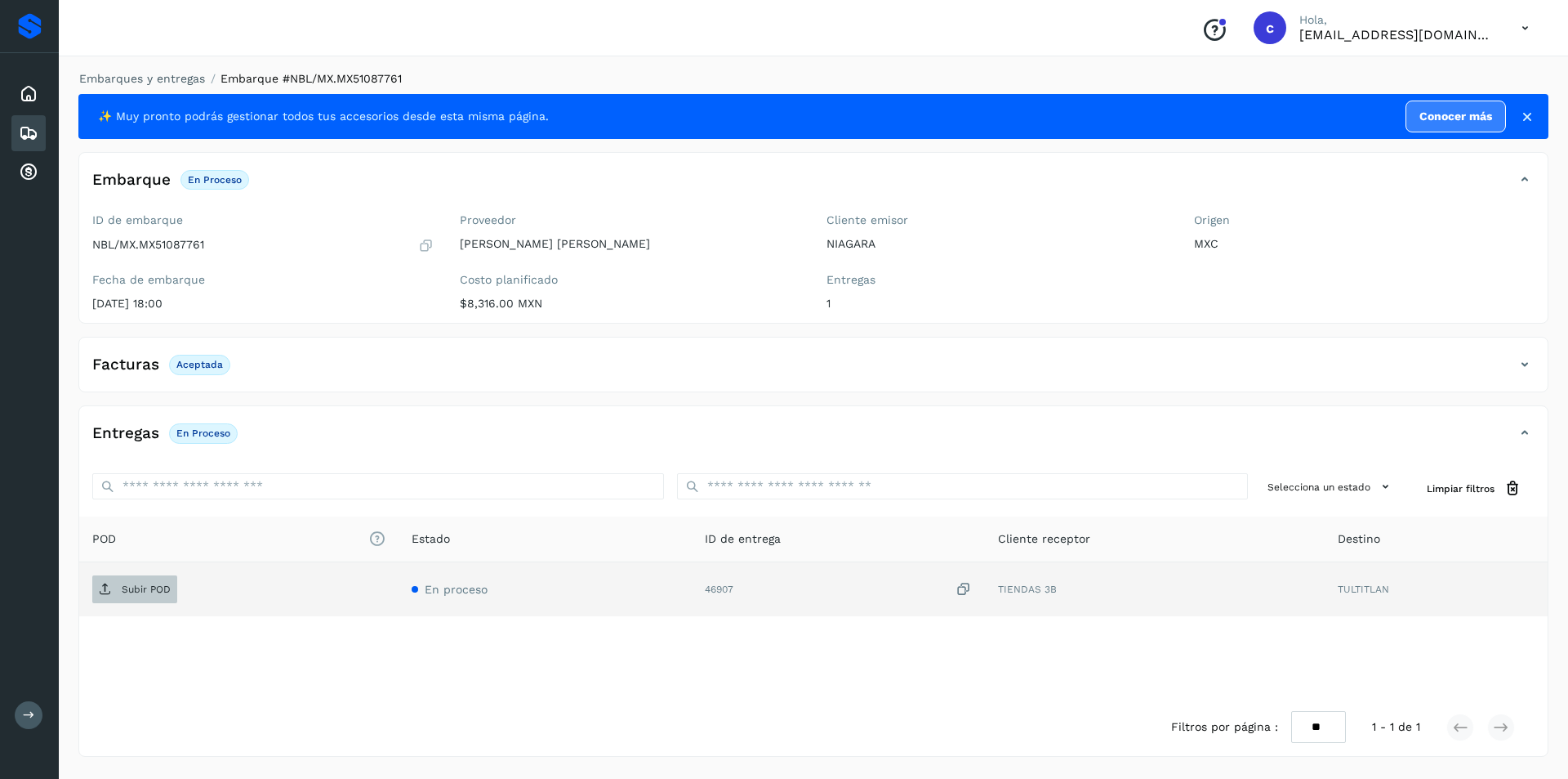
click at [162, 589] on p "Subir POD" at bounding box center [146, 589] width 49 height 11
click at [143, 592] on span "PDF" at bounding box center [120, 589] width 55 height 26
click at [25, 98] on icon at bounding box center [28, 93] width 20 height 20
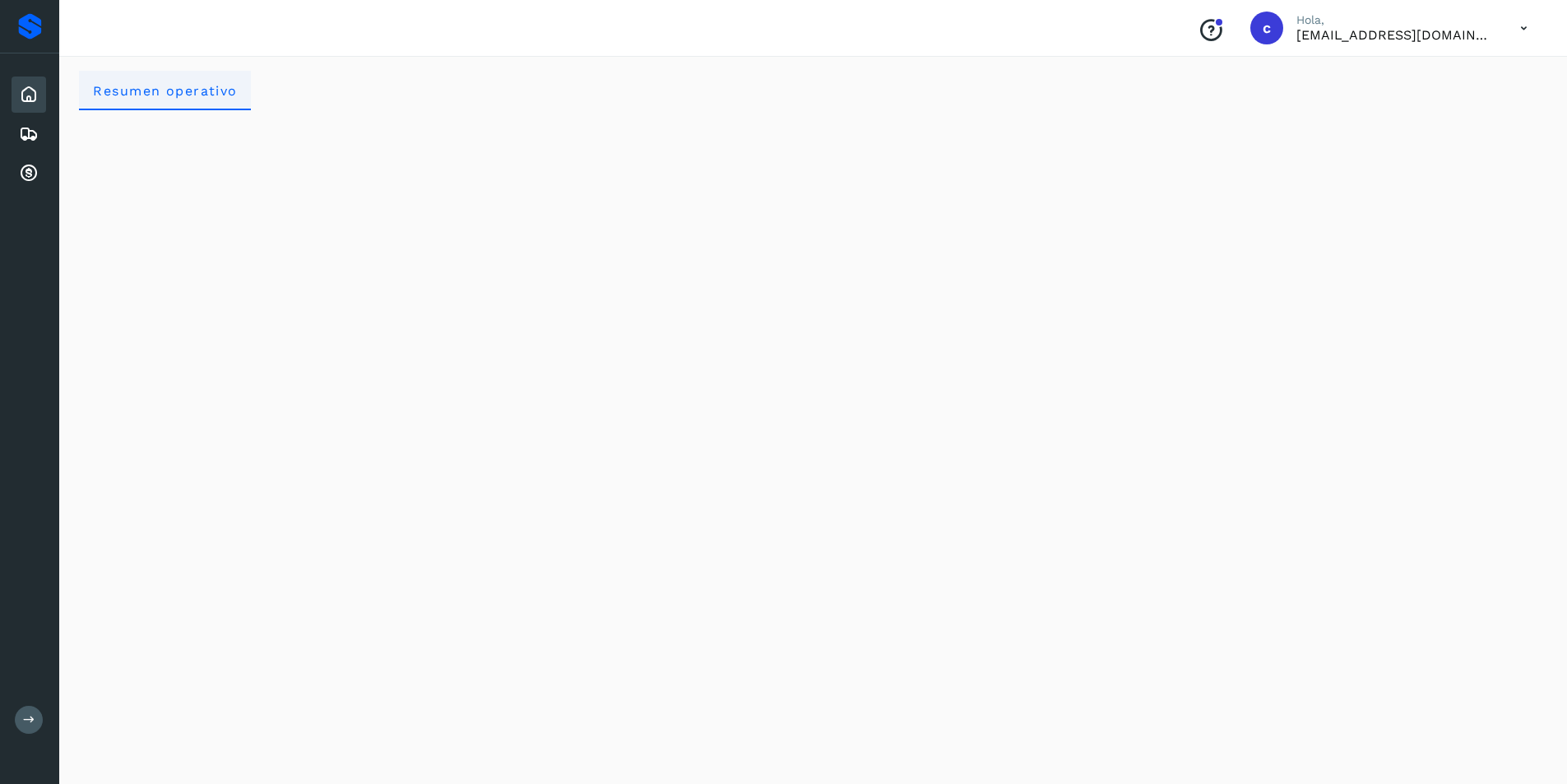
drag, startPoint x: 198, startPoint y: 103, endPoint x: 241, endPoint y: 107, distance: 43.2
click at [202, 106] on operativo "Resumen operativo" at bounding box center [164, 91] width 172 height 40
click at [34, 141] on icon at bounding box center [28, 134] width 20 height 20
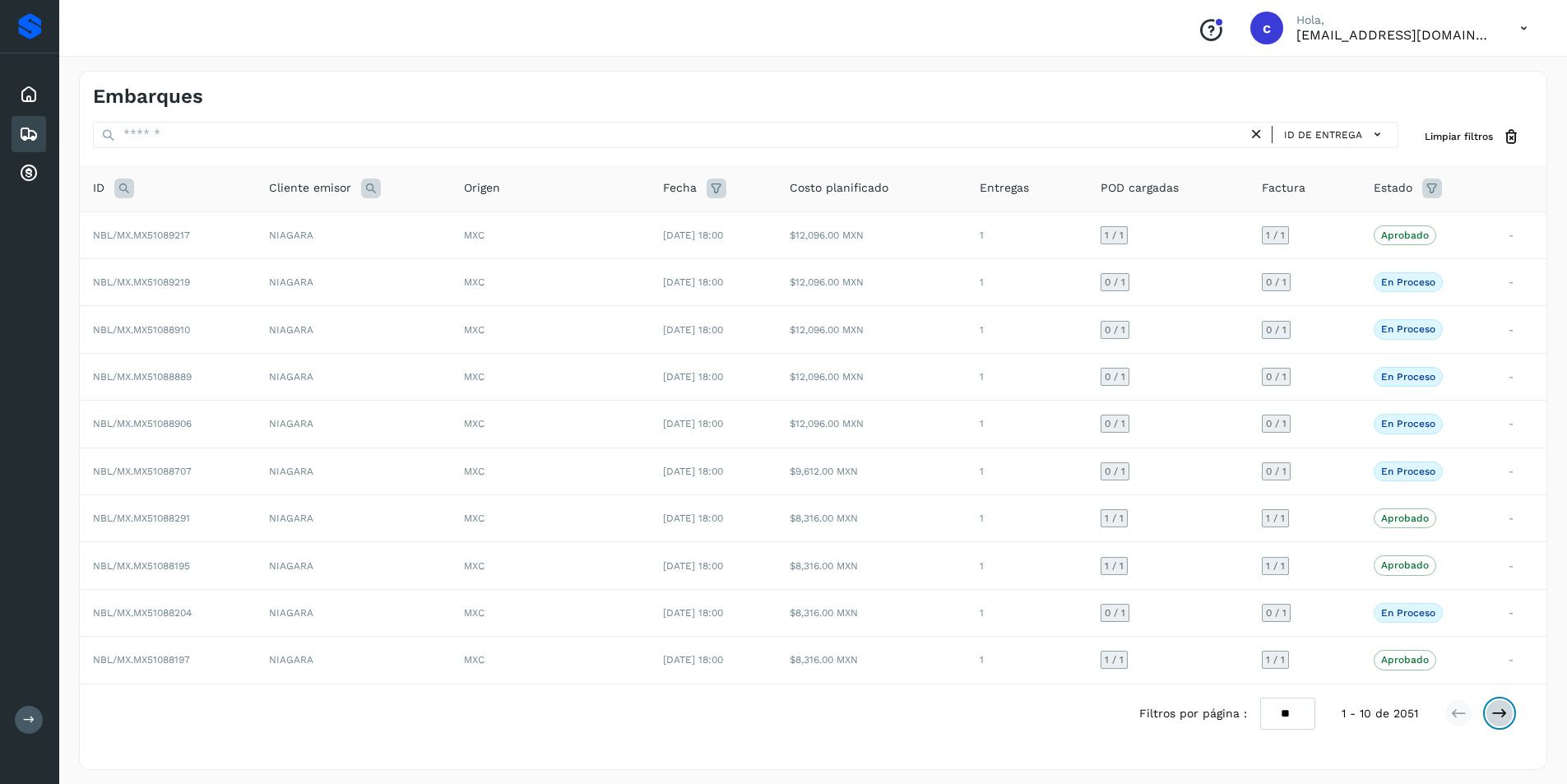
click at [1494, 719] on icon at bounding box center [1500, 712] width 16 height 16
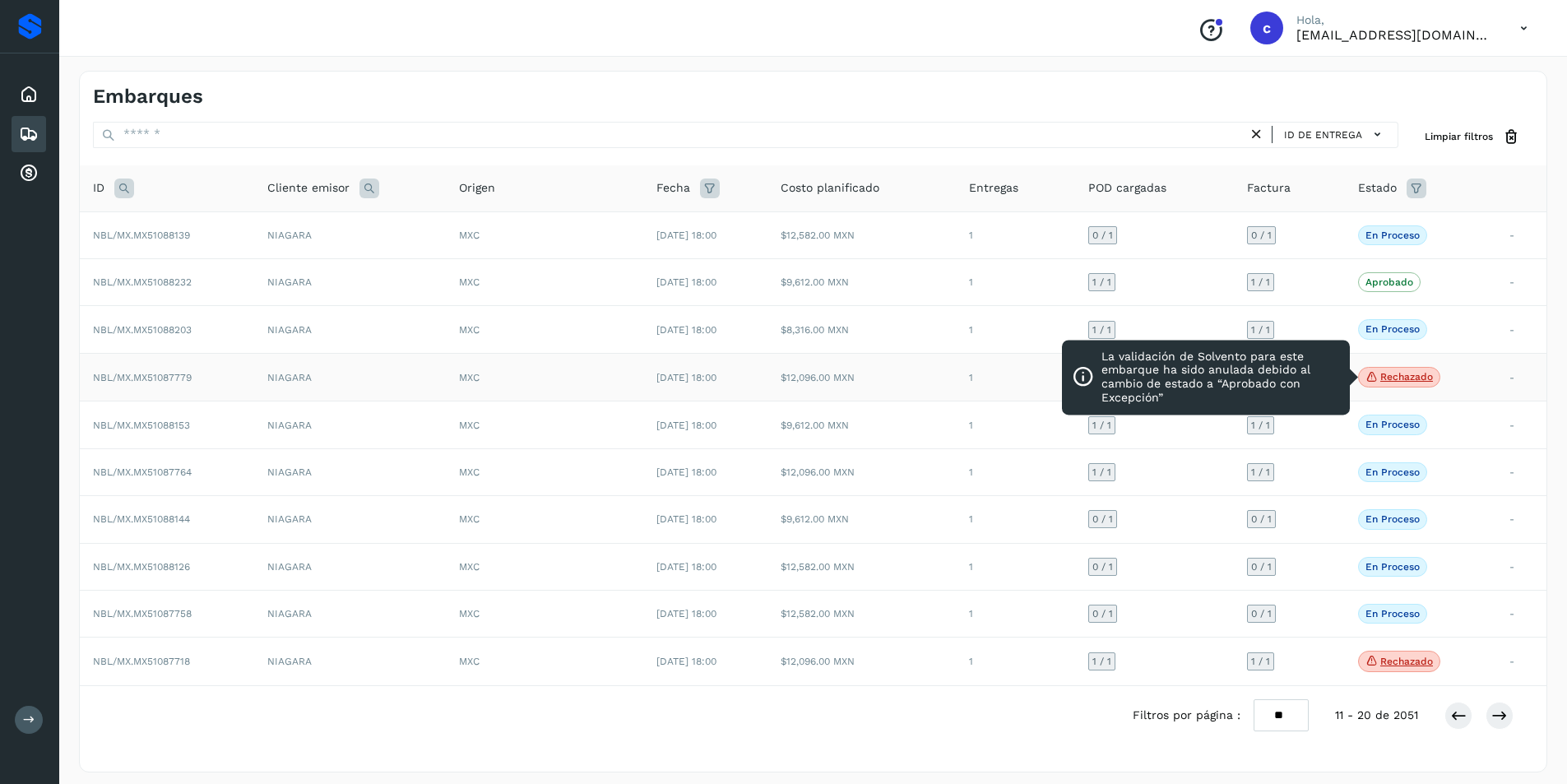
click at [1388, 381] on p "Rechazado" at bounding box center [1407, 377] width 52 height 11
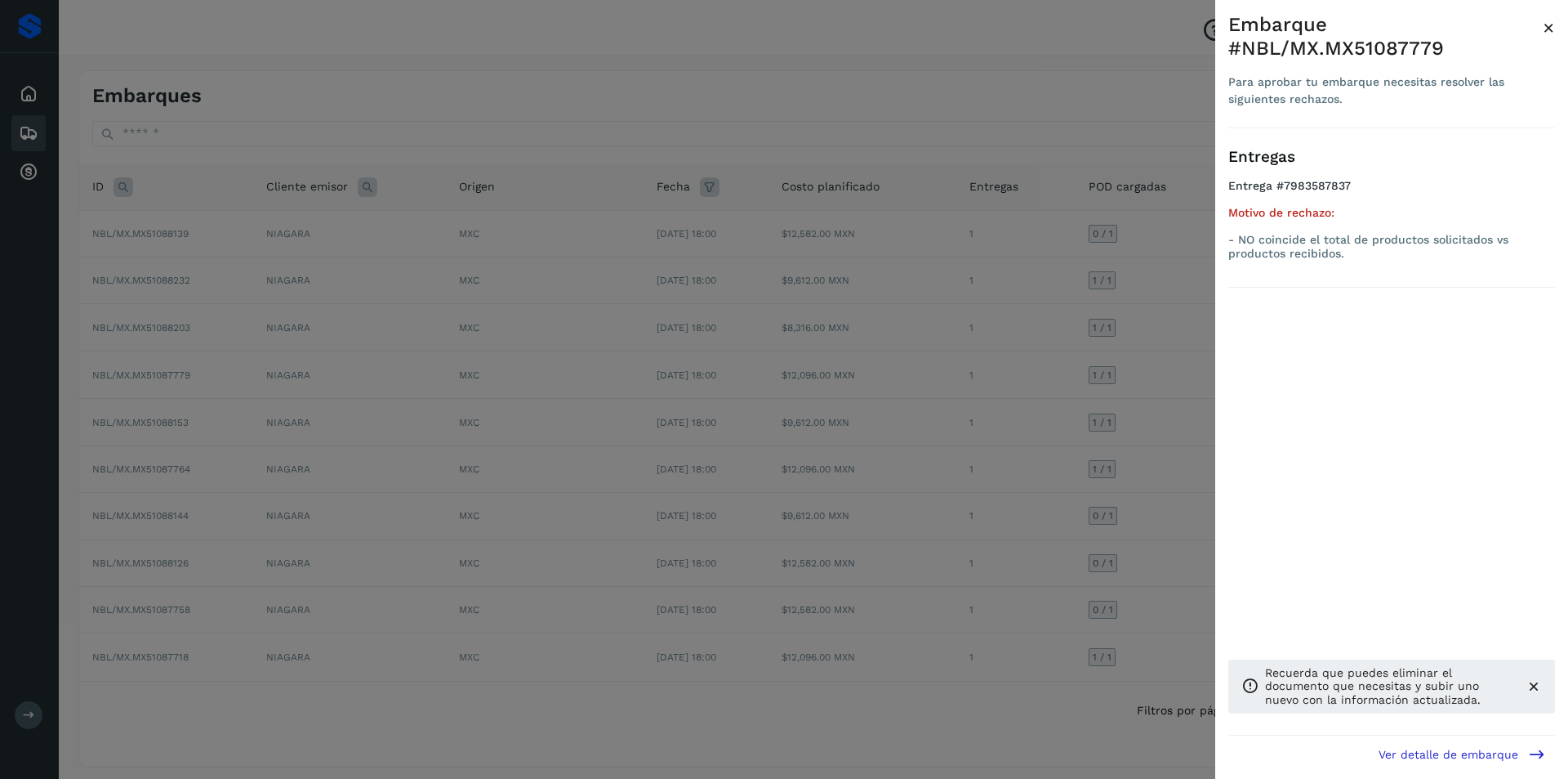
click at [1127, 380] on div at bounding box center [784, 390] width 1568 height 779
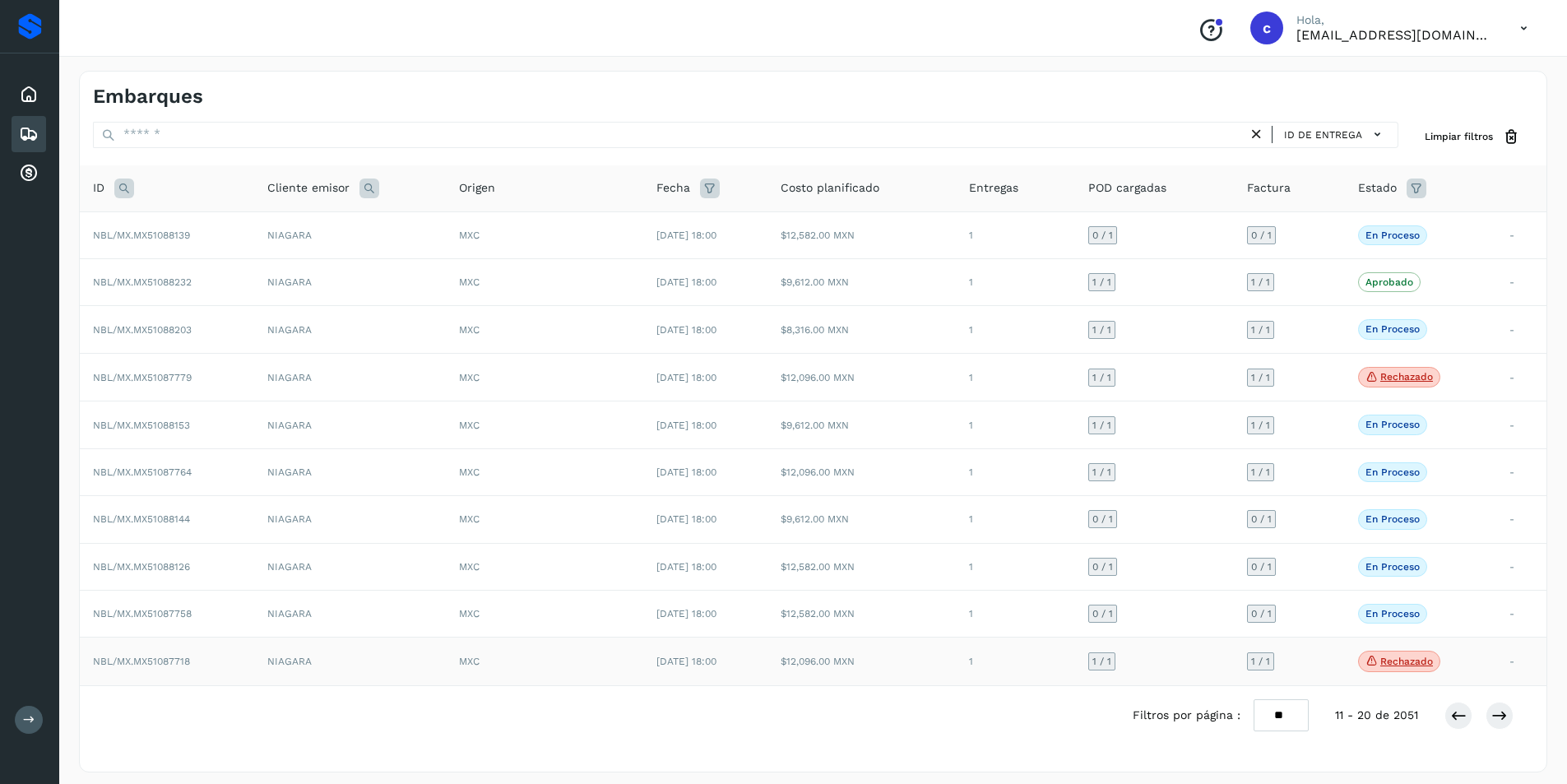
click at [1398, 662] on p "Rechazado" at bounding box center [1407, 661] width 52 height 11
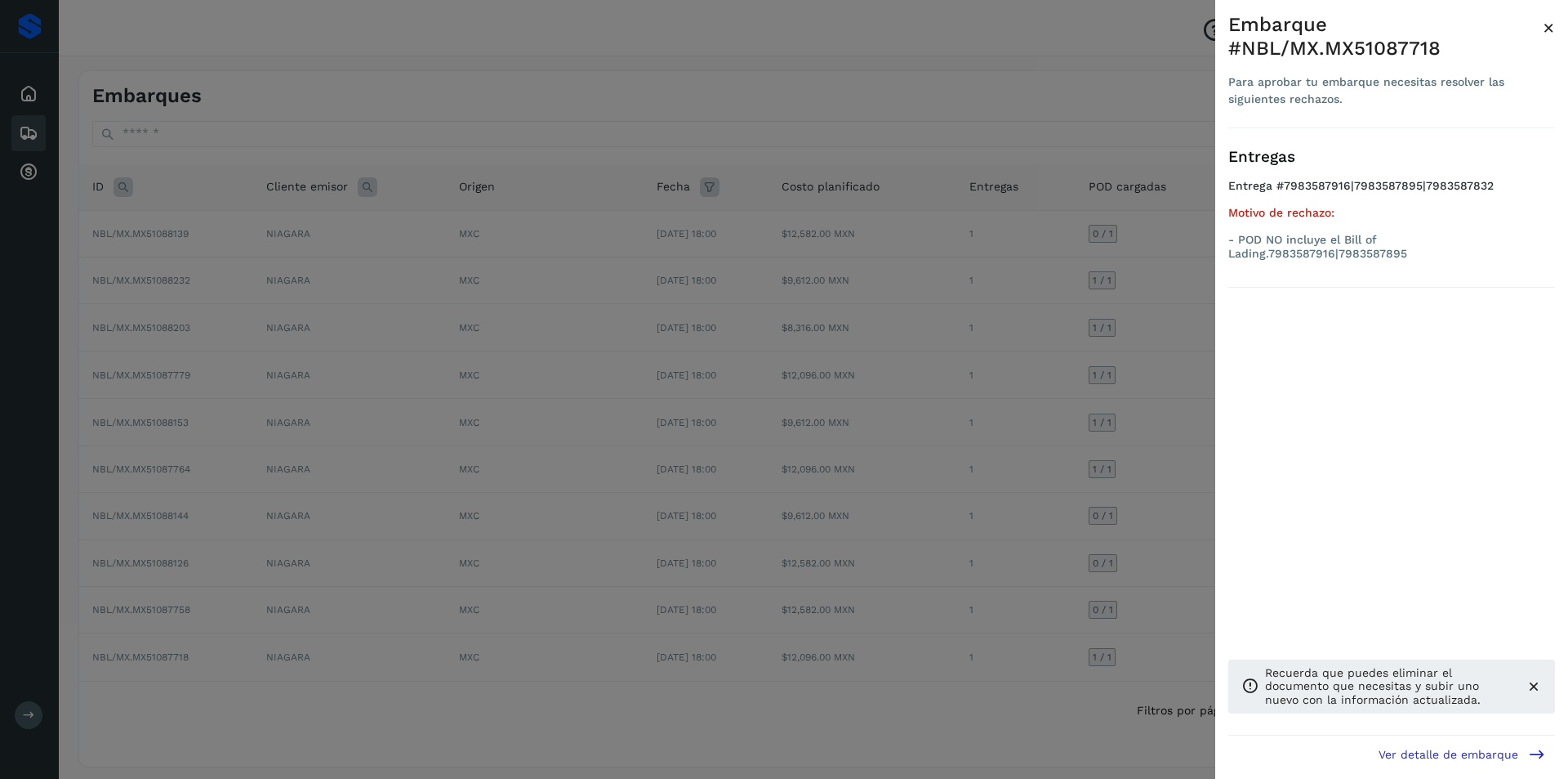
click at [1055, 547] on div at bounding box center [784, 390] width 1568 height 779
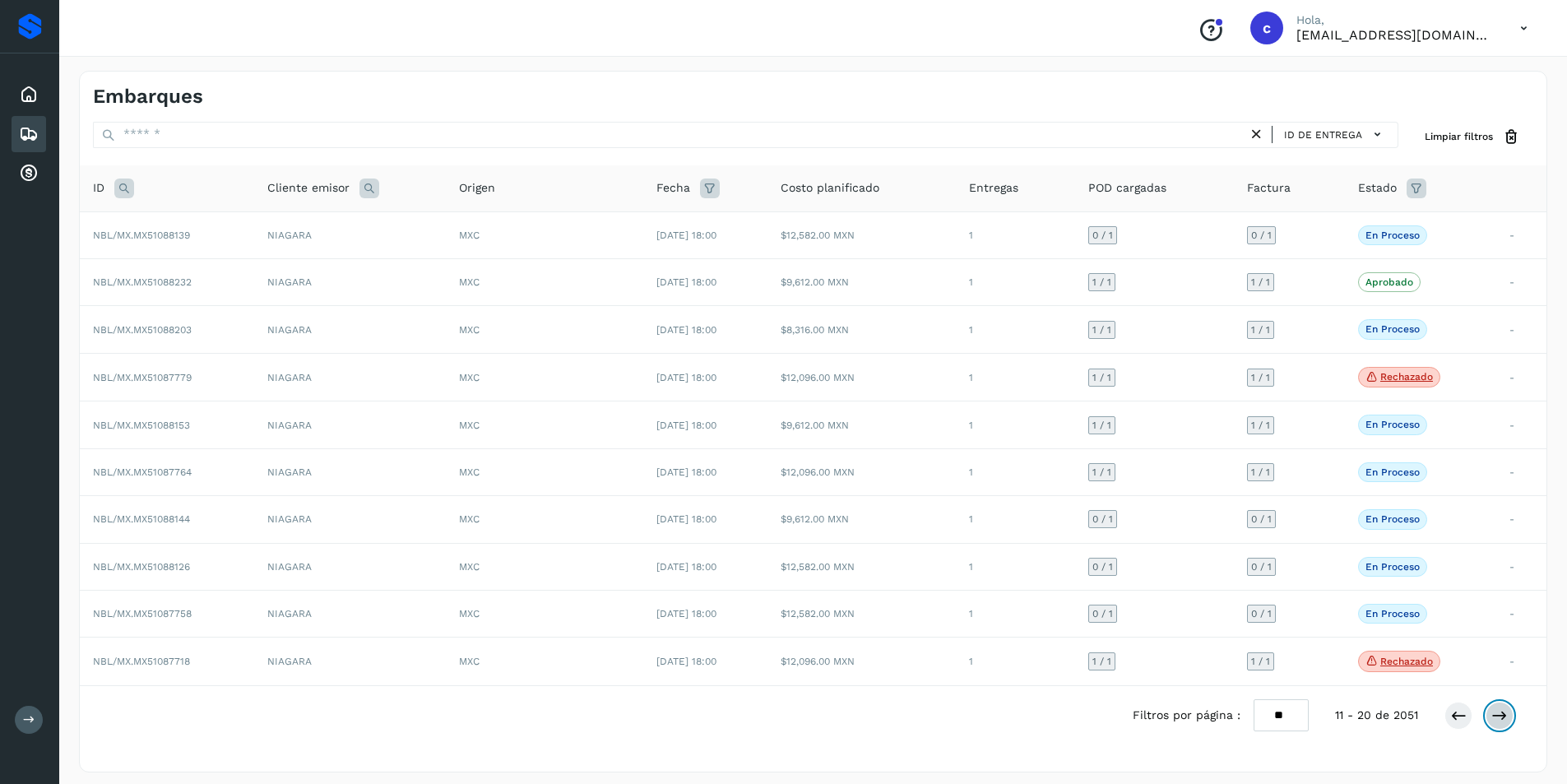
click at [1505, 711] on icon at bounding box center [1500, 715] width 16 height 16
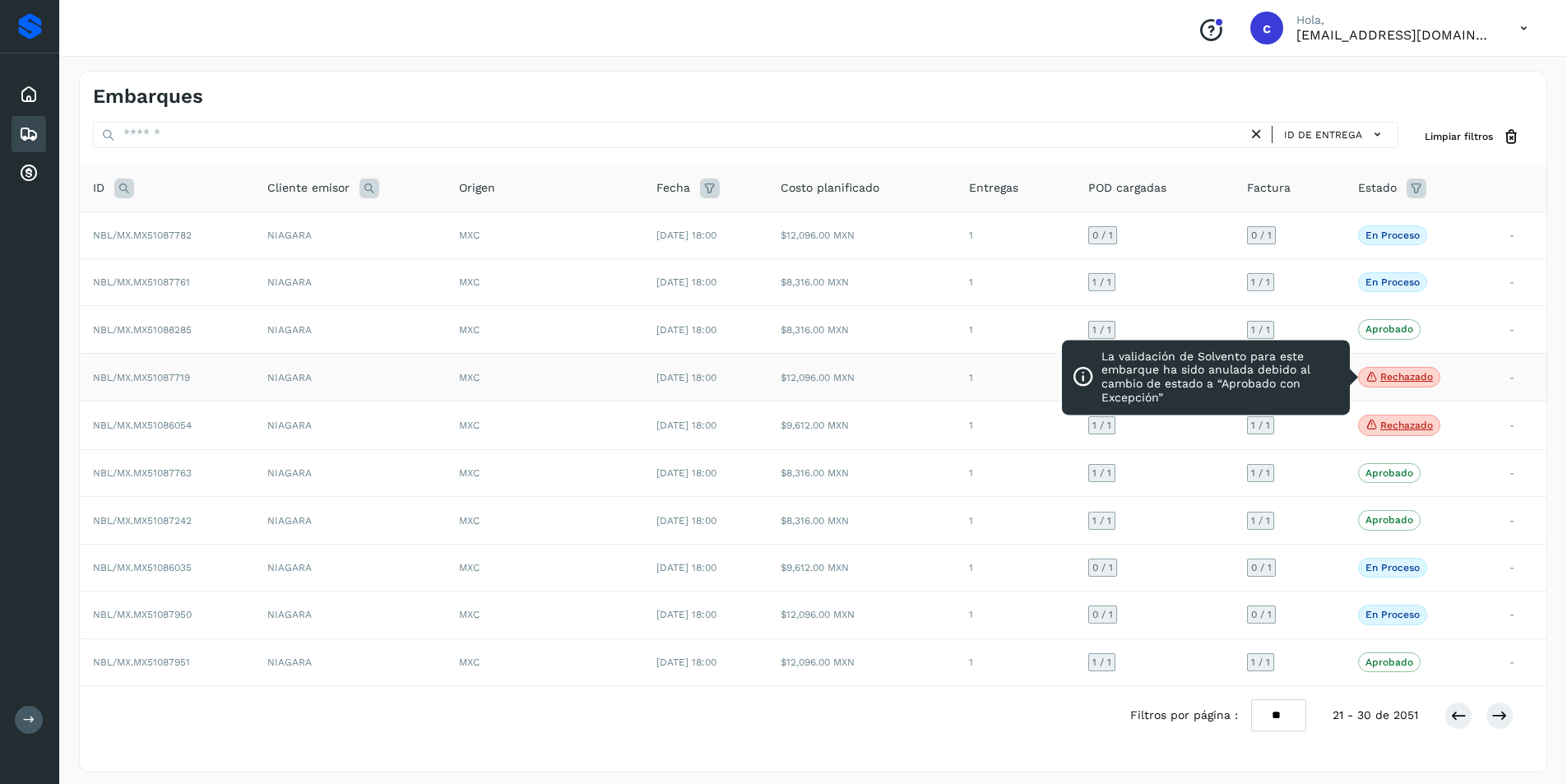
click at [1423, 375] on p "Rechazado" at bounding box center [1407, 377] width 52 height 11
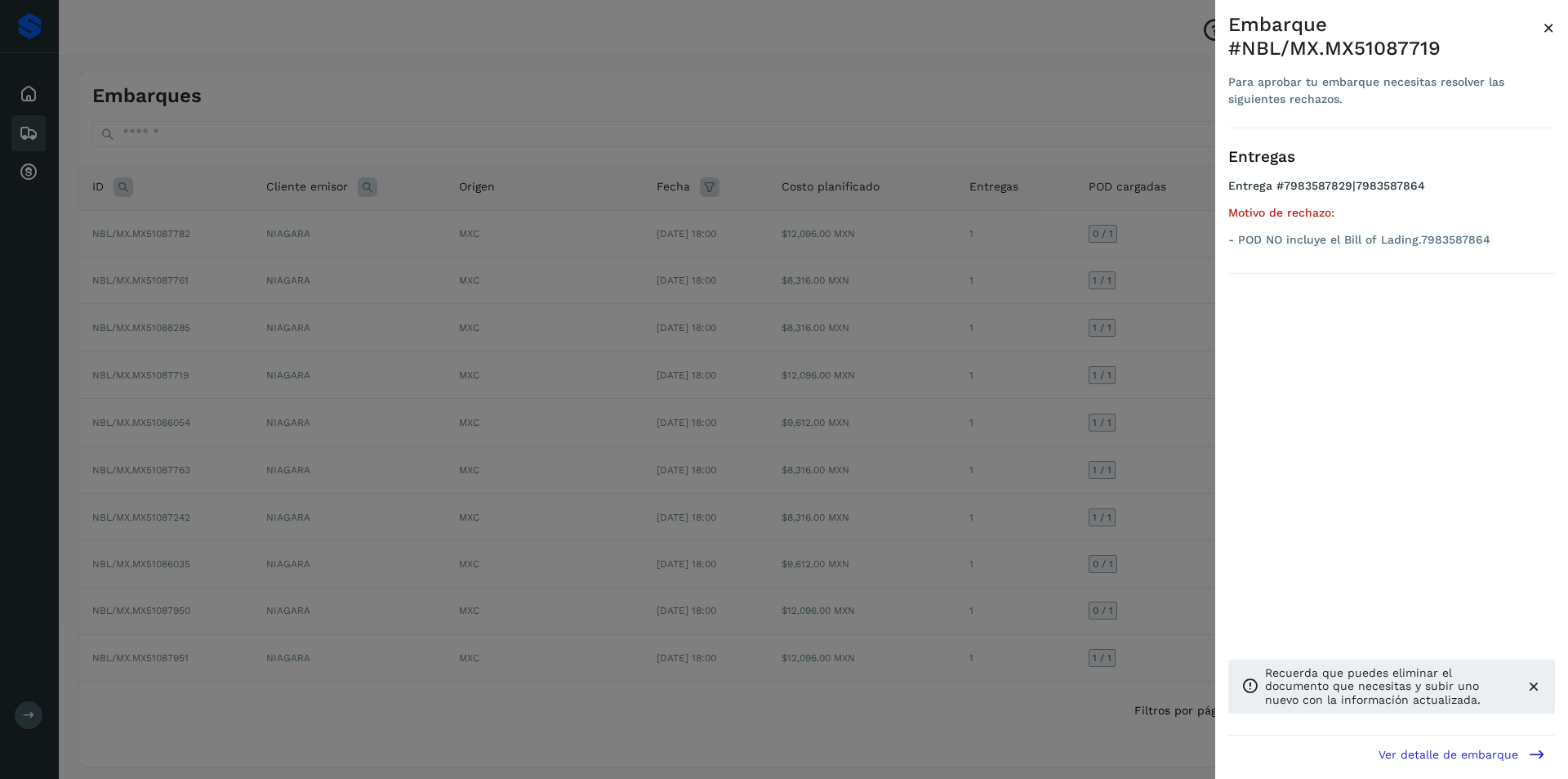
click at [834, 376] on div at bounding box center [784, 390] width 1568 height 779
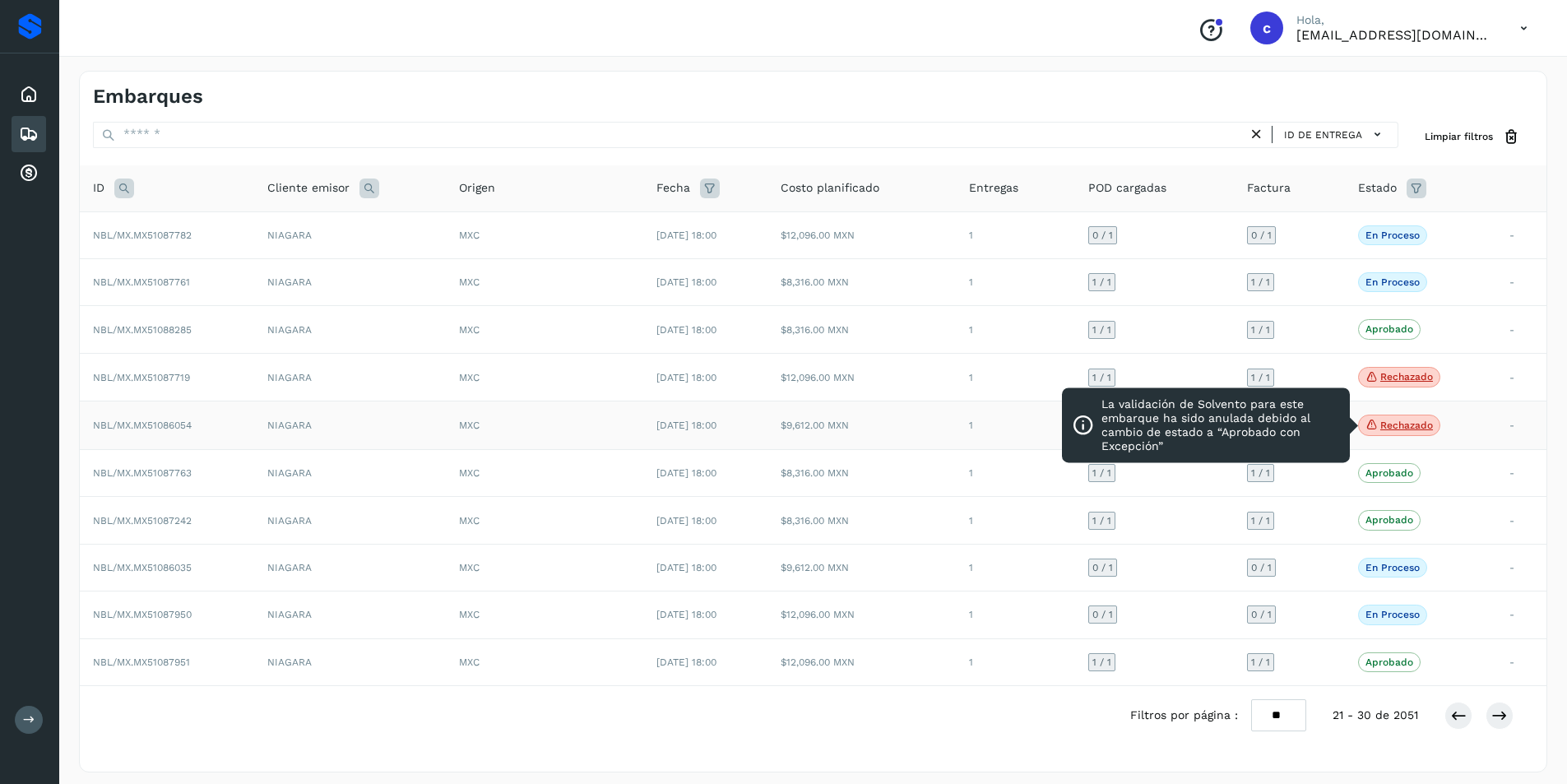
click at [1399, 429] on p "Rechazado" at bounding box center [1407, 425] width 52 height 11
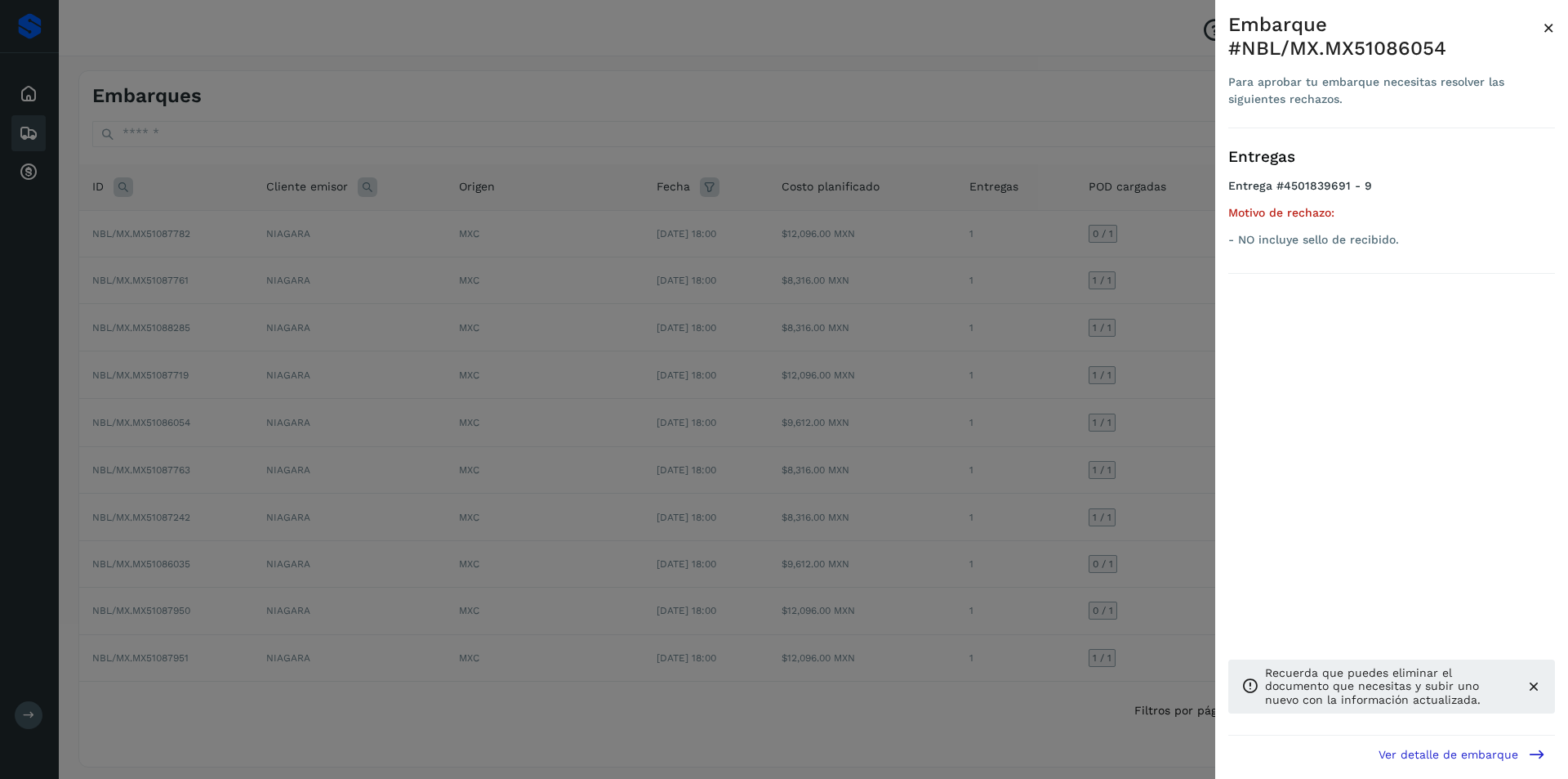
click at [870, 395] on div at bounding box center [784, 390] width 1568 height 779
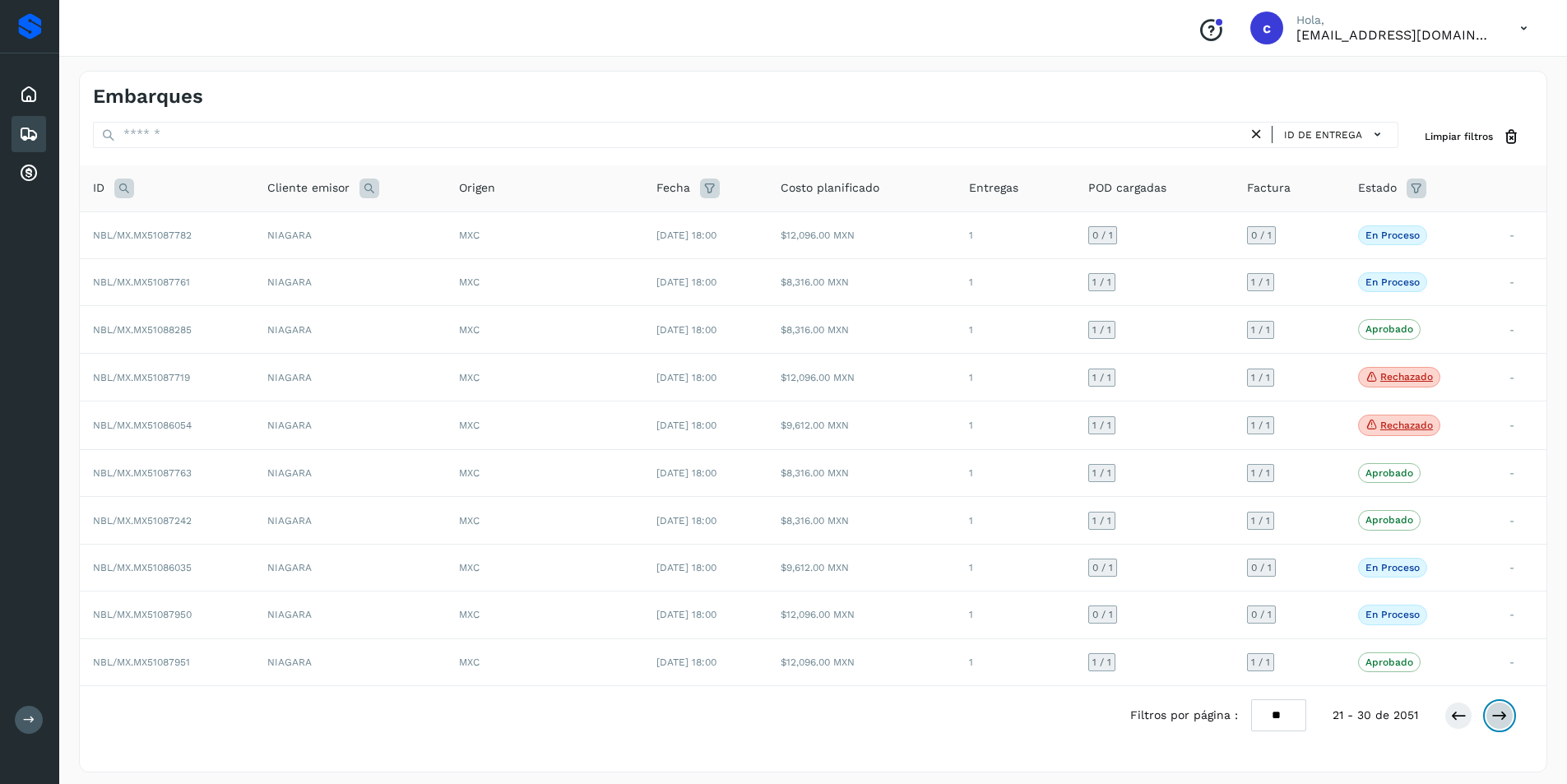
click at [1496, 713] on icon at bounding box center [1500, 715] width 16 height 16
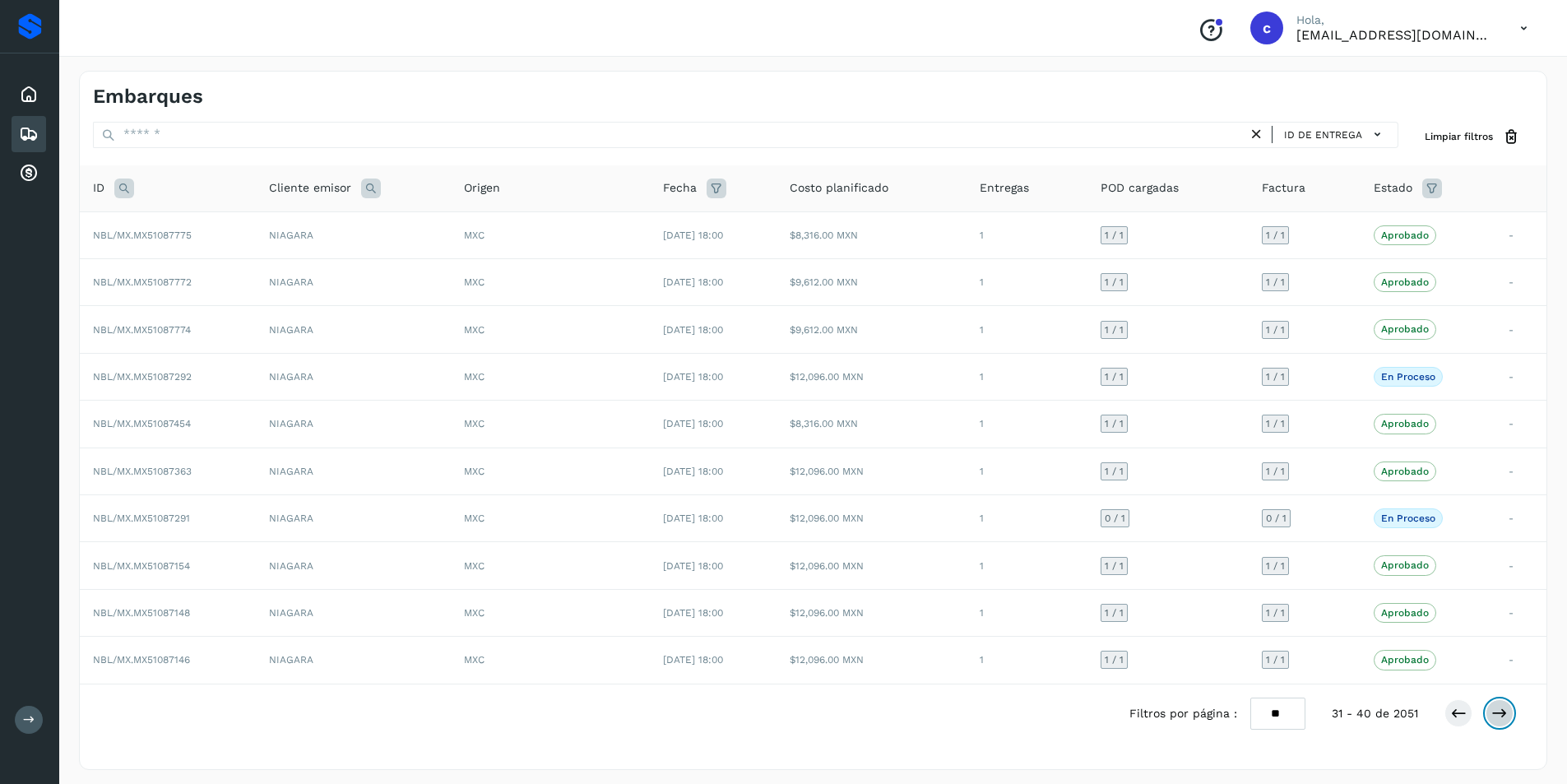
click at [1504, 710] on icon at bounding box center [1500, 712] width 16 height 16
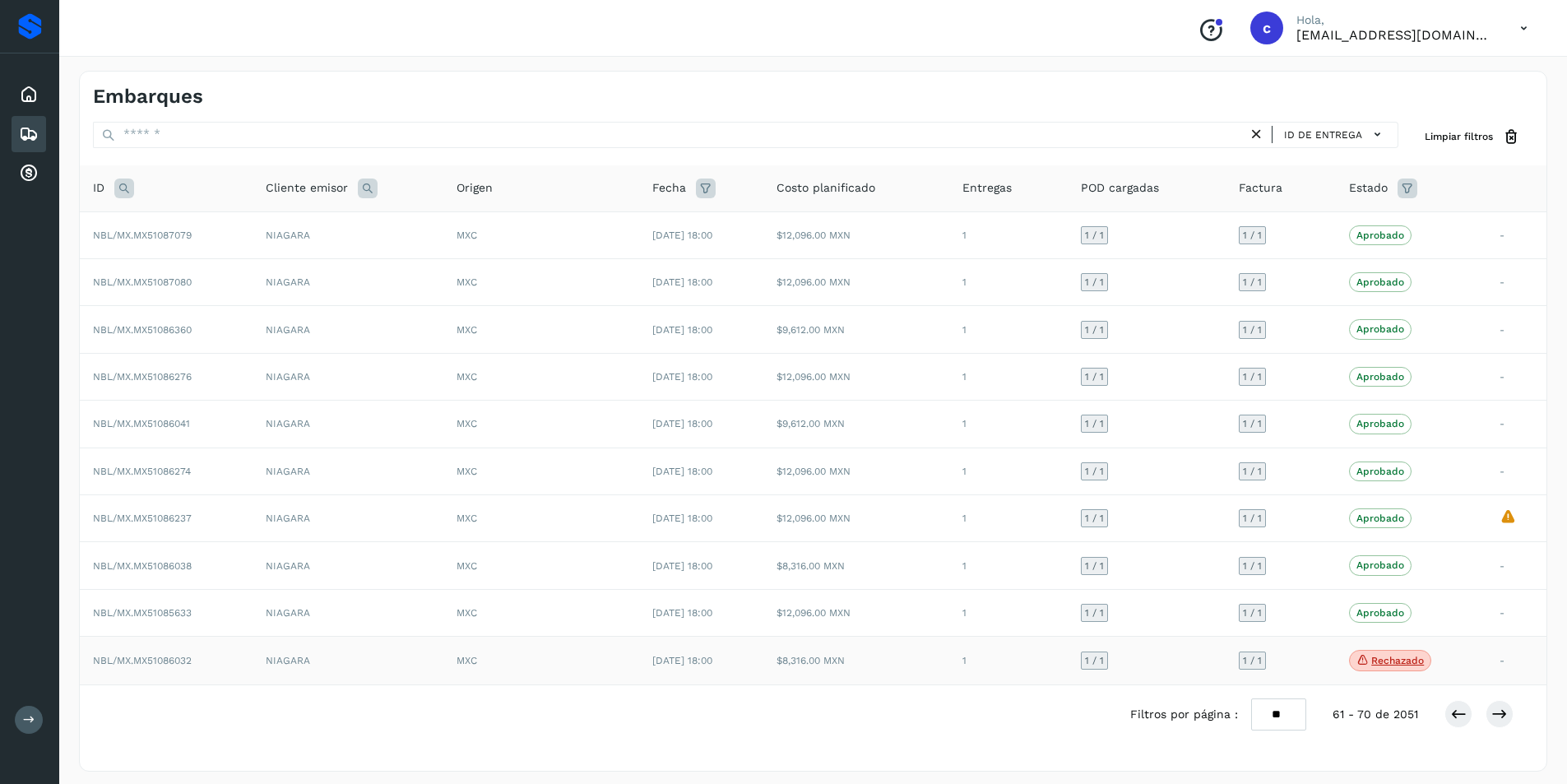
click at [1413, 655] on p "Rechazado" at bounding box center [1397, 661] width 52 height 11
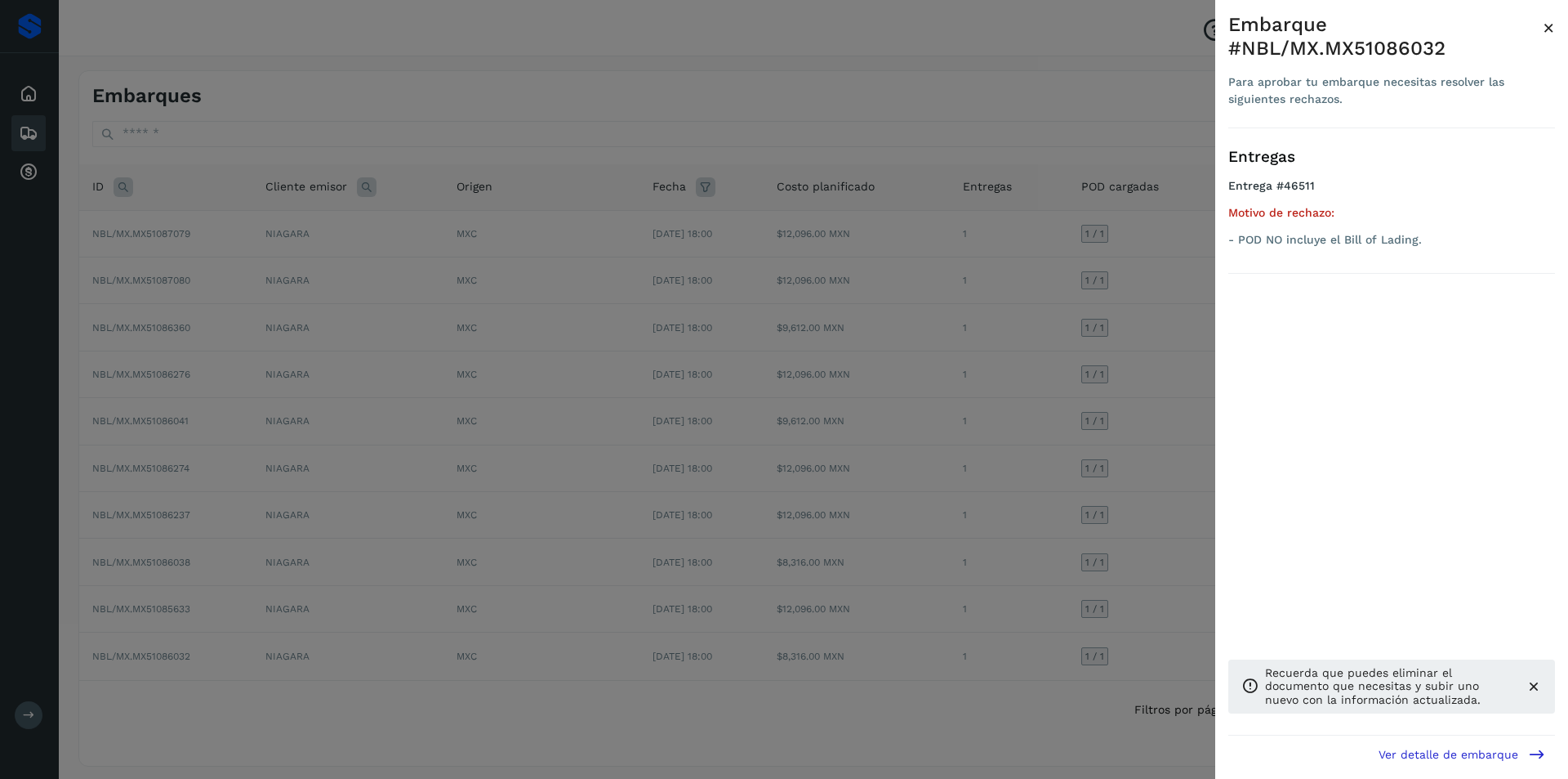
click at [34, 94] on div at bounding box center [784, 390] width 1568 height 779
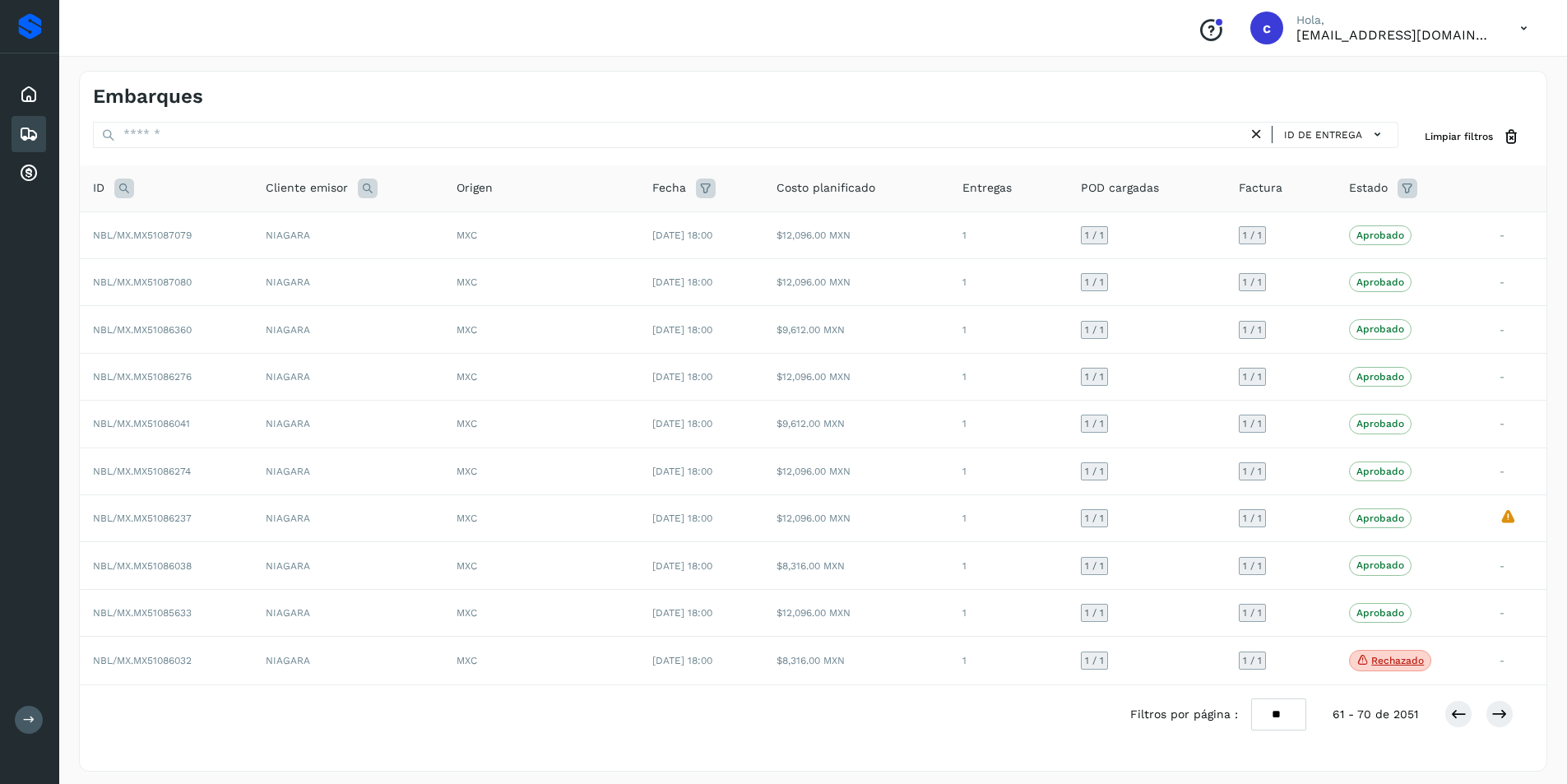
click at [34, 95] on icon at bounding box center [28, 94] width 20 height 20
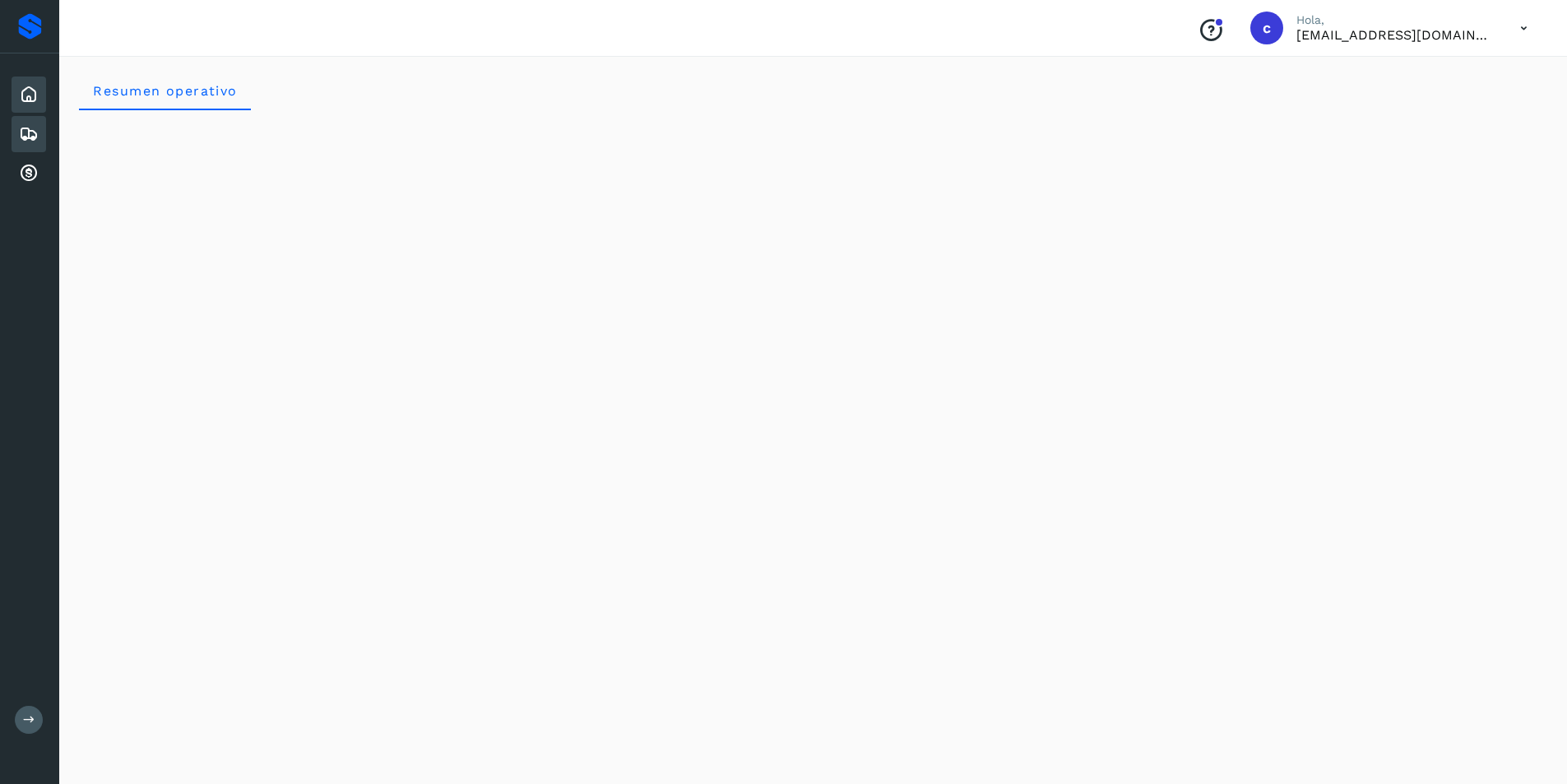
click at [33, 126] on icon at bounding box center [28, 134] width 20 height 20
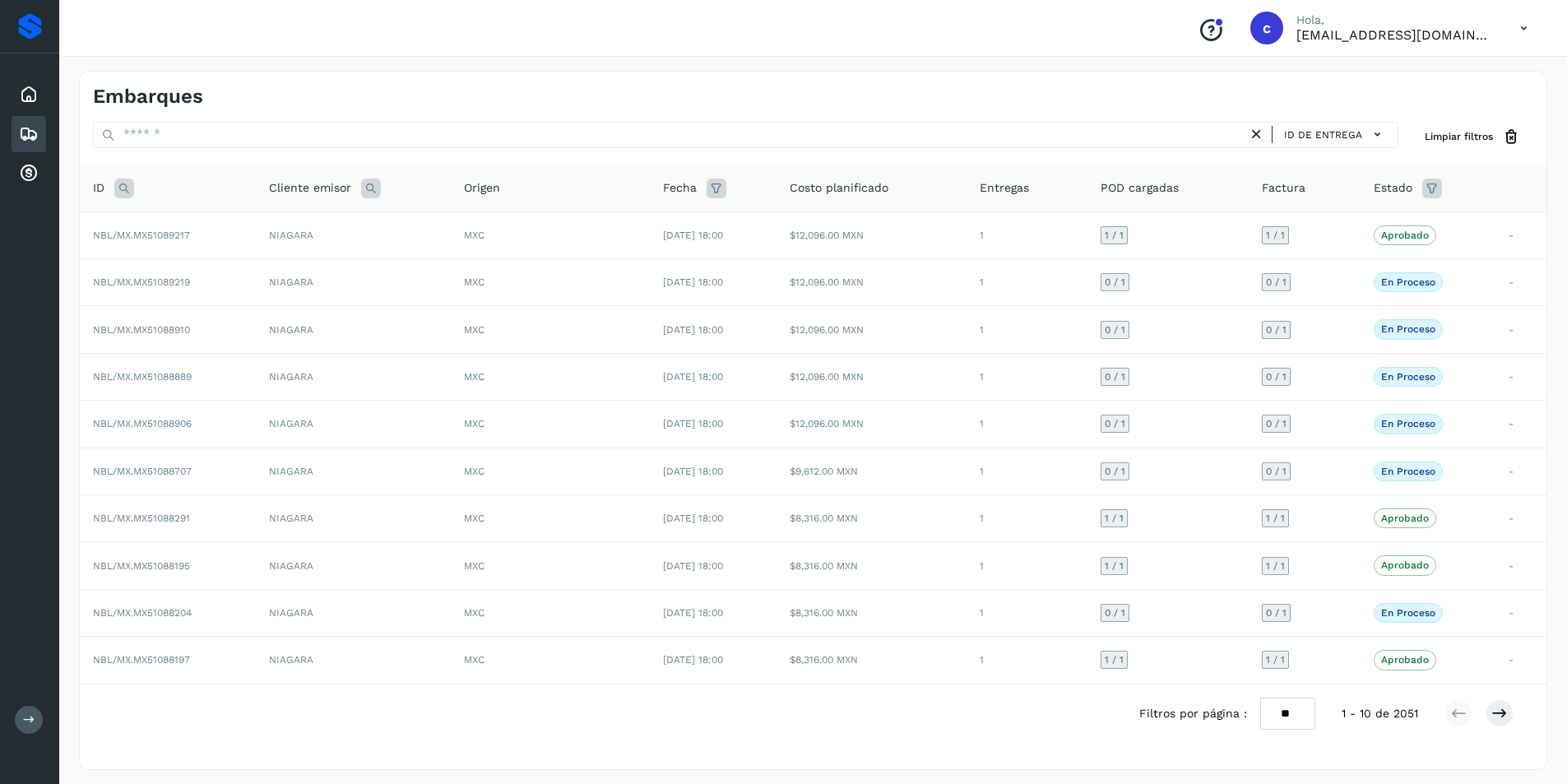
click at [1521, 24] on icon at bounding box center [1524, 28] width 34 height 34
click at [1376, 78] on div "Cerrar sesión" at bounding box center [1443, 74] width 196 height 31
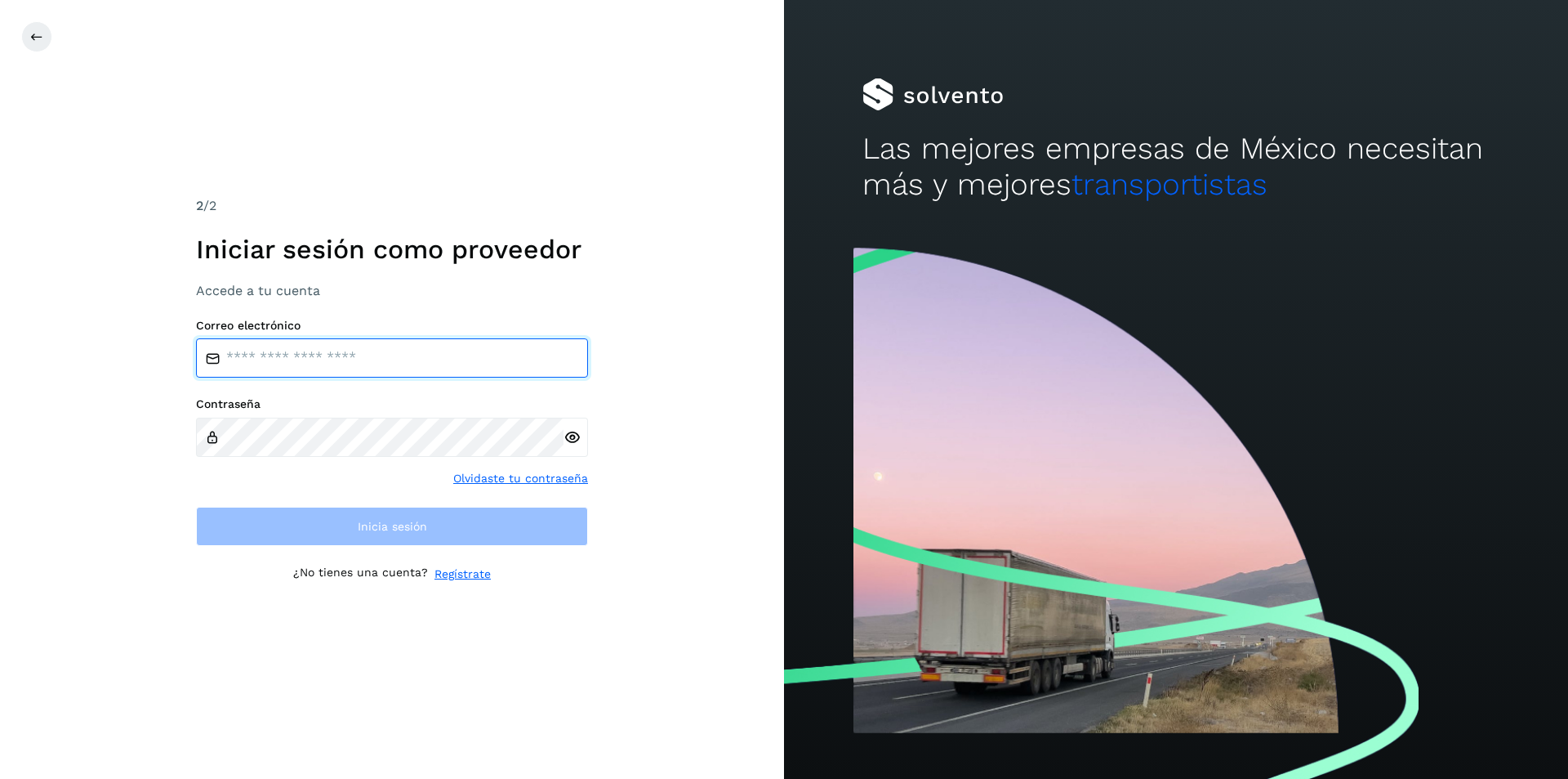
type input "**********"
